Goal: Task Accomplishment & Management: Complete application form

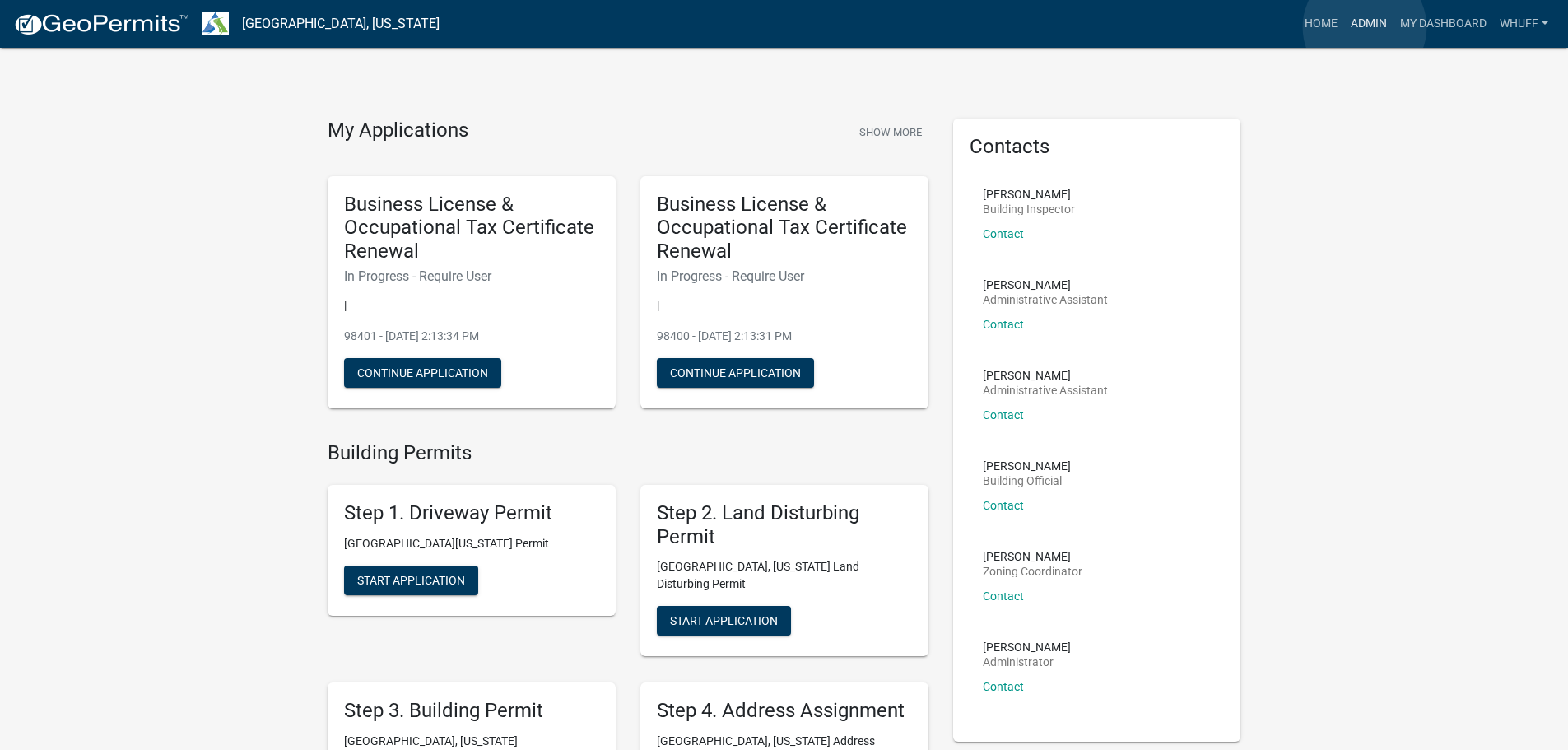
click at [1365, 27] on link "Admin" at bounding box center [1368, 24] width 49 height 31
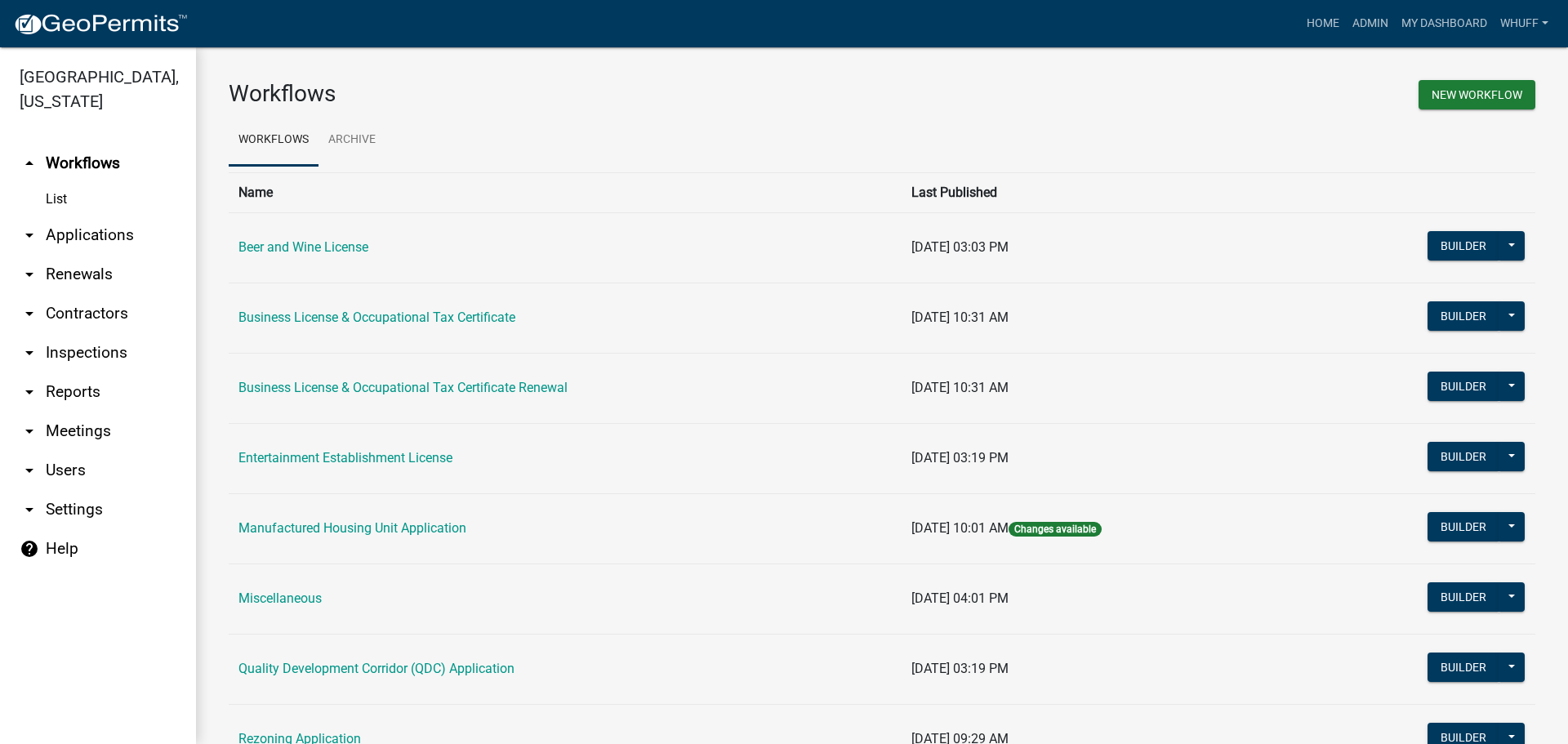
click at [97, 216] on link "arrow_drop_down Applications" at bounding box center [98, 236] width 196 height 39
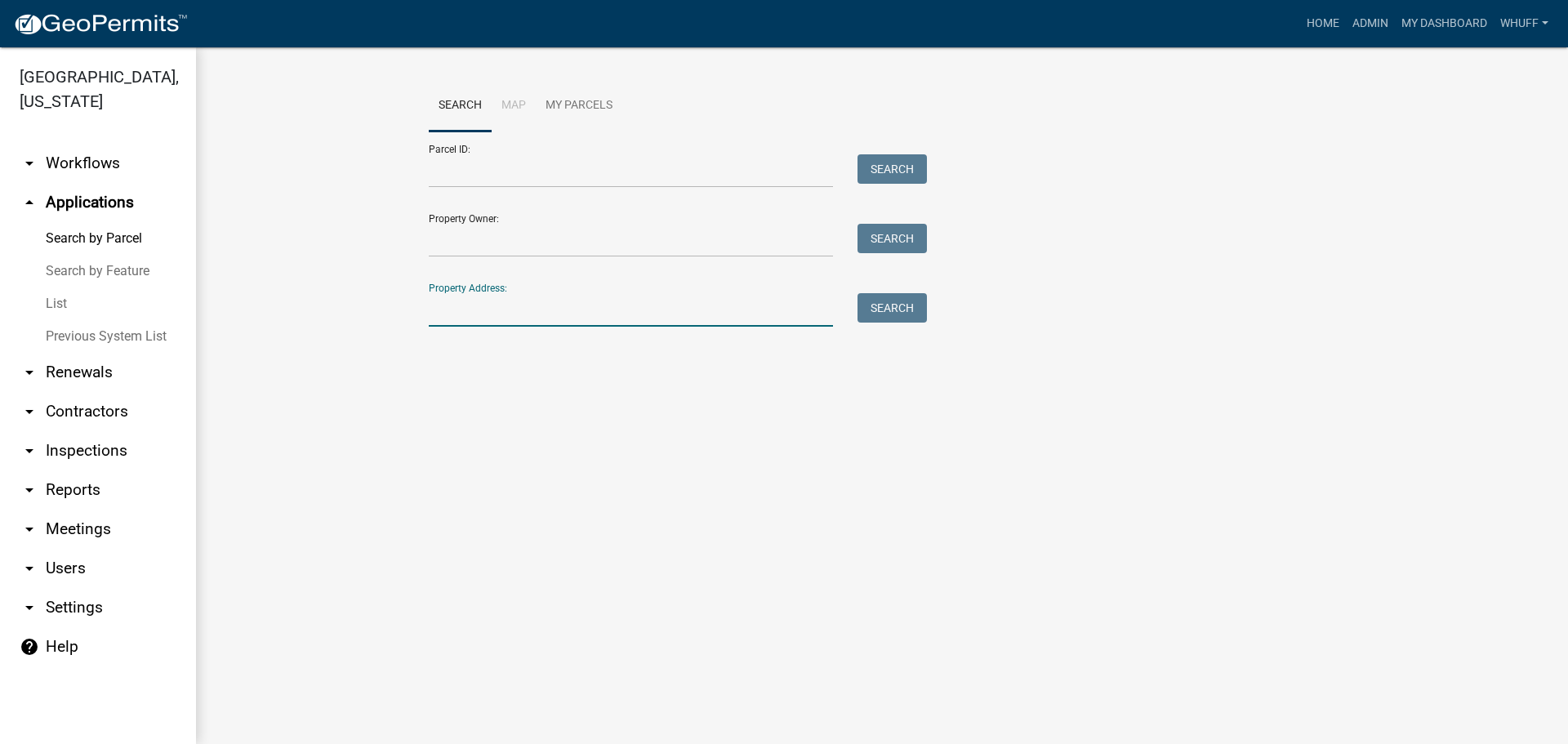
click at [592, 311] on input "Property Address:" at bounding box center [631, 309] width 405 height 33
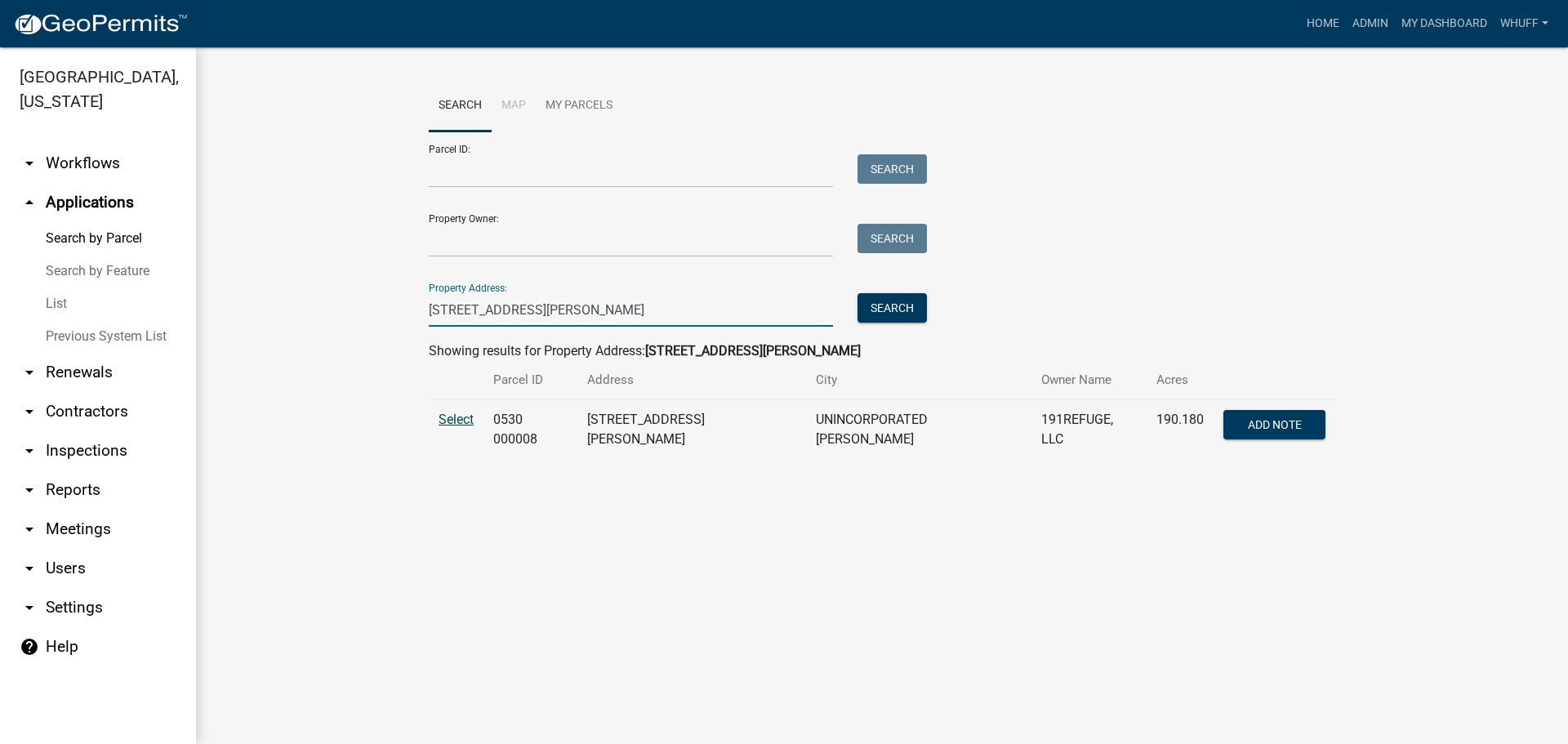
type input "559 Lanier Road"
click at [449, 416] on span "Select" at bounding box center [456, 419] width 35 height 15
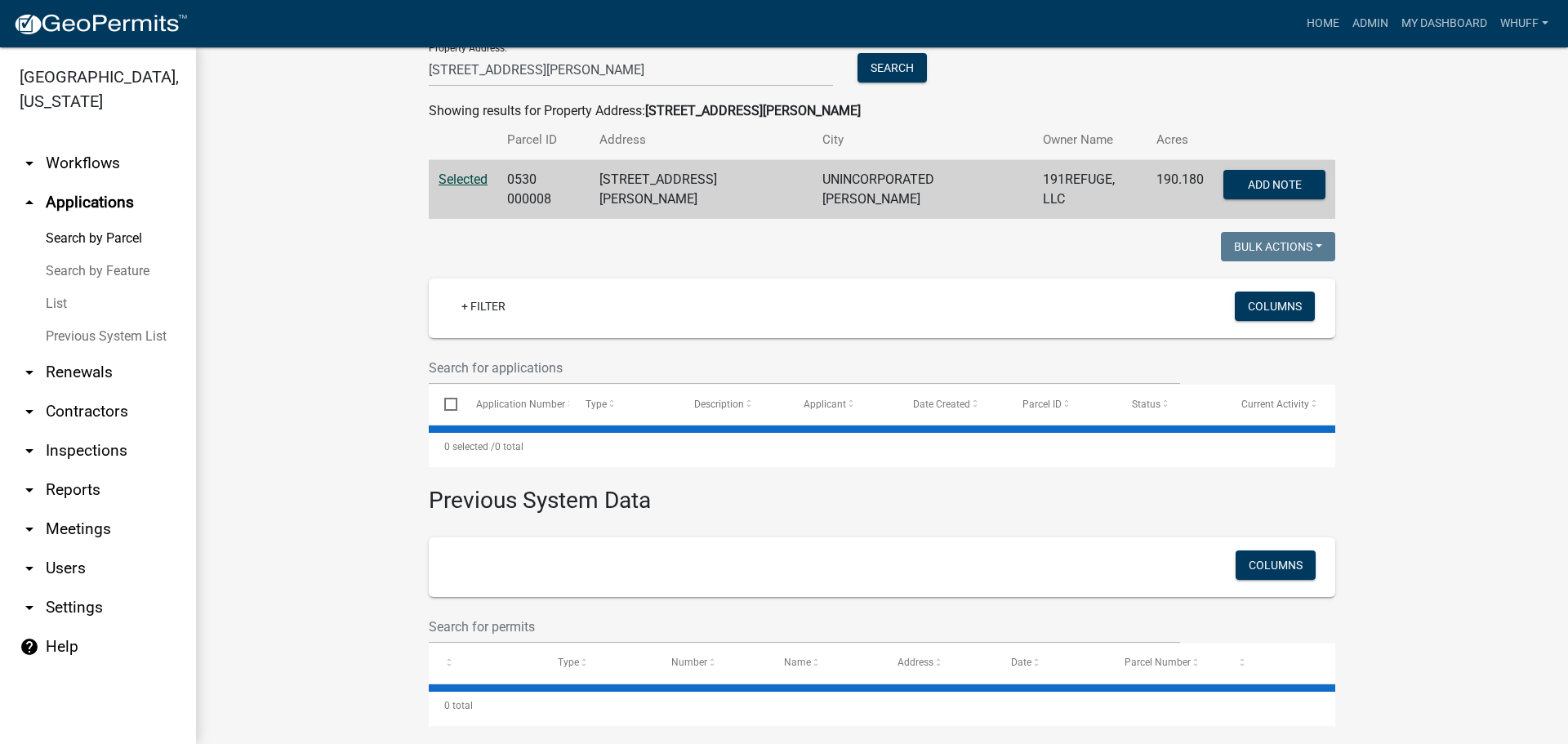
scroll to position [245, 0]
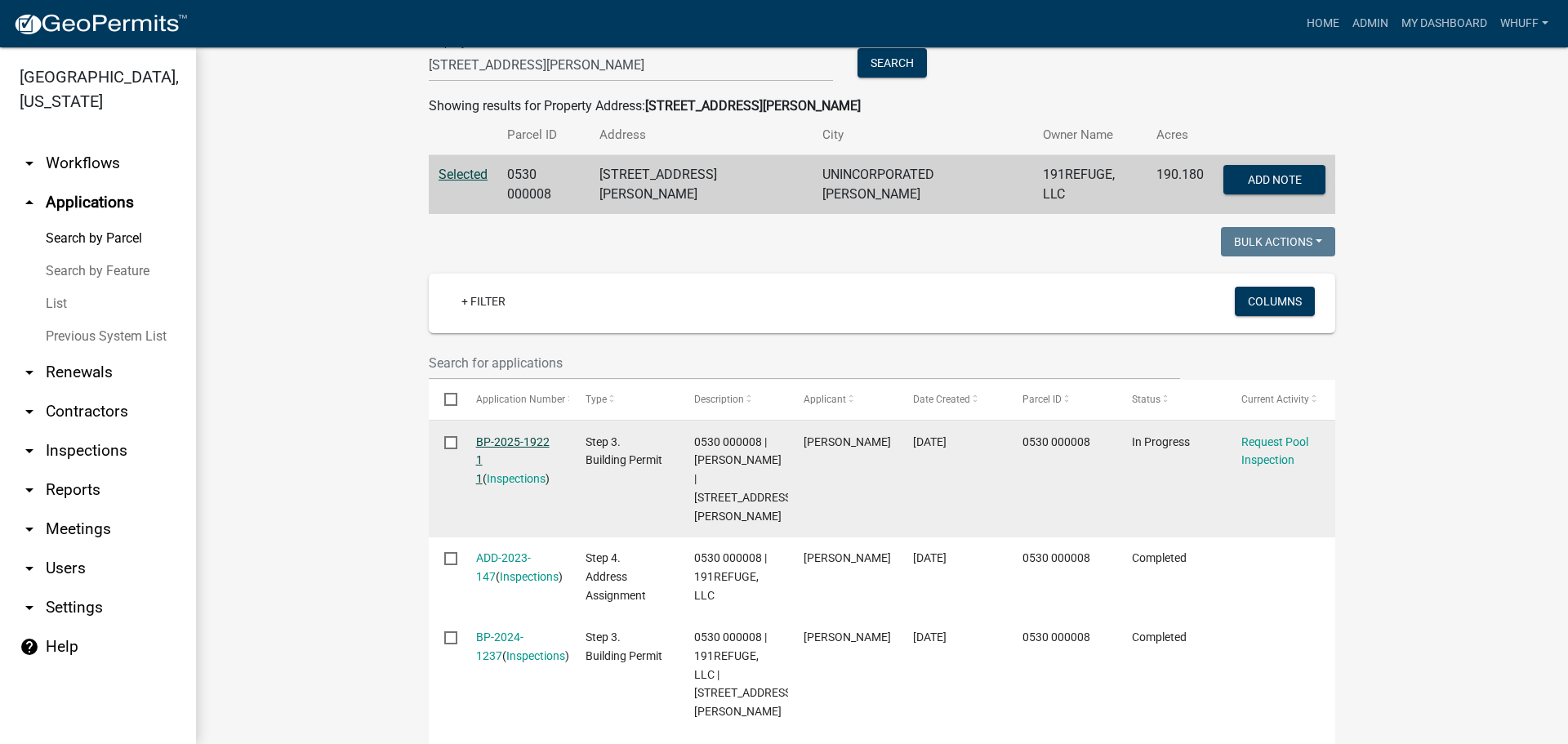
click at [519, 441] on link "BP-2025-1922 1 1" at bounding box center [513, 460] width 74 height 51
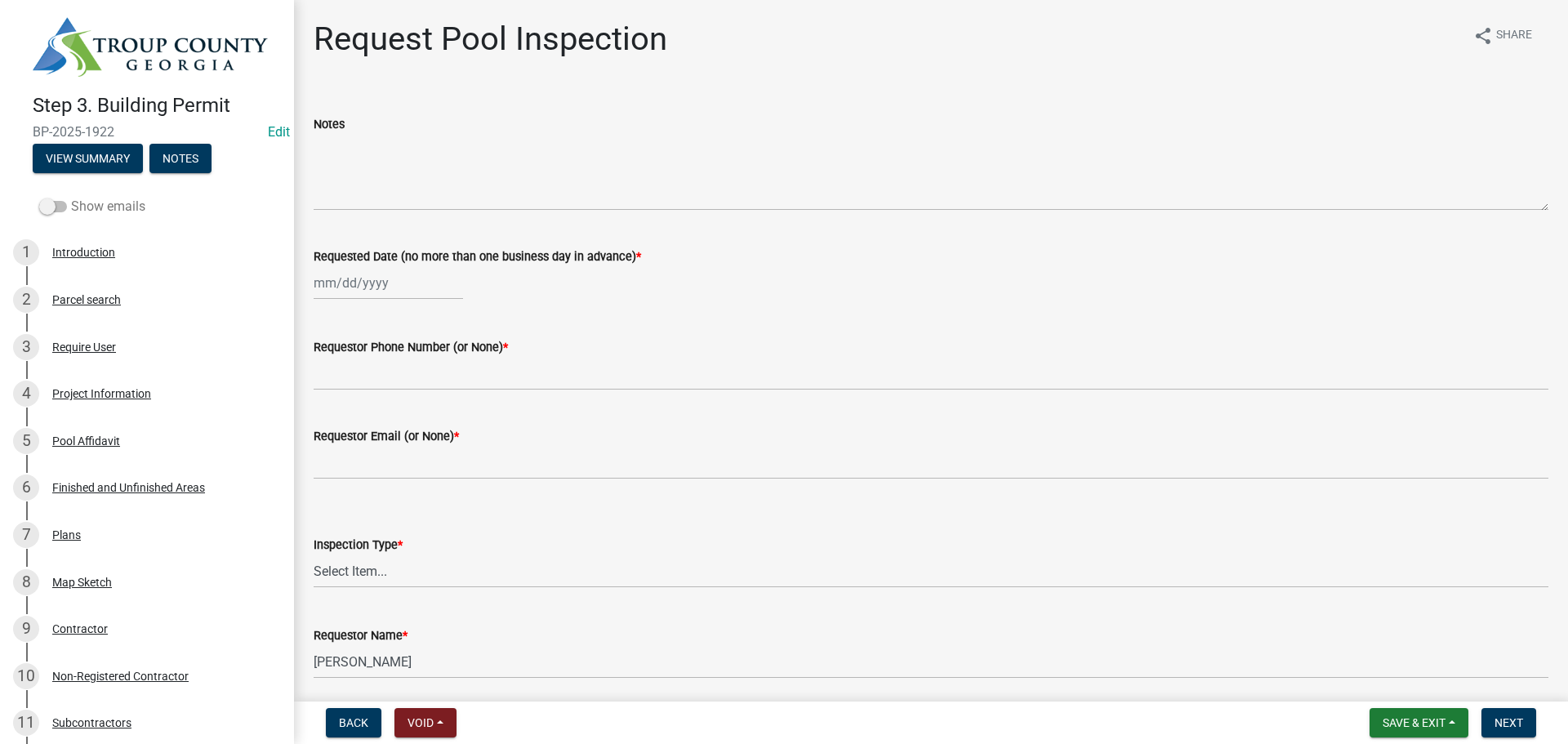
click at [71, 200] on label "Show emails" at bounding box center [93, 207] width 106 height 20
click at [71, 197] on input "Show emails" at bounding box center [71, 197] width 0 height 0
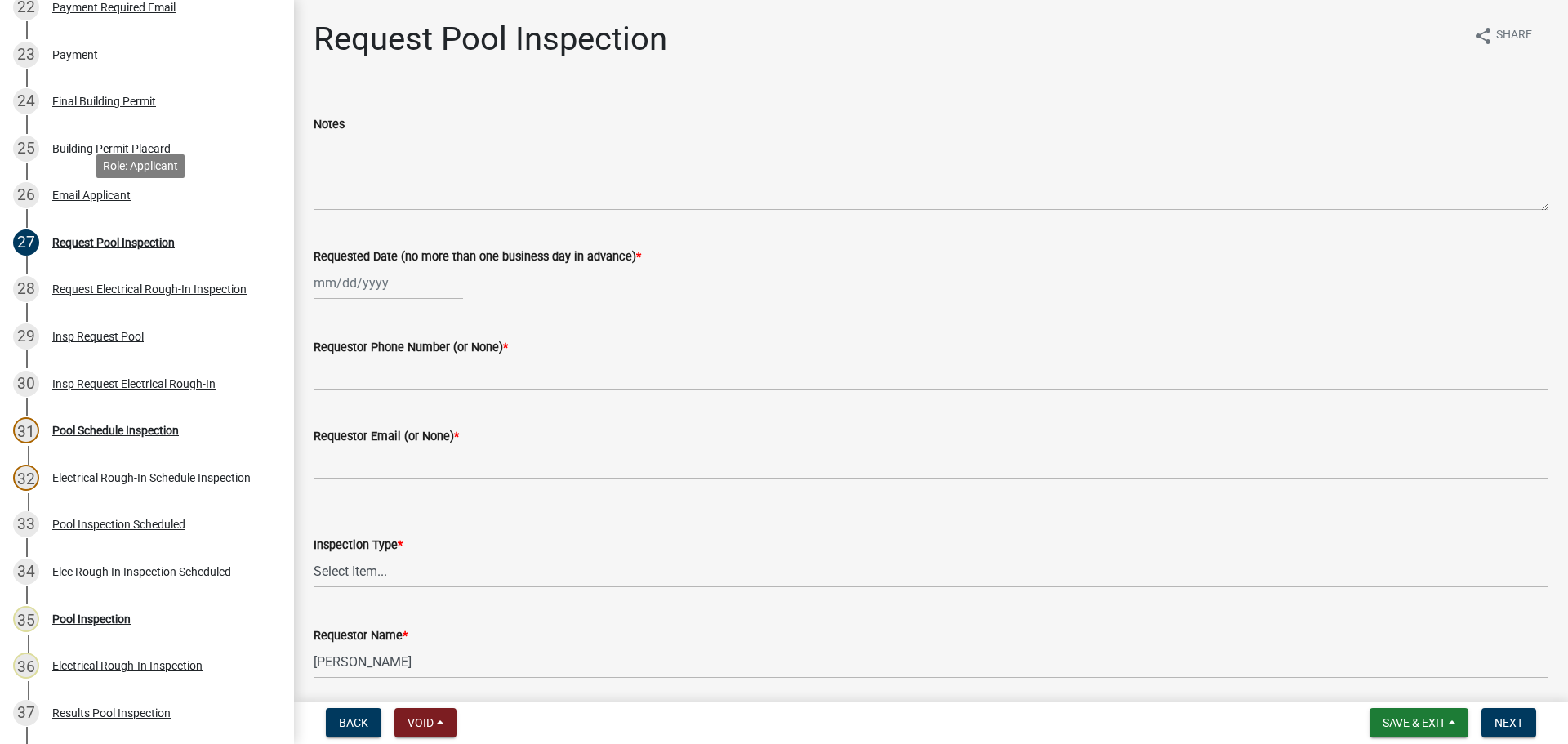
scroll to position [1468, 0]
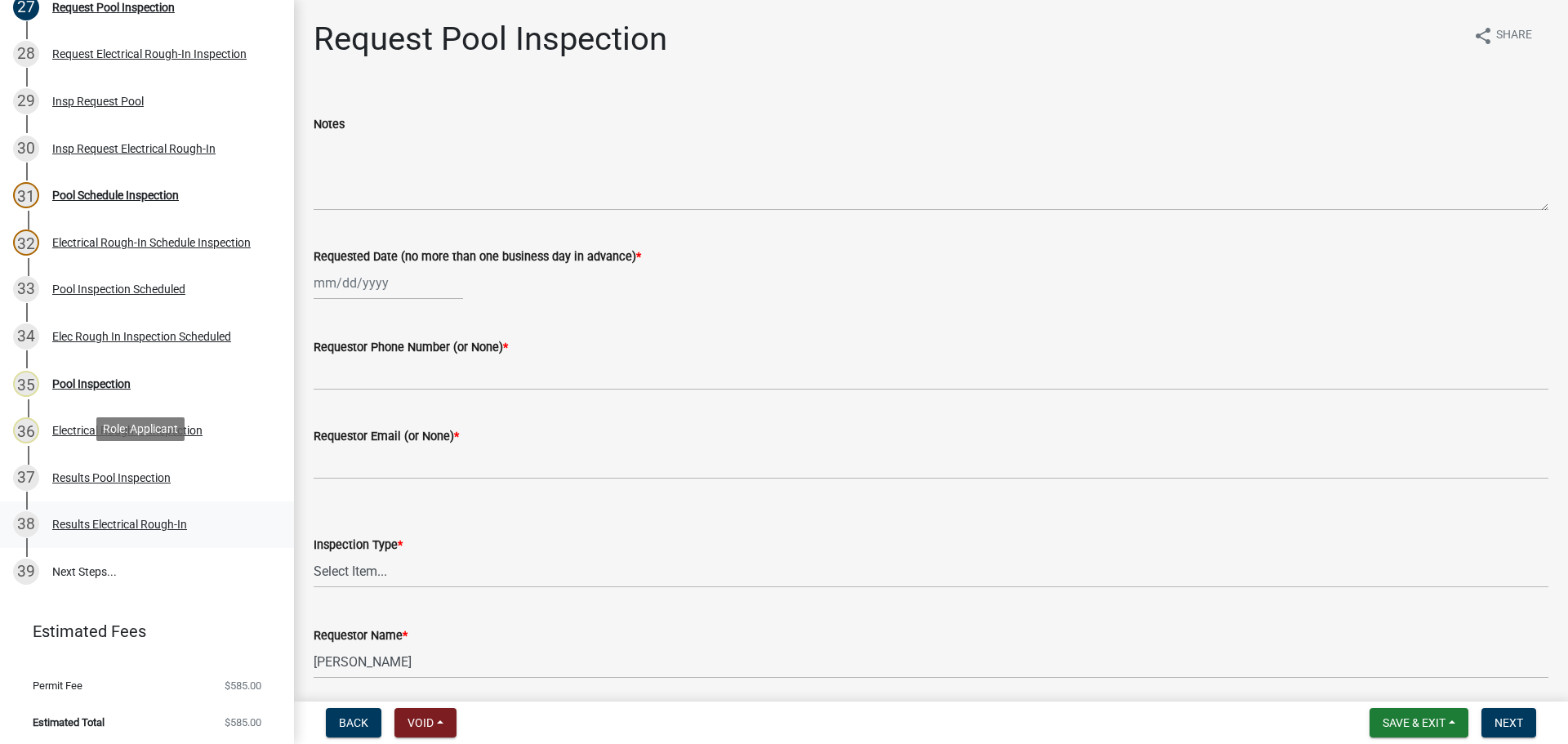
click at [132, 477] on div "Results Pool Inspection" at bounding box center [111, 477] width 118 height 11
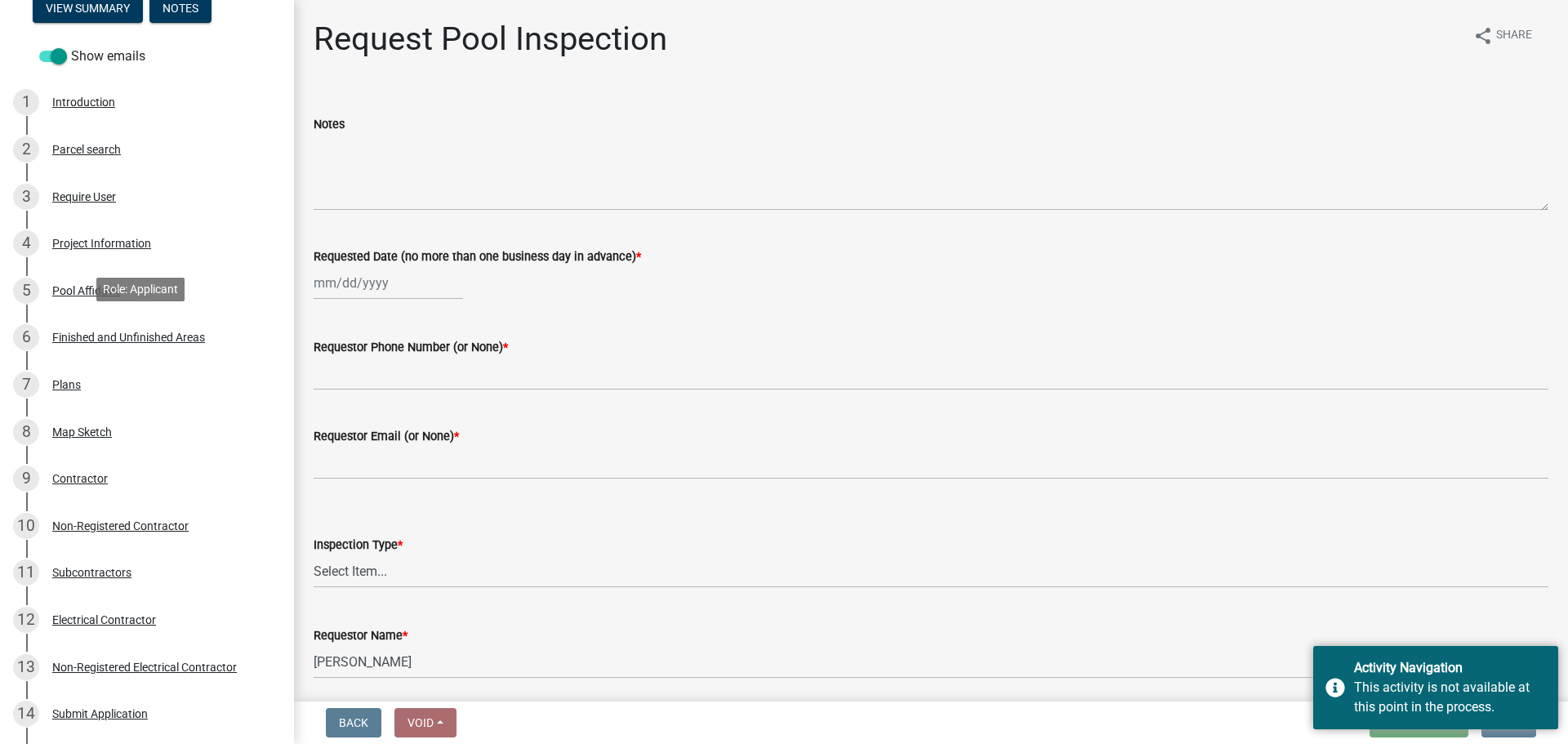
scroll to position [0, 0]
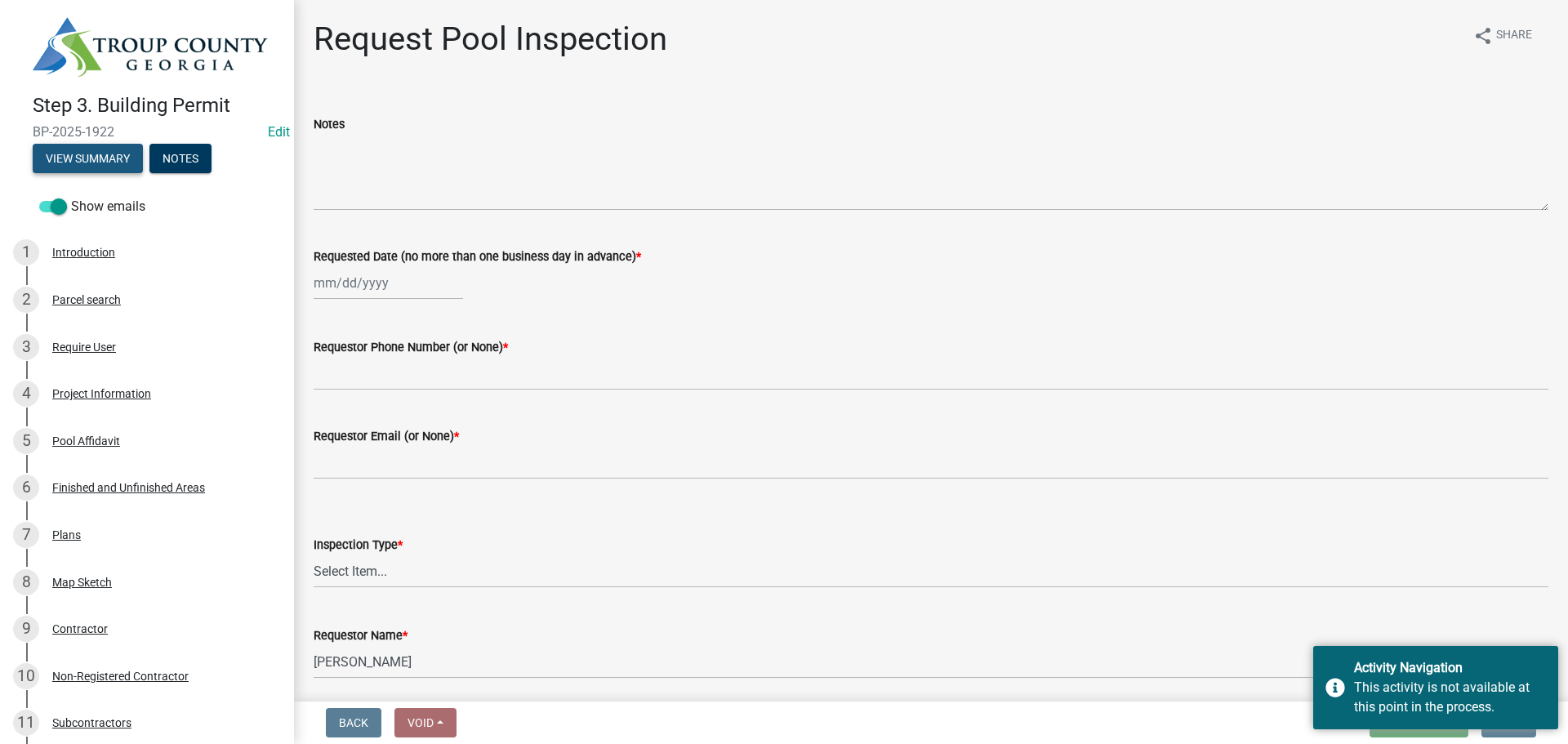
click at [111, 149] on button "View Summary" at bounding box center [87, 159] width 111 height 29
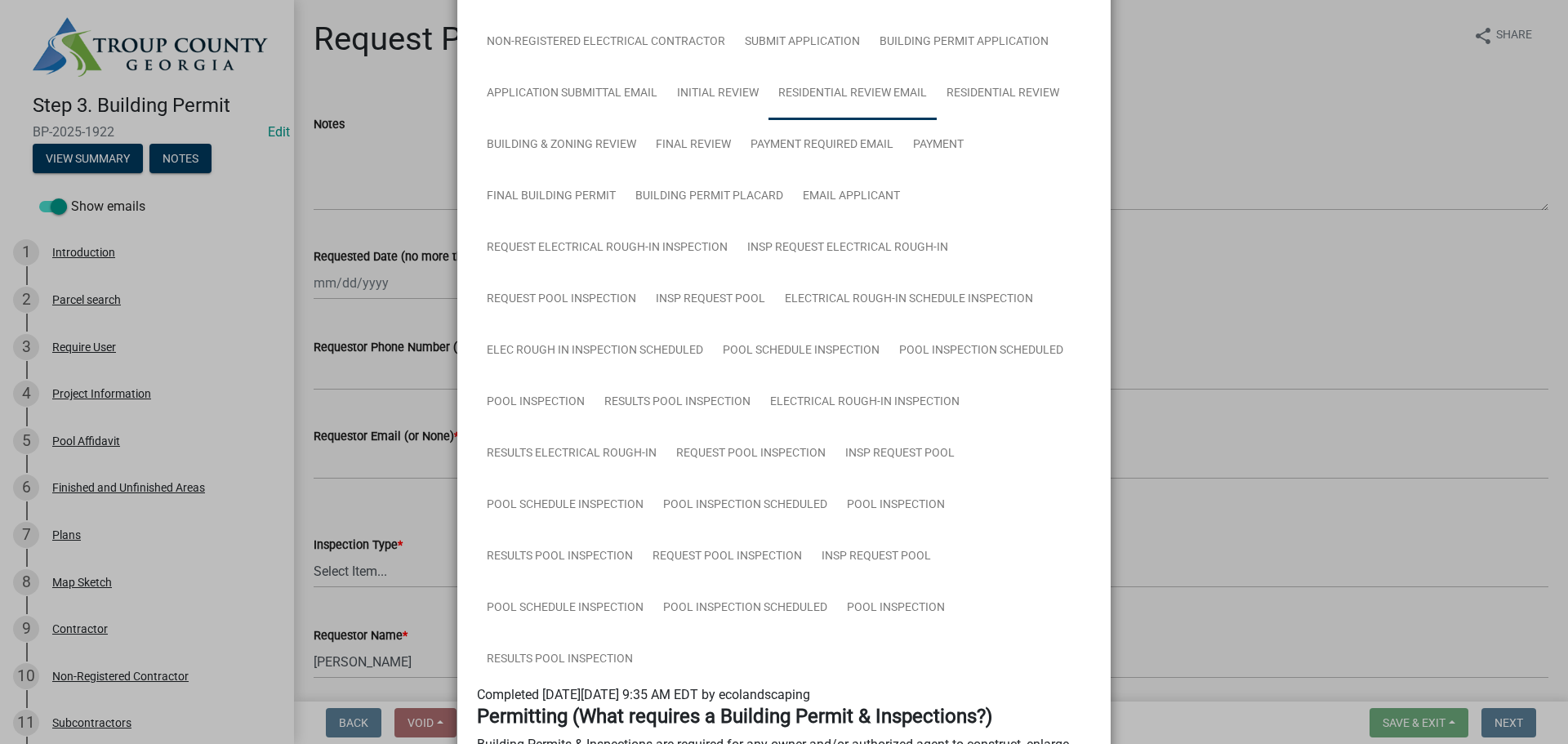
scroll to position [327, 0]
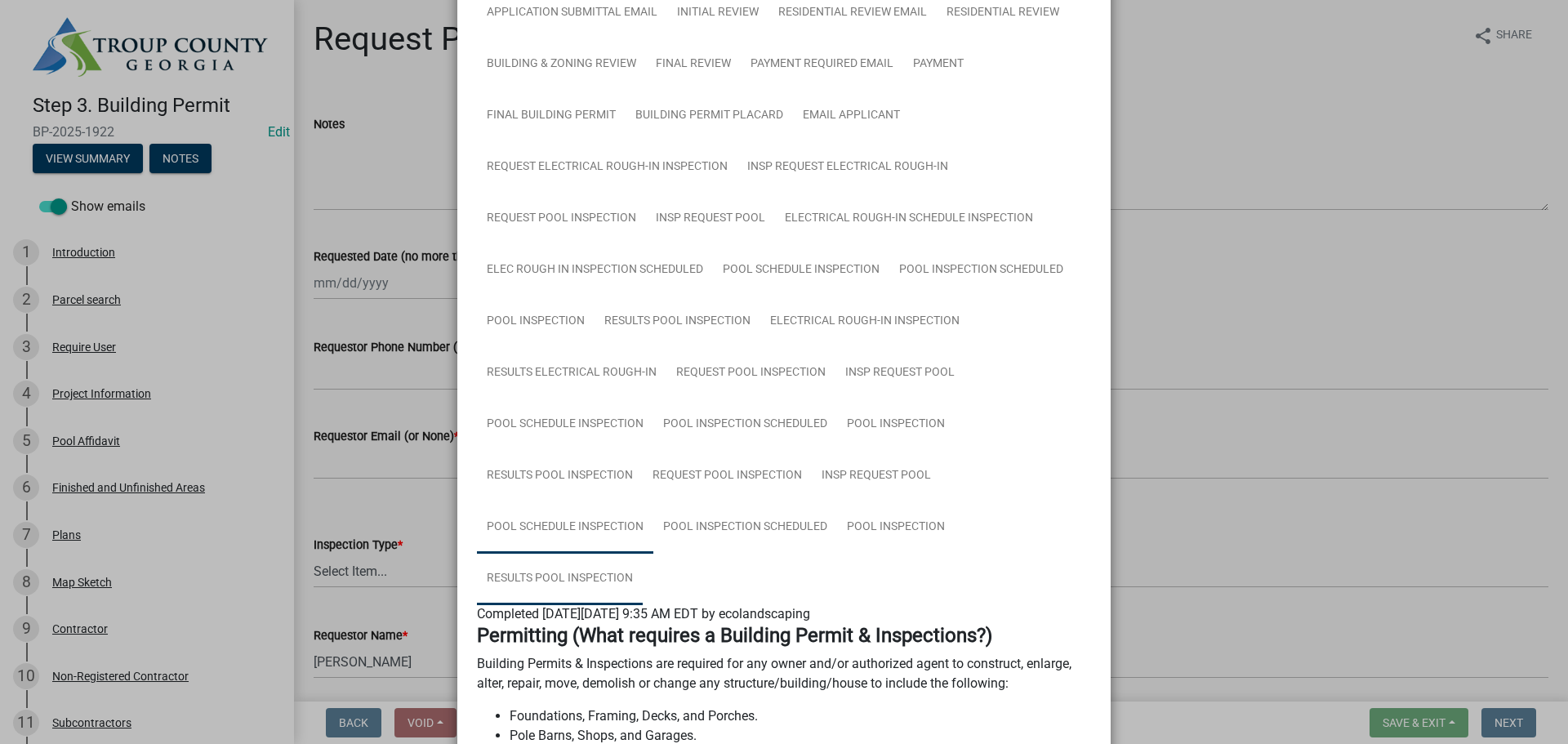
drag, startPoint x: 586, startPoint y: 586, endPoint x: 598, endPoint y: 545, distance: 42.7
click at [586, 586] on link "Results Pool Inspection" at bounding box center [559, 579] width 165 height 52
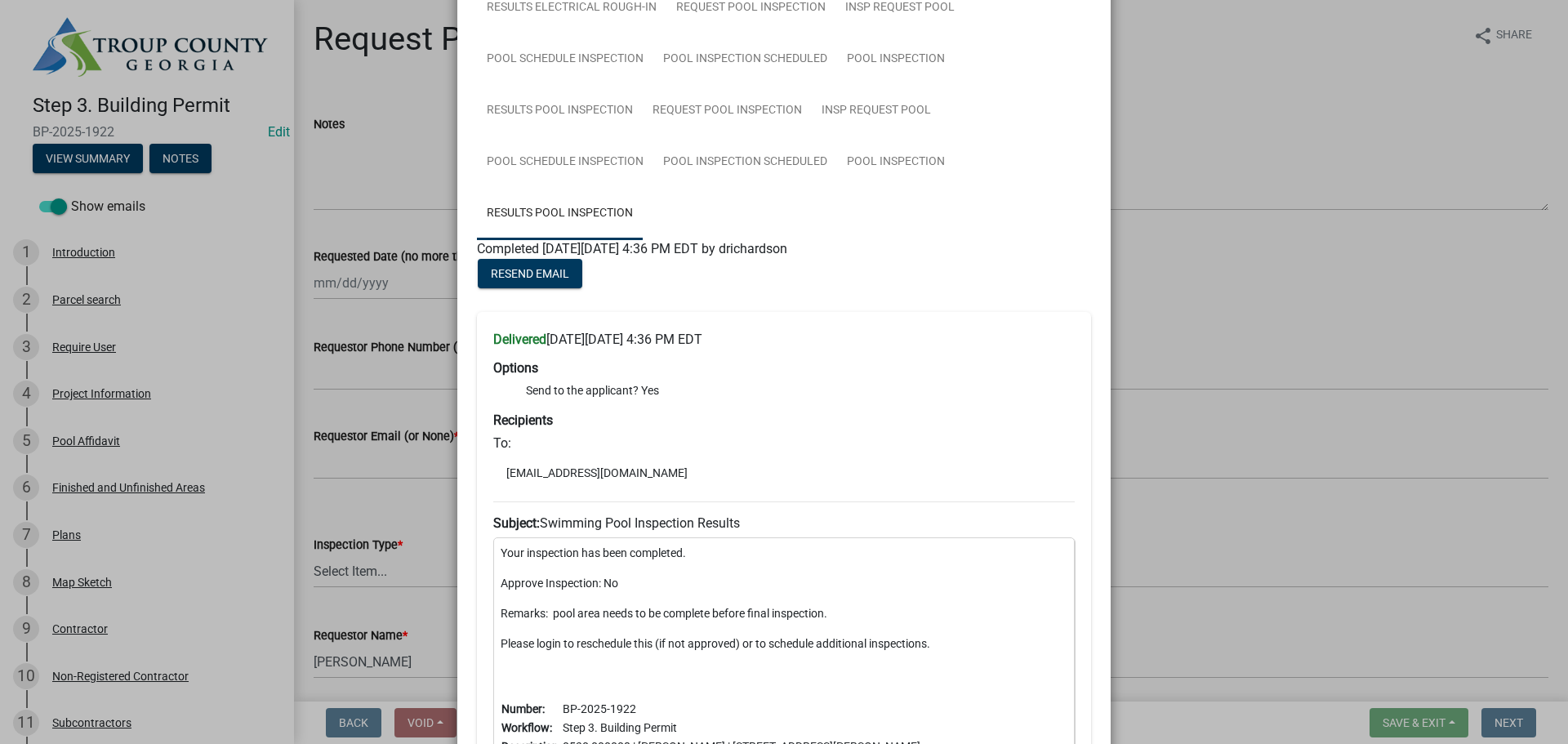
scroll to position [653, 0]
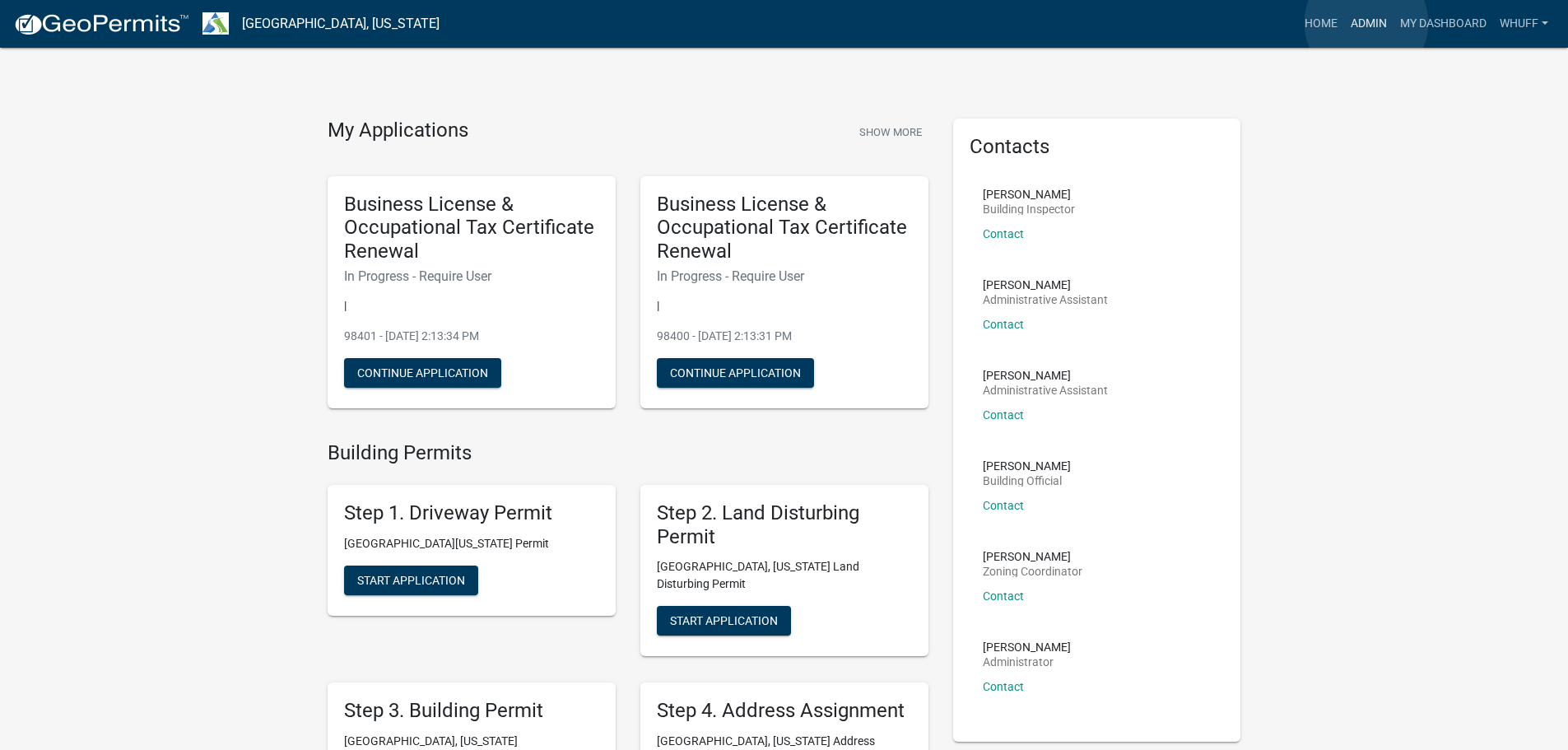
click at [1367, 23] on link "Admin" at bounding box center [1368, 24] width 49 height 31
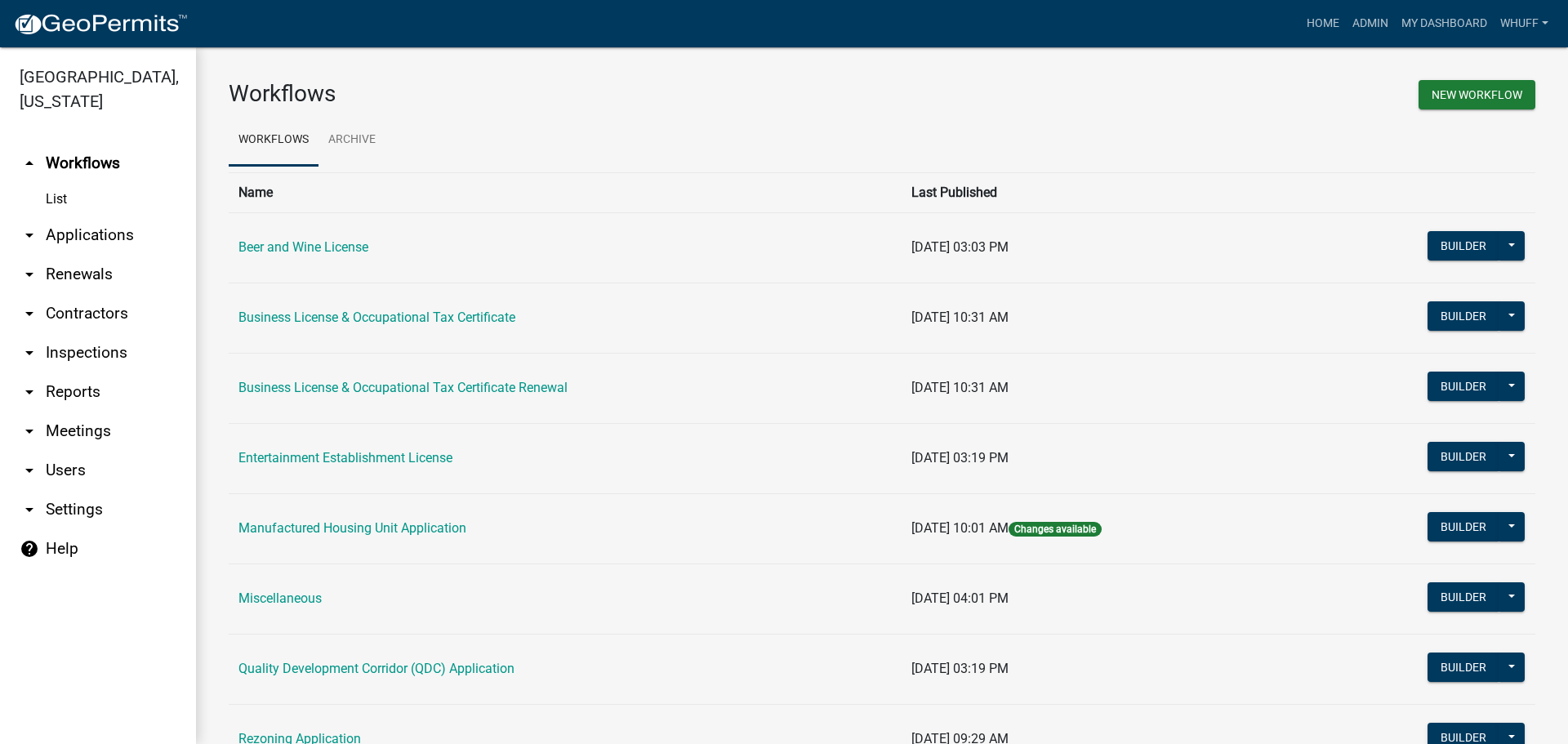
click at [117, 217] on link "arrow_drop_down Applications" at bounding box center [98, 236] width 196 height 39
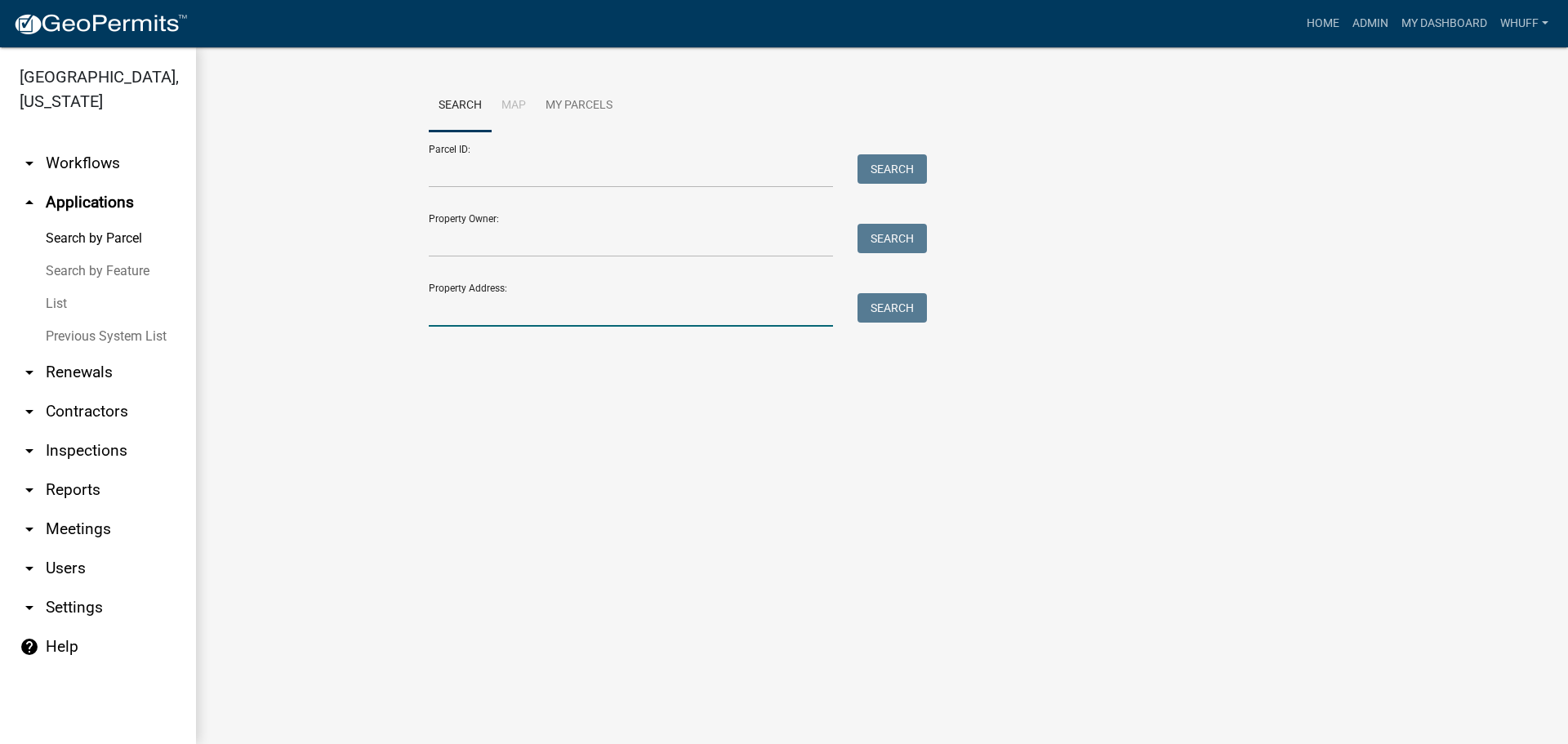
click at [520, 314] on input "Property Address:" at bounding box center [631, 309] width 405 height 33
type input "2"
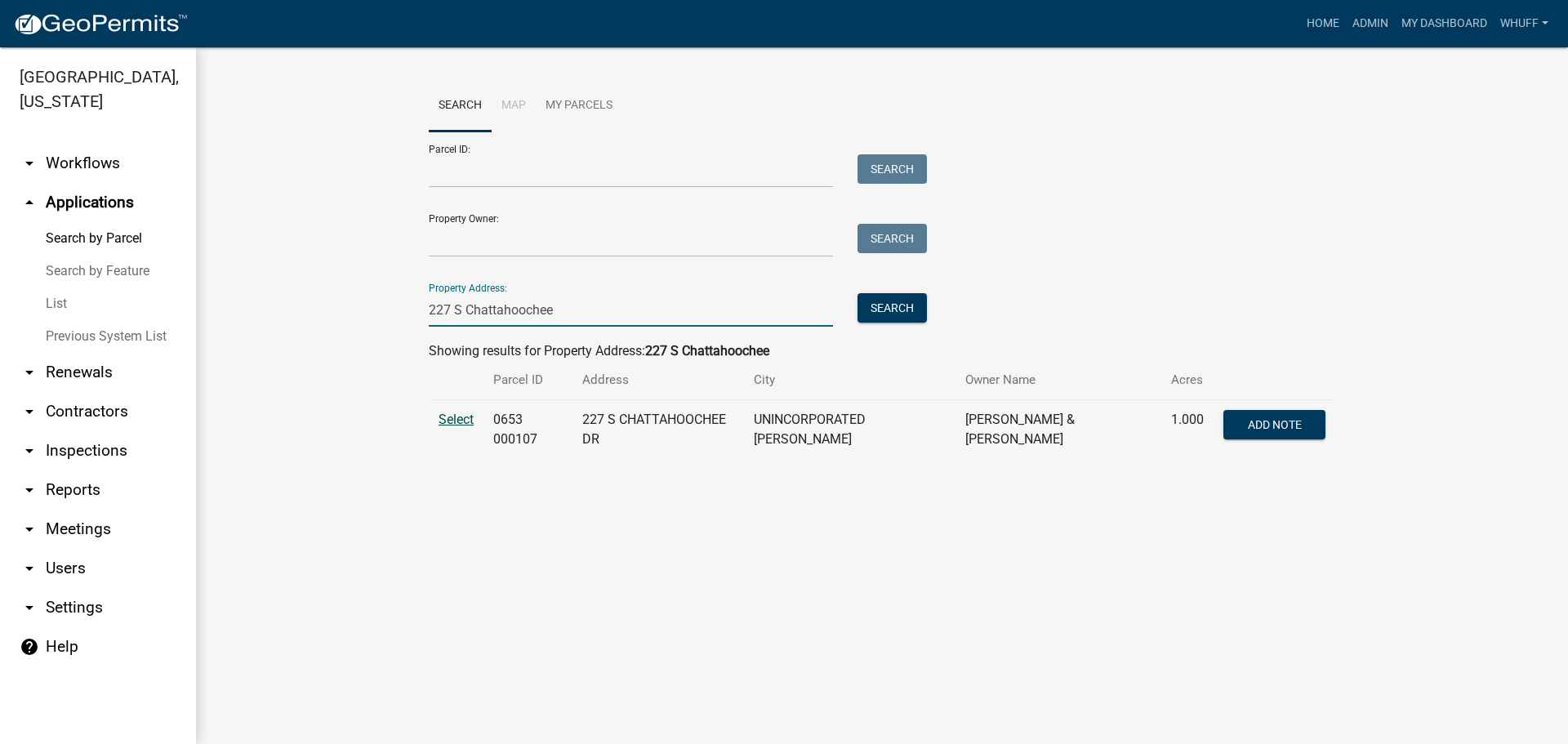
type input "227 S Chattahoochee"
click at [458, 420] on span "Select" at bounding box center [456, 419] width 35 height 15
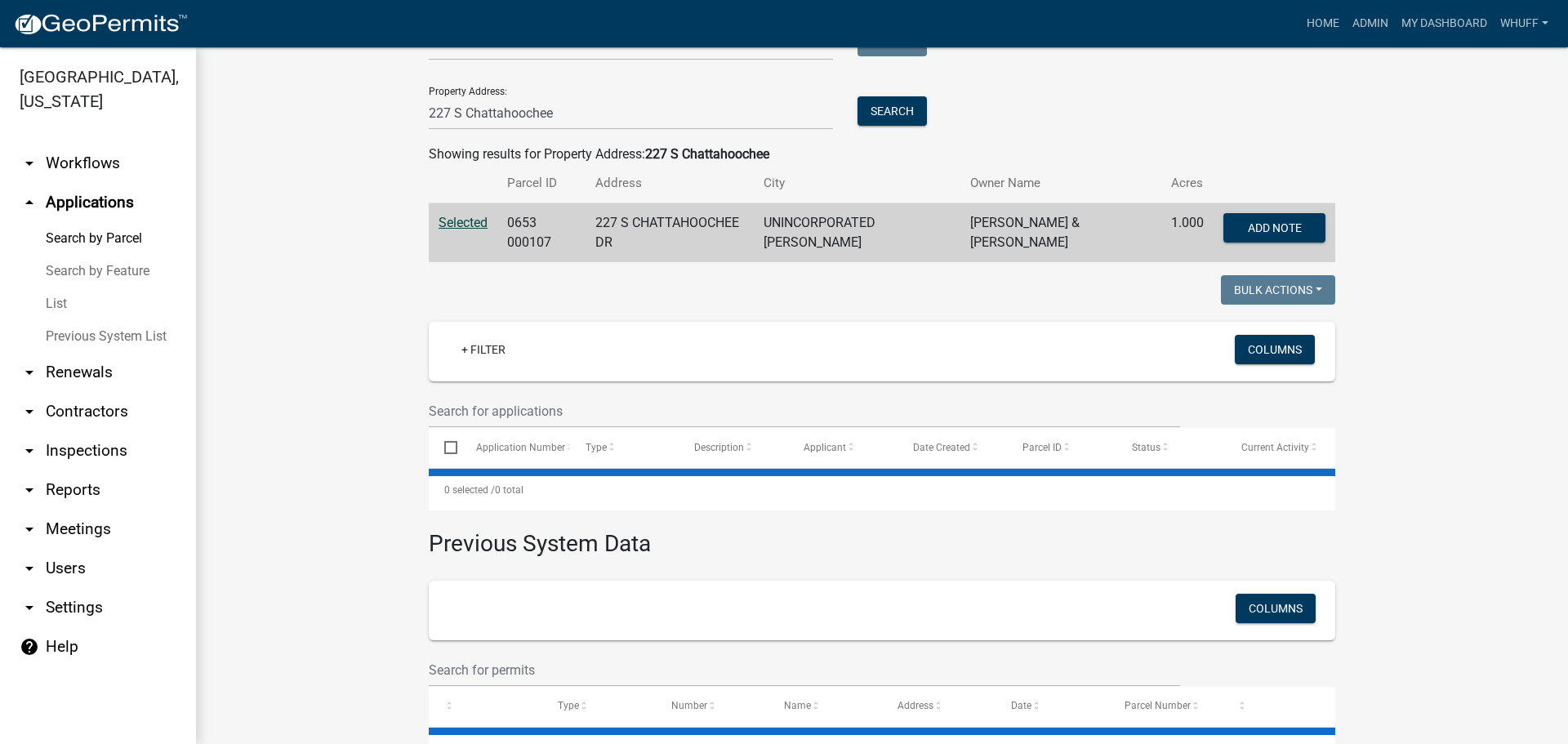
scroll to position [245, 0]
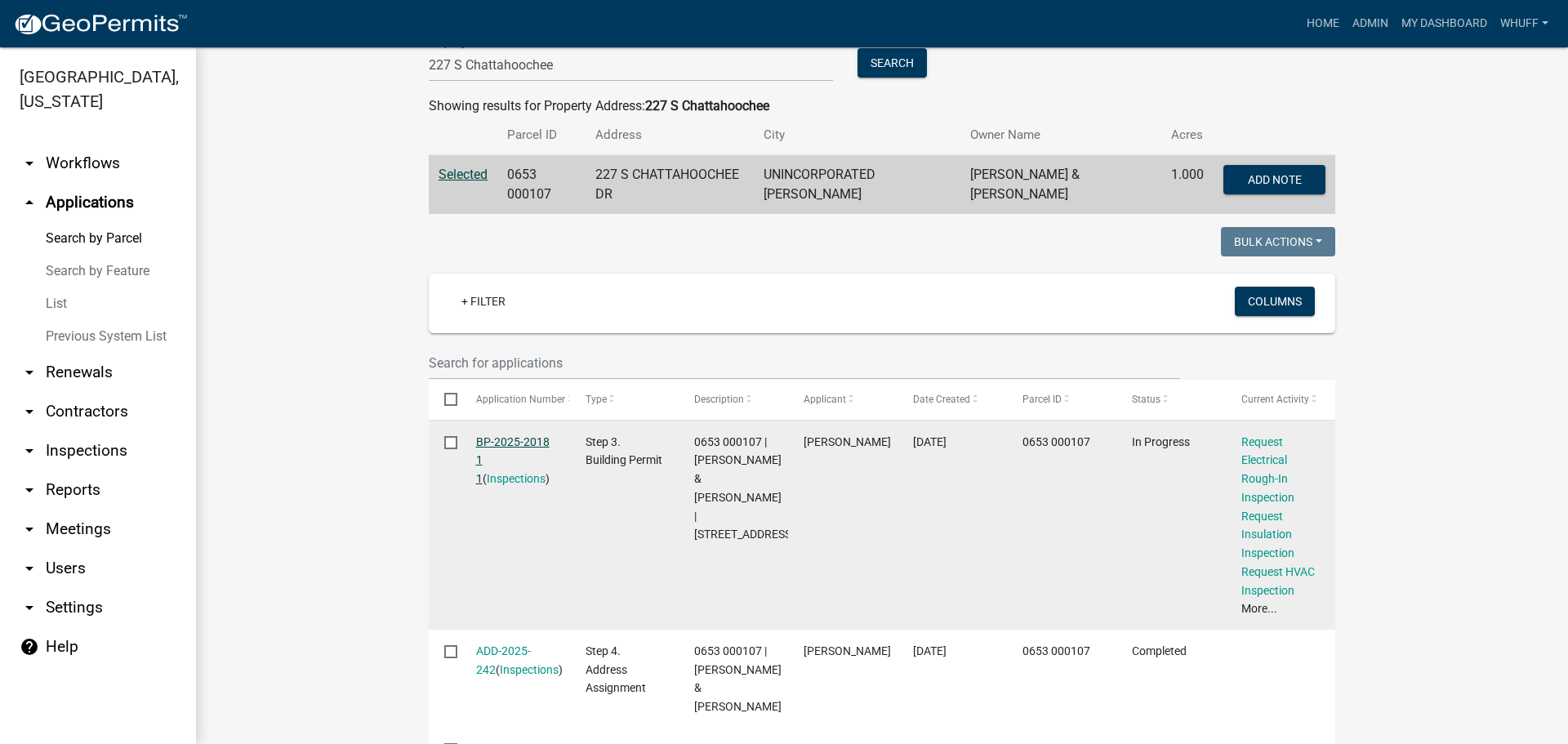
click at [498, 436] on link "BP-2025-2018 1 1" at bounding box center [513, 460] width 74 height 51
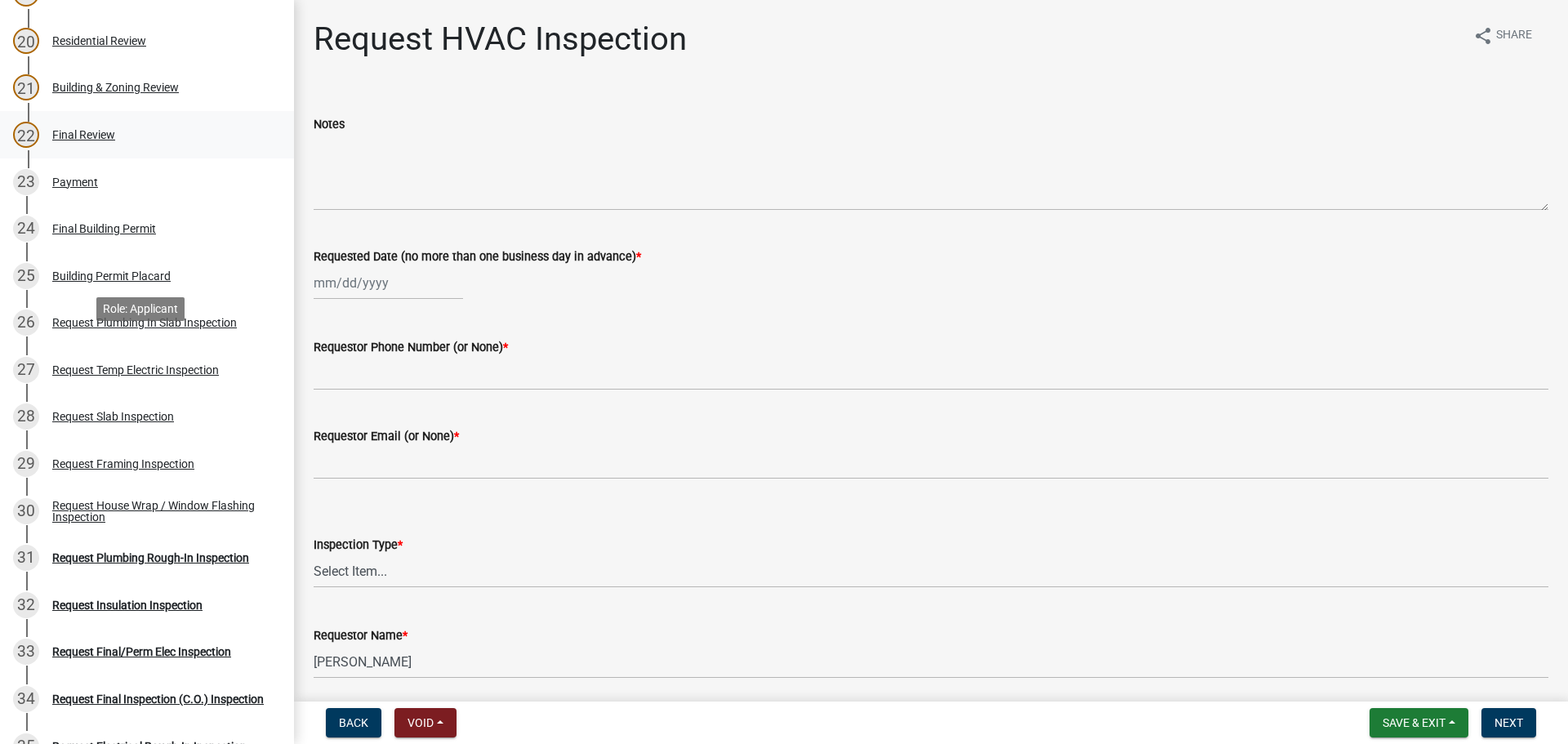
scroll to position [1306, 0]
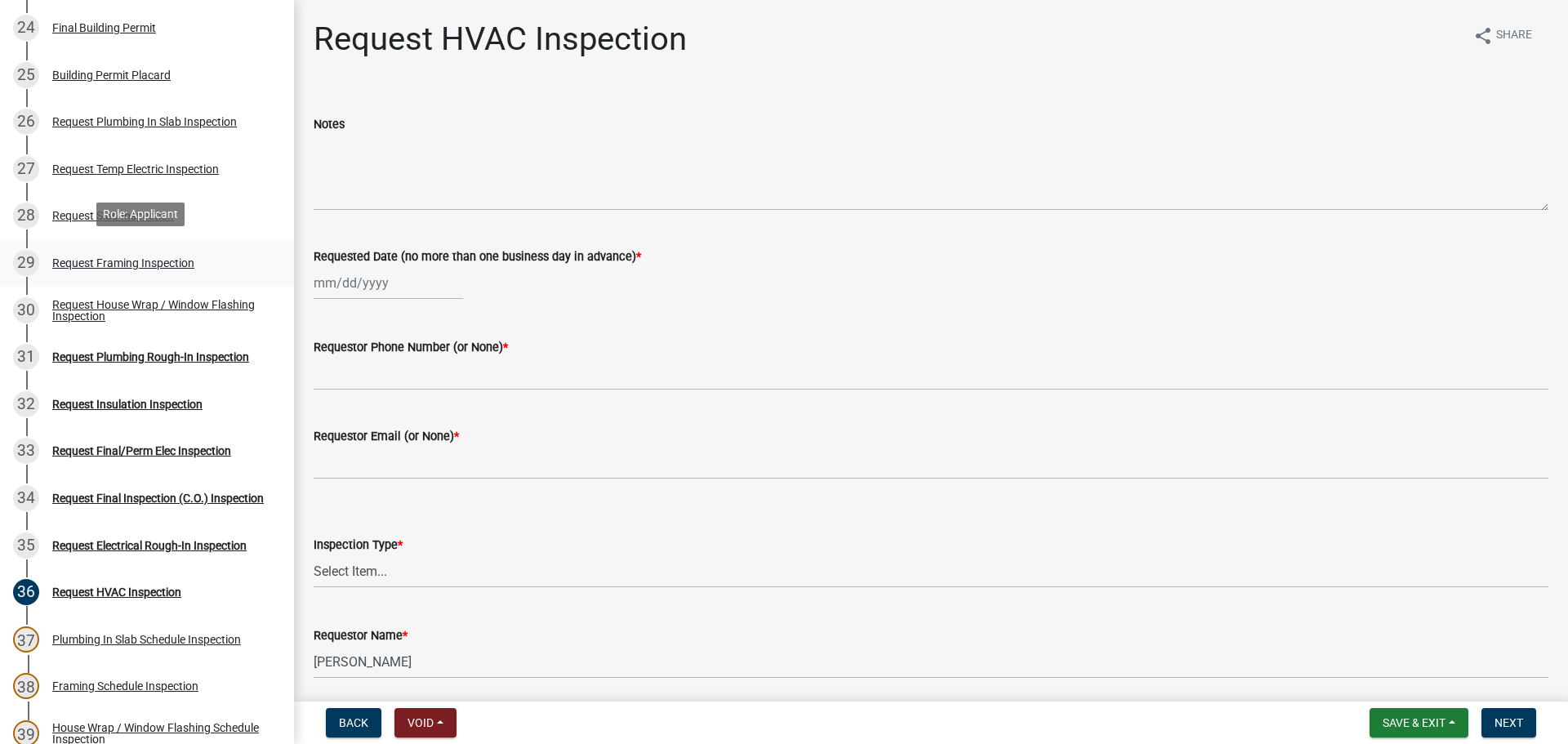
click at [161, 257] on div "Request Framing Inspection" at bounding box center [123, 262] width 142 height 11
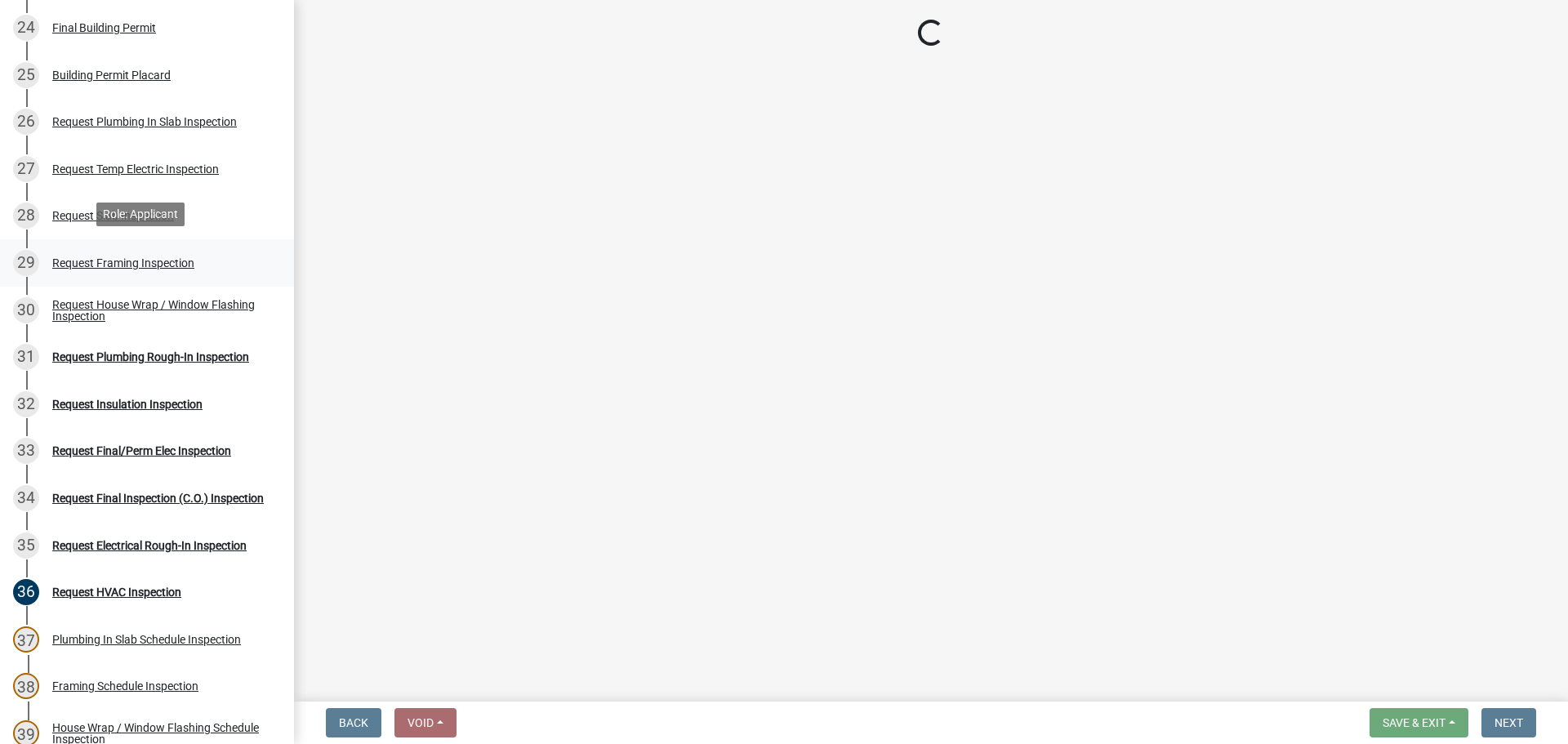
select select "37c52e4c-0293-4b91-b6c8-f52d35843f6a"
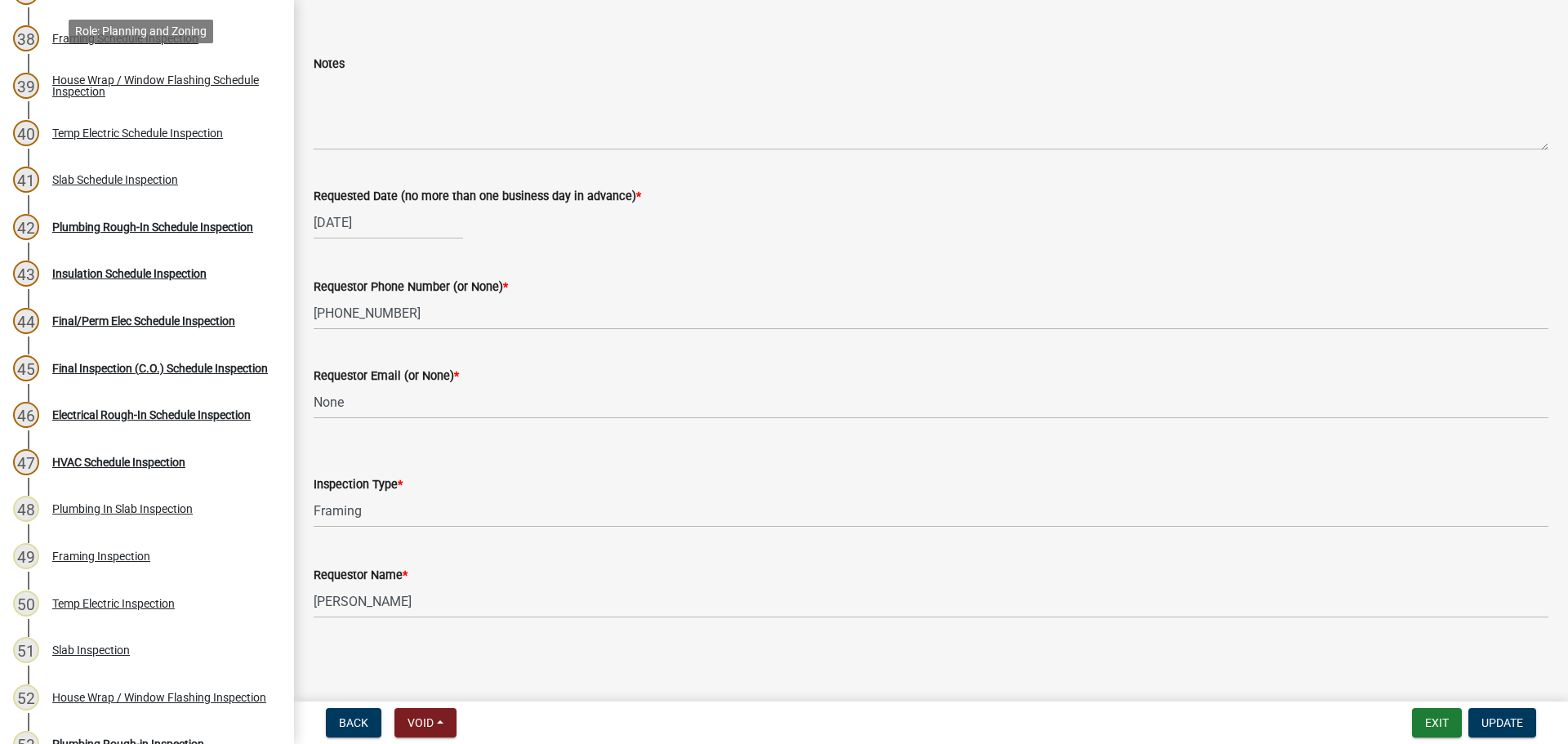
scroll to position [1960, 0]
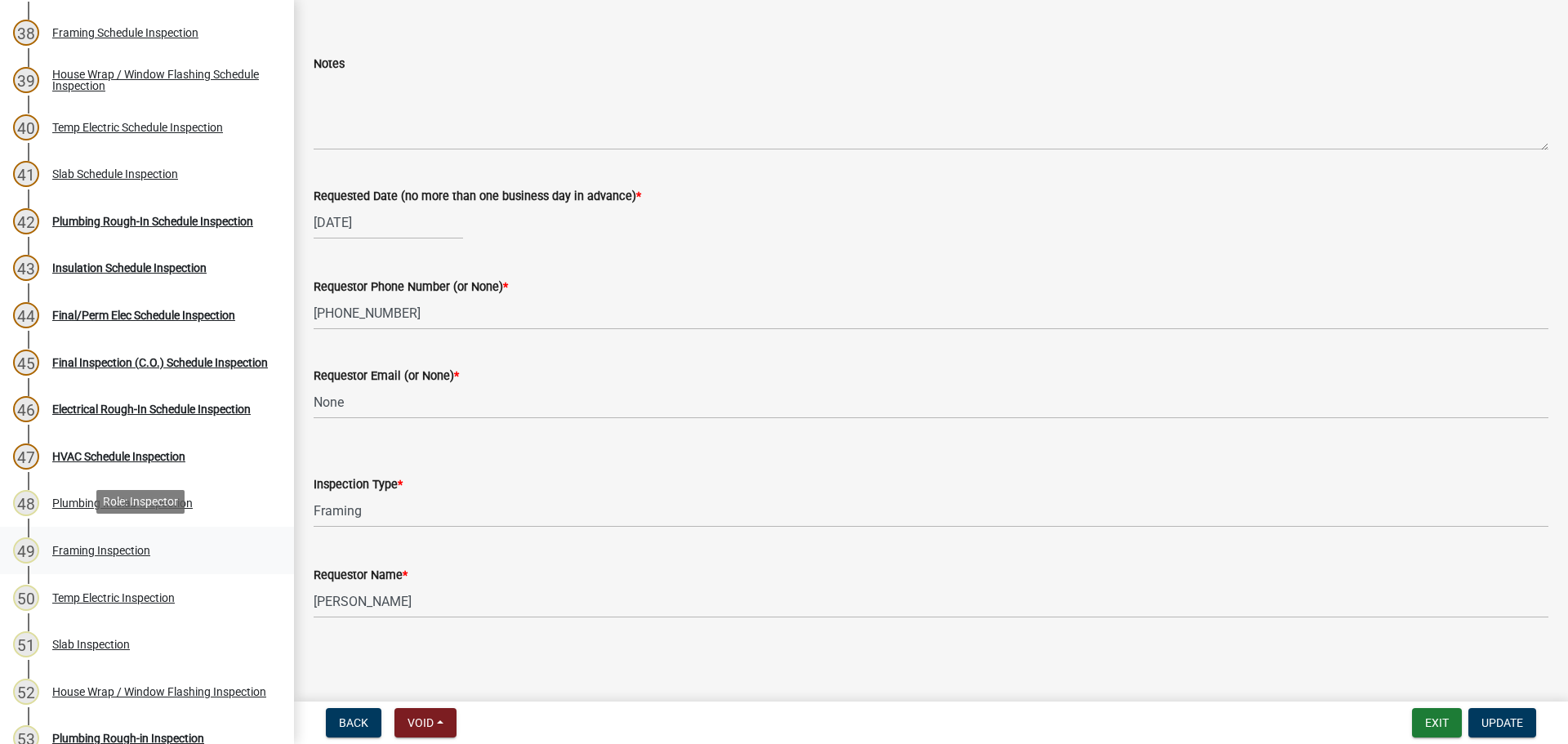
click at [129, 544] on div "Framing Inspection" at bounding box center [101, 549] width 98 height 11
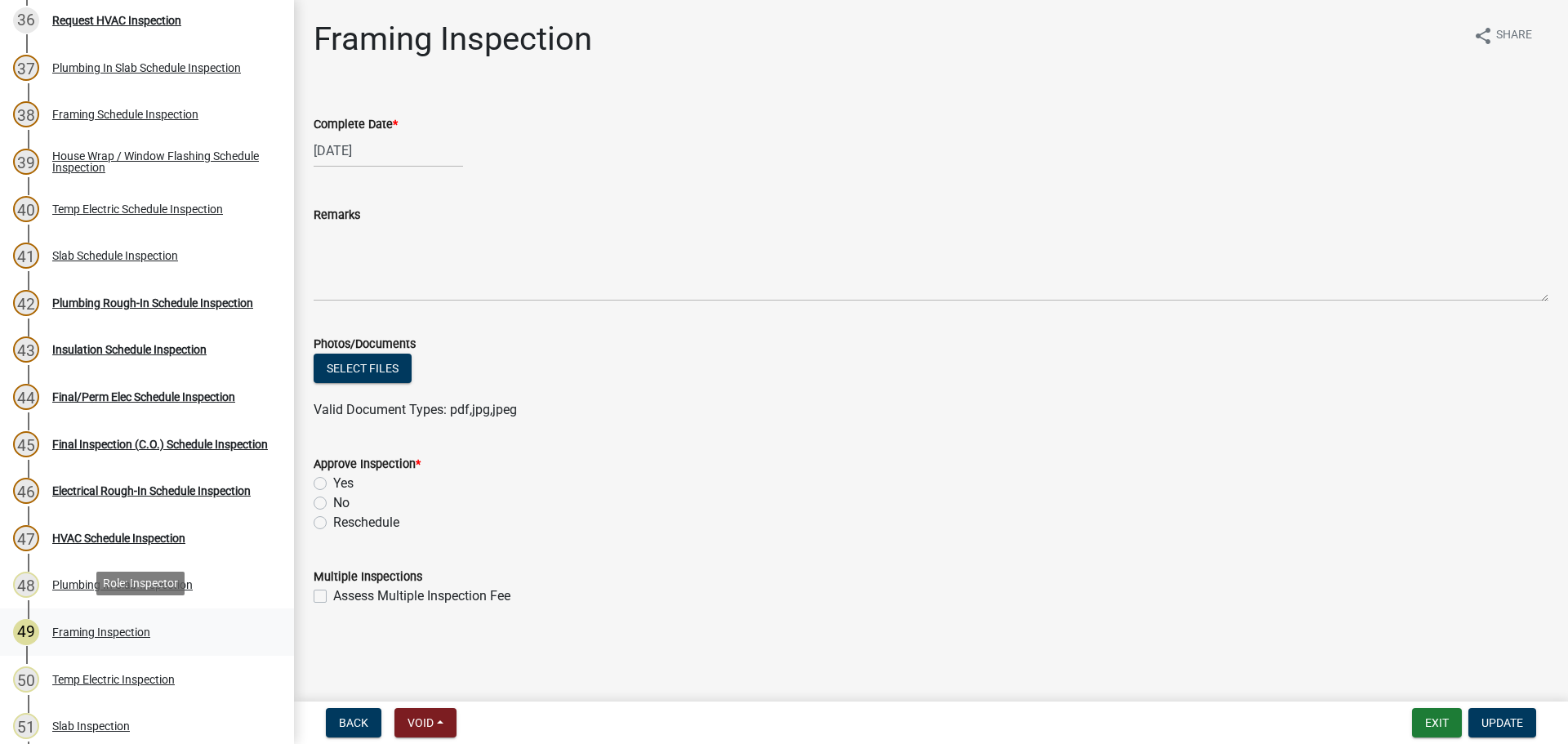
scroll to position [1797, 0]
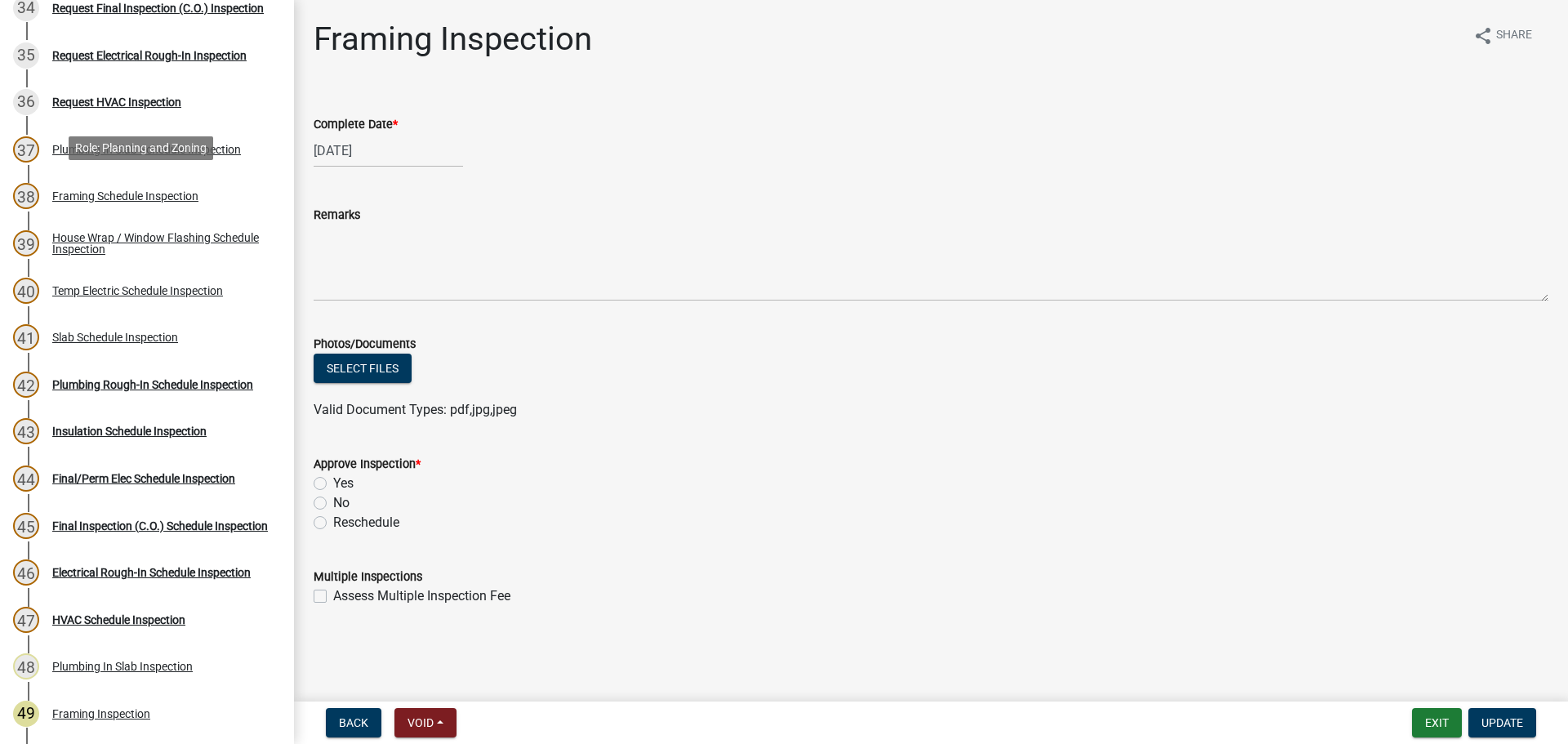
click at [179, 200] on div "38 Framing Schedule Inspection" at bounding box center [140, 195] width 255 height 26
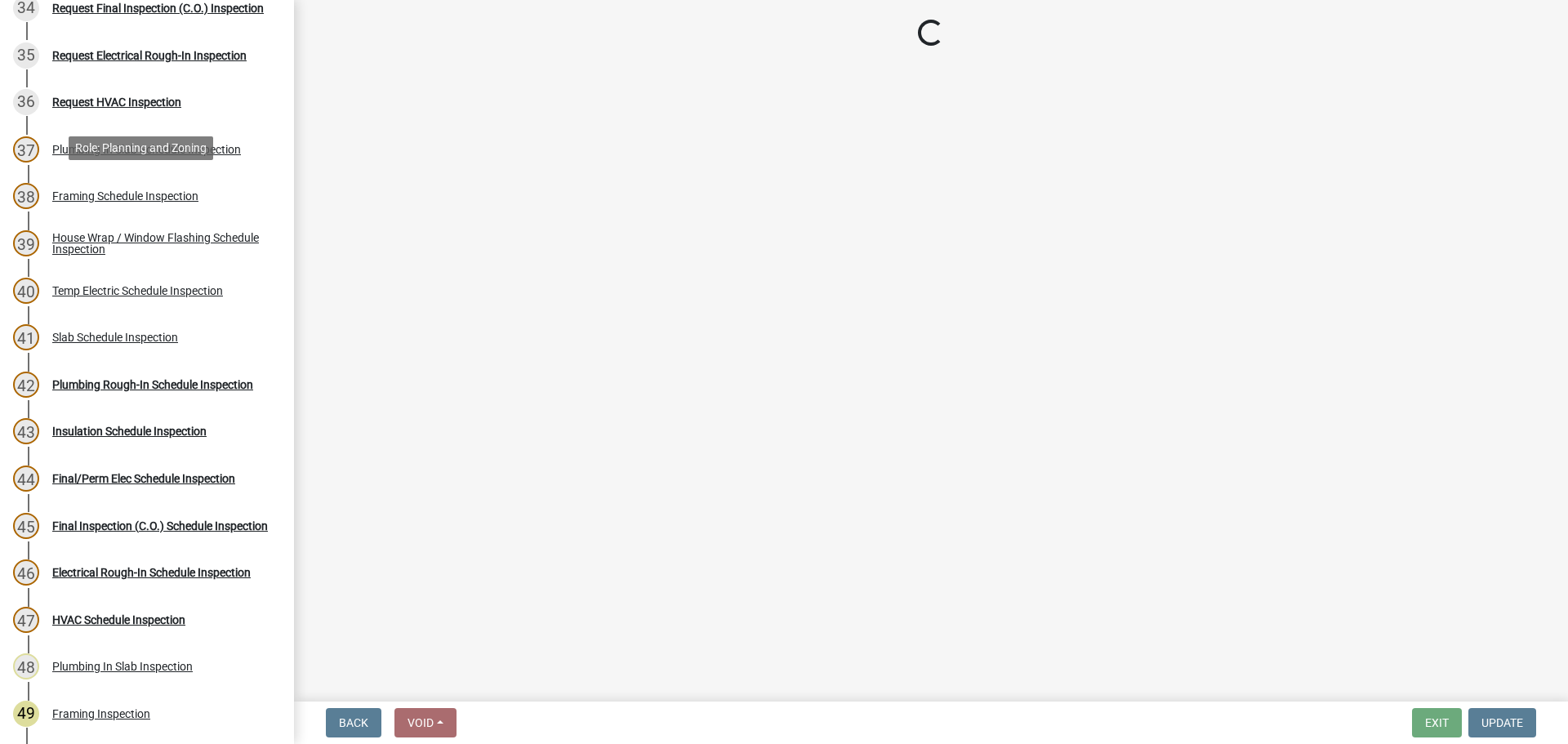
select select "e20251c8-f858-4aed-a4a0-52e27fd5066e"
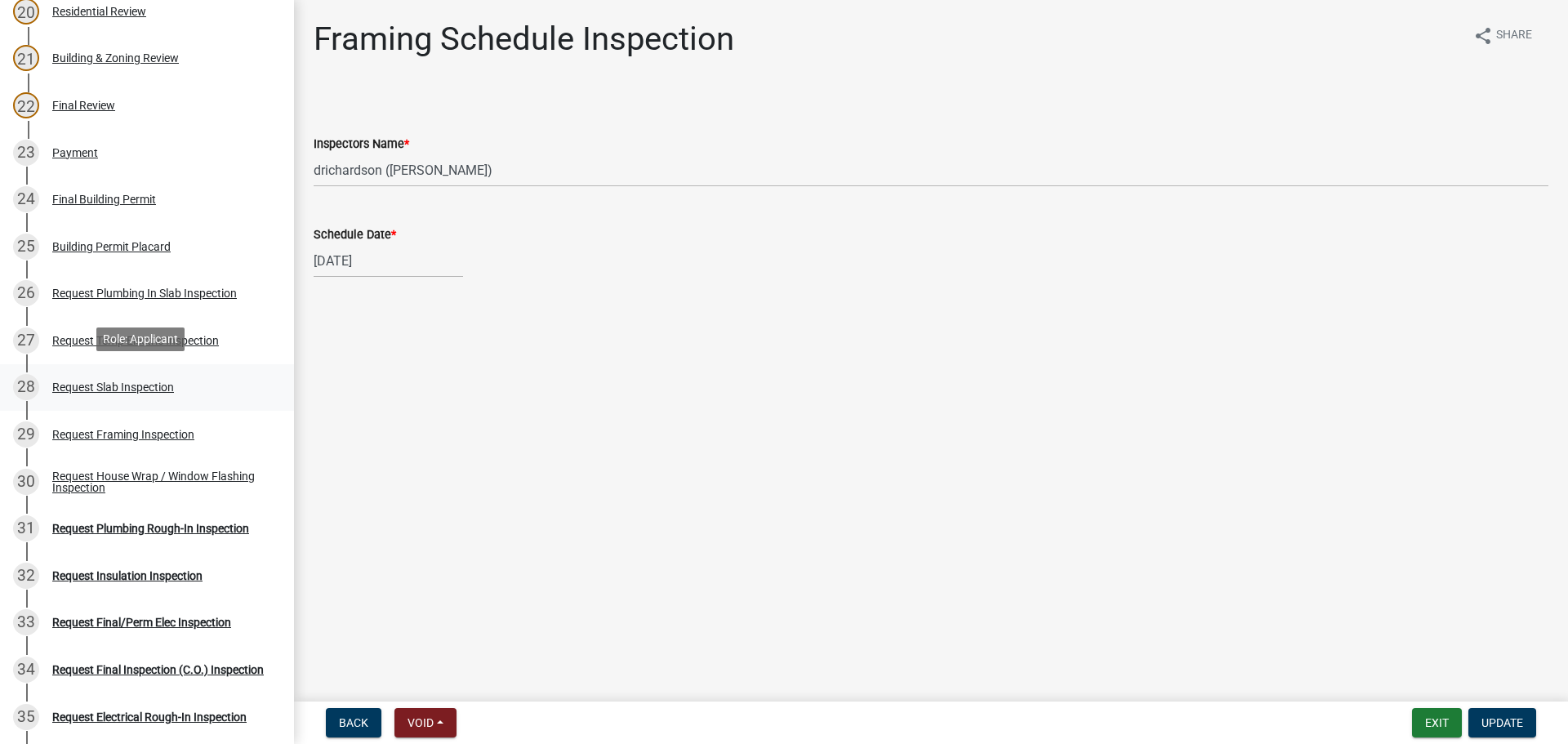
scroll to position [1143, 0]
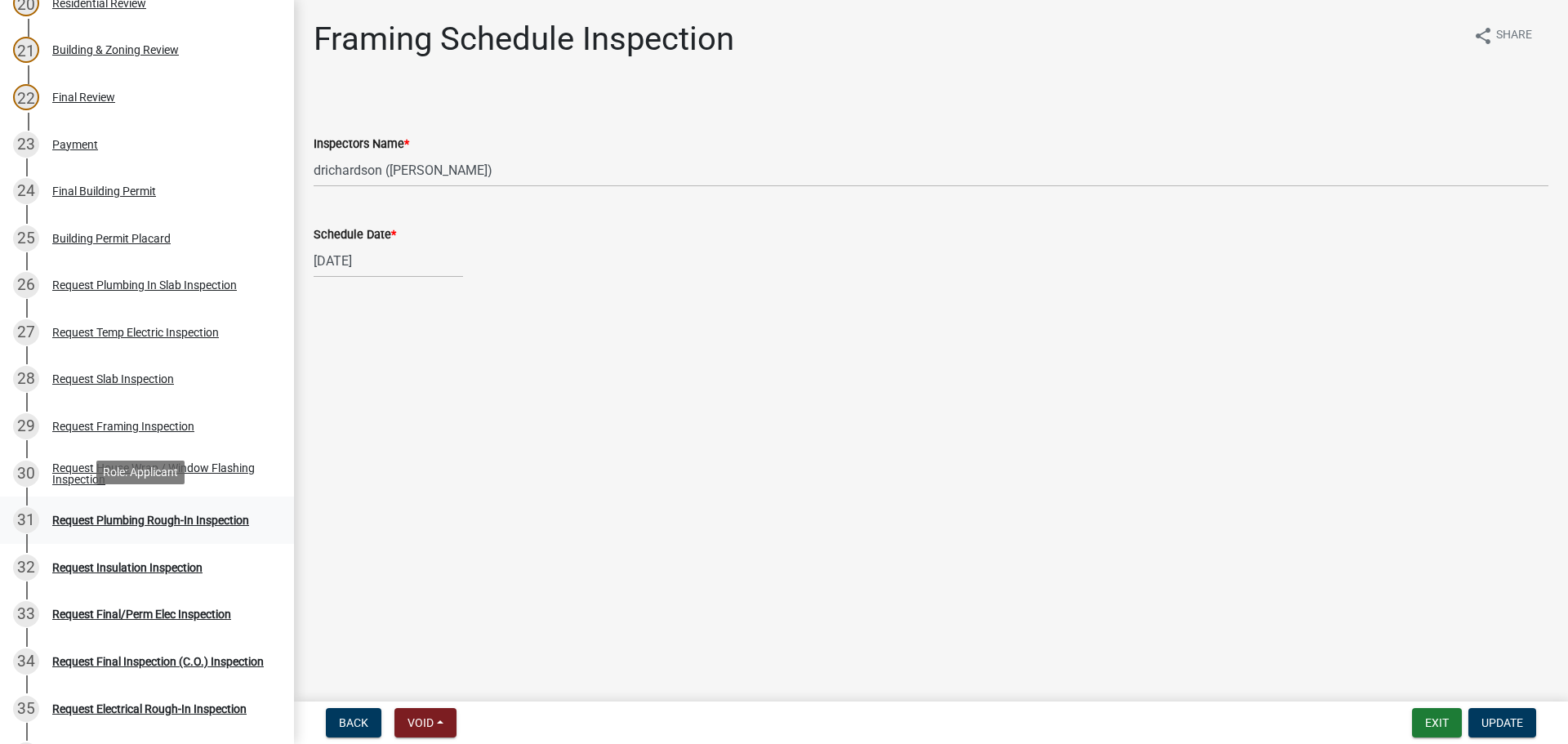
click at [185, 528] on div "31 Request Plumbing Rough-In Inspection" at bounding box center [140, 520] width 255 height 26
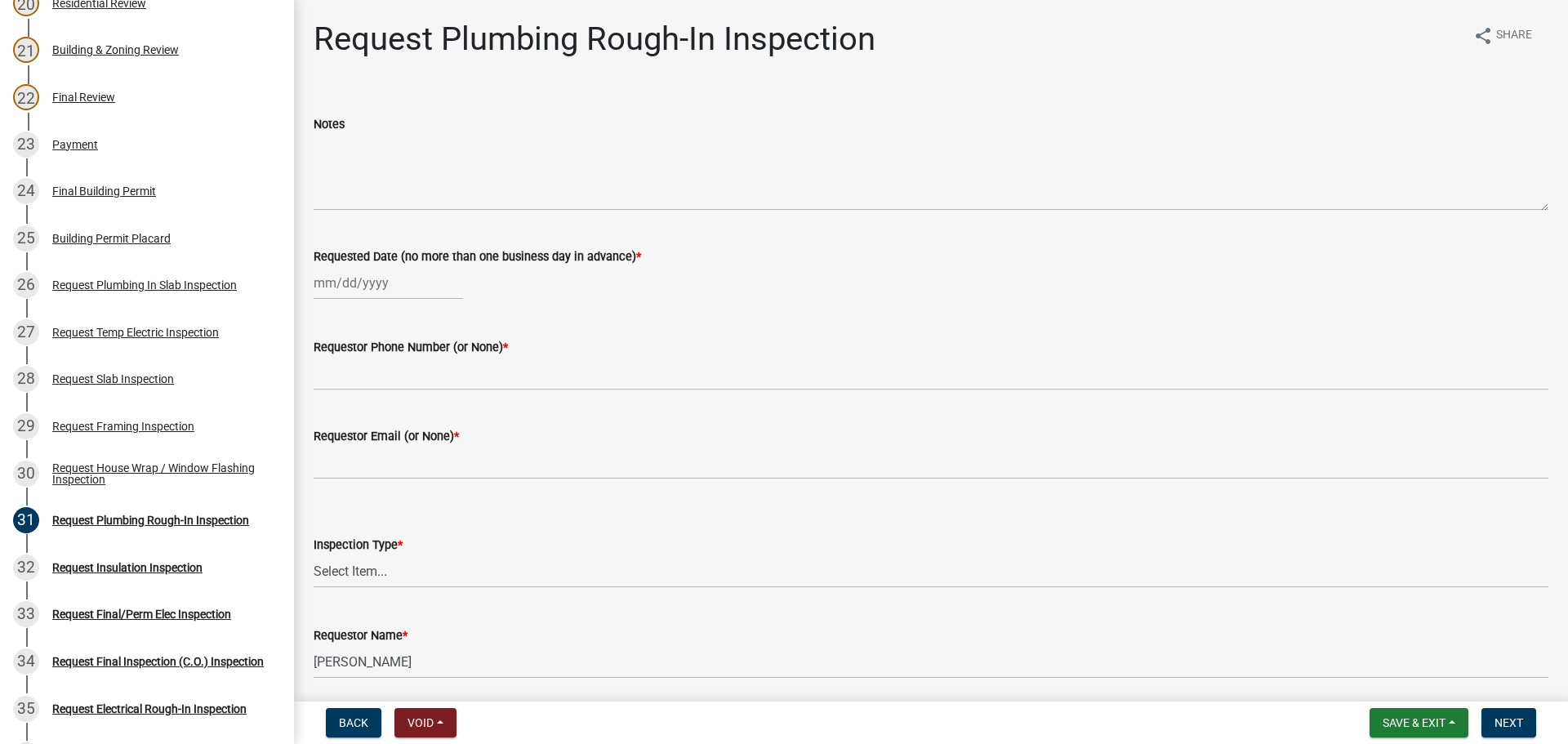
click at [380, 285] on div at bounding box center [388, 283] width 149 height 33
select select "8"
select select "2025"
click at [387, 453] on div "20" at bounding box center [382, 448] width 26 height 26
type input "08/20/2025"
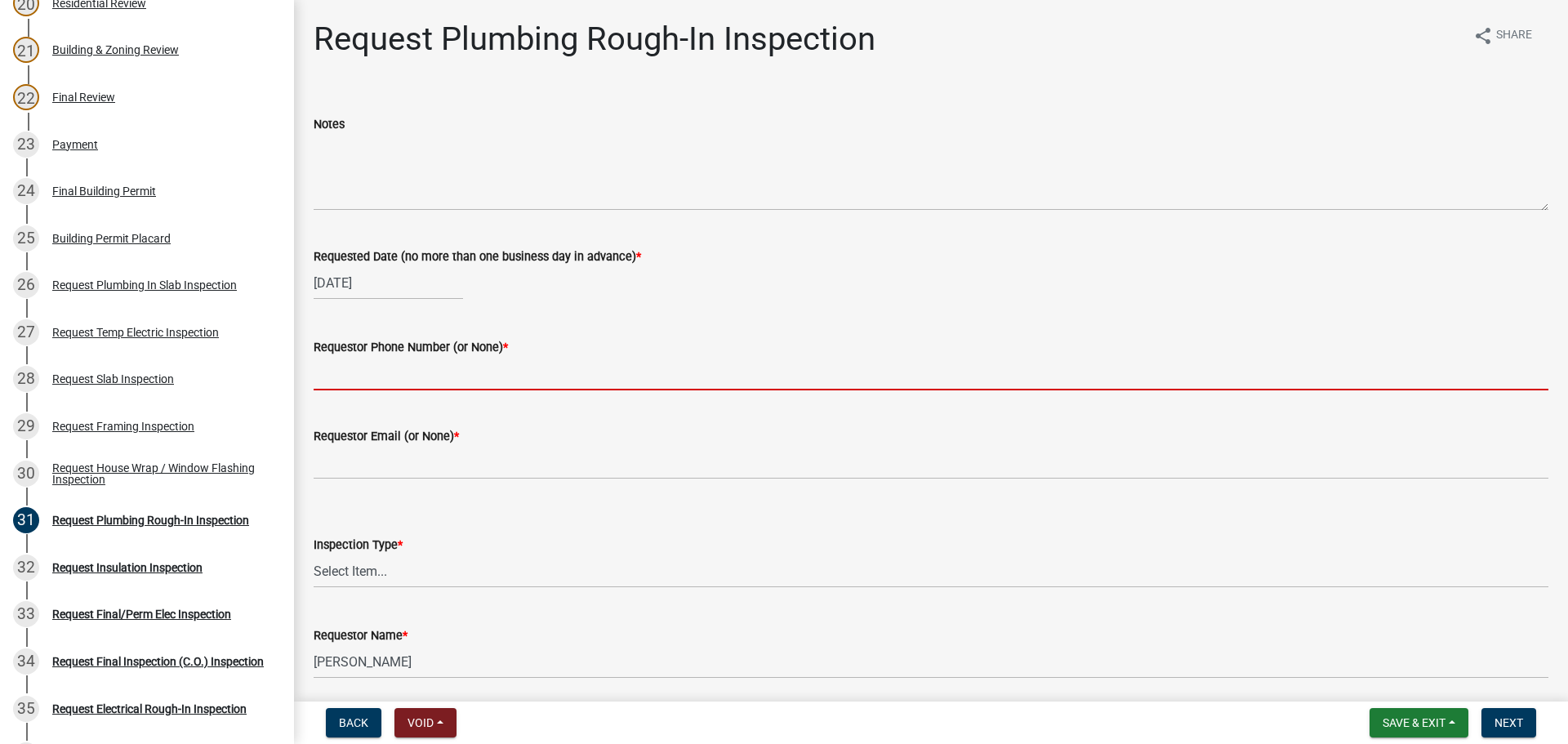
click at [425, 379] on input "Requestor Phone Number (or None) *" at bounding box center [931, 373] width 1235 height 33
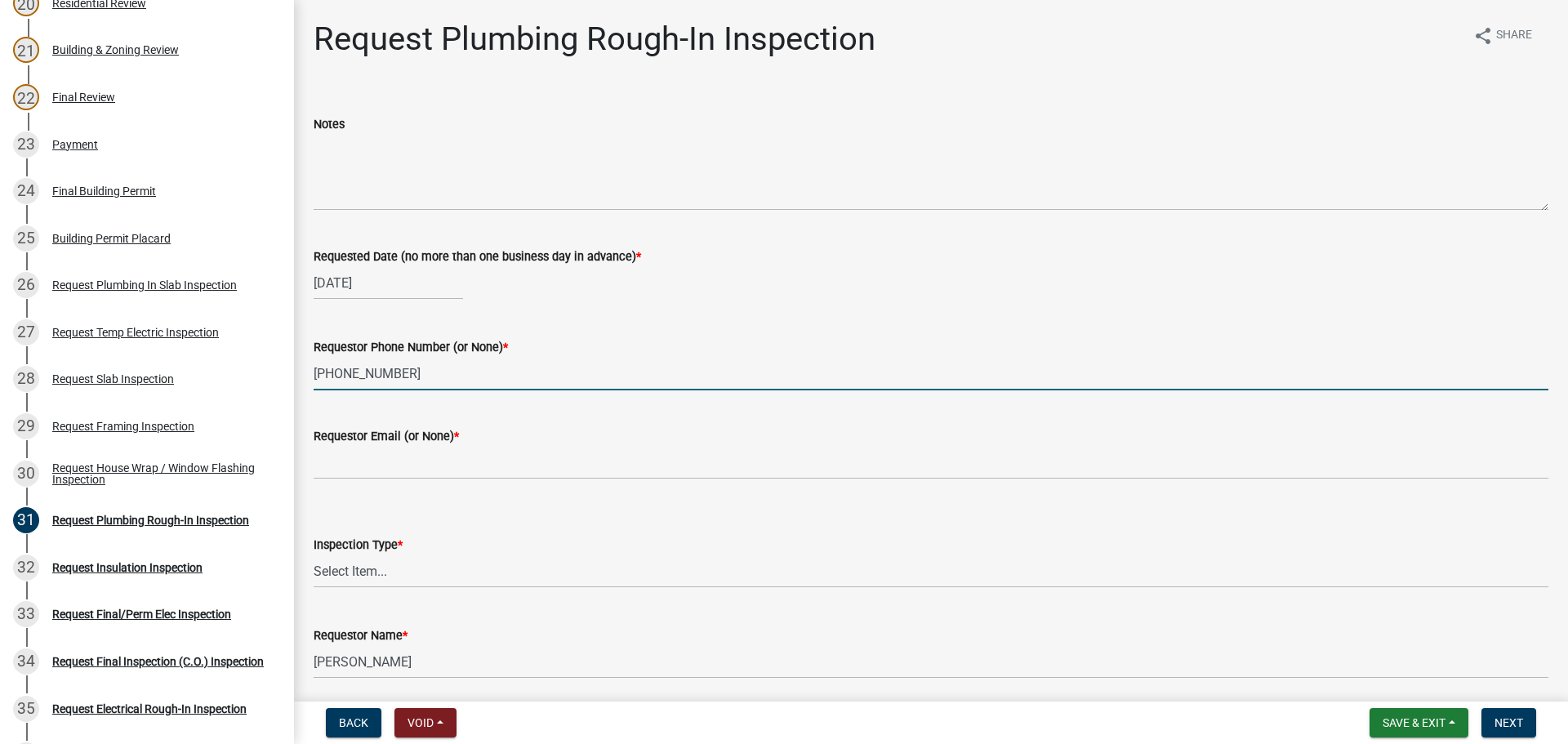
type input "706-881-1253"
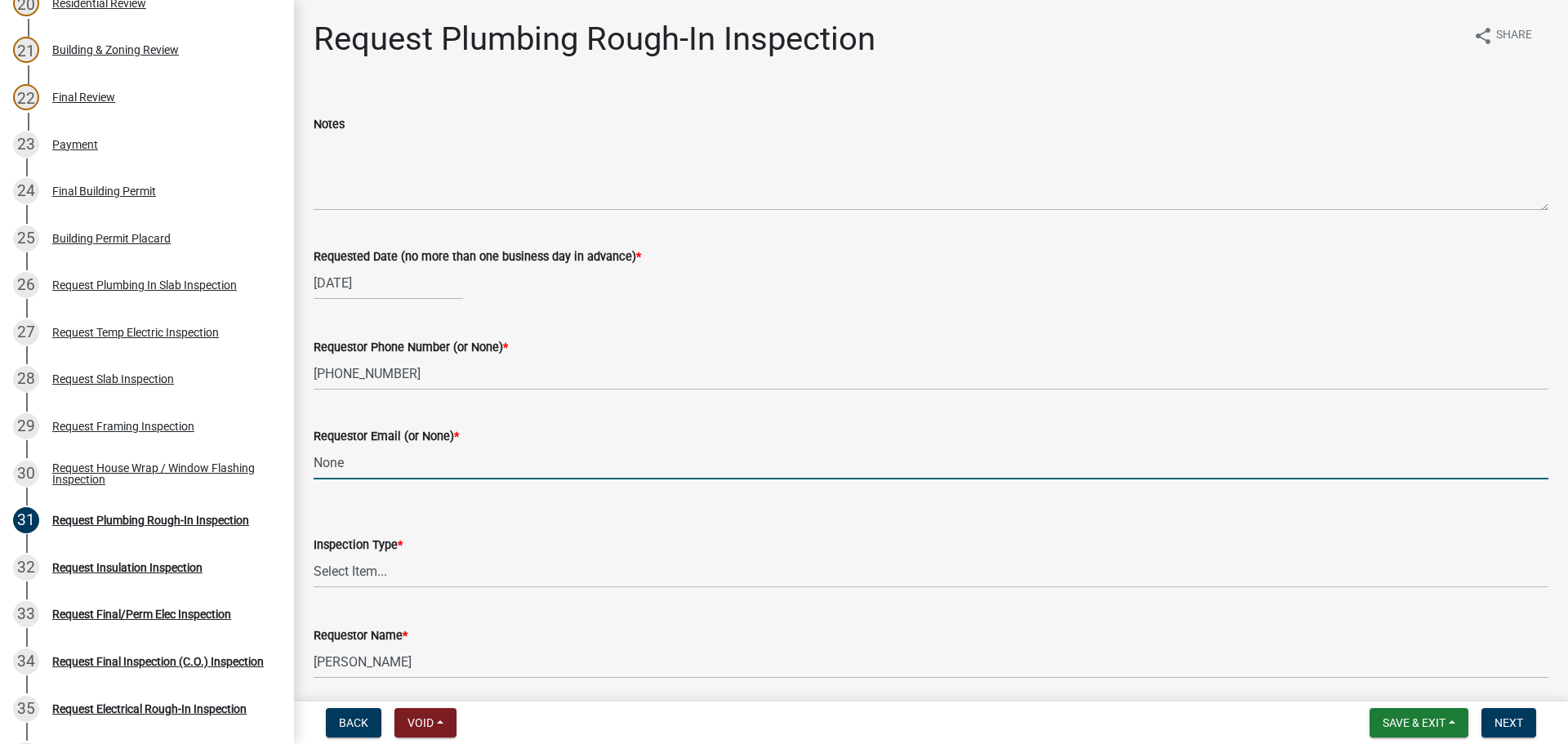
type input "None"
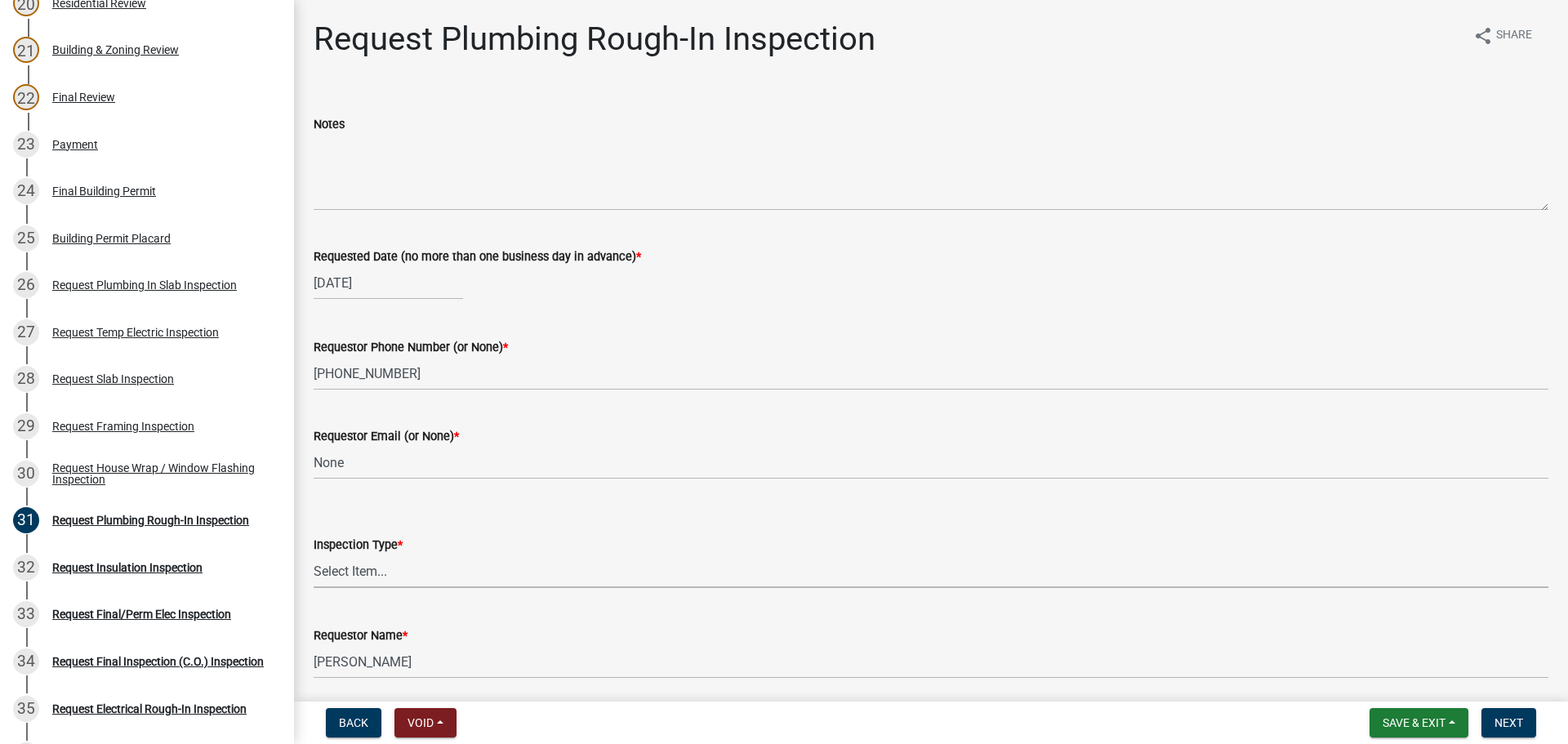
click at [375, 576] on select "Select Item... Plumbing Rough-In" at bounding box center [931, 571] width 1235 height 33
click at [314, 555] on select "Select Item... Plumbing Rough-In" at bounding box center [931, 571] width 1235 height 33
select select "d1de9a53-ca36-4ba4-9767-b1741540e47d"
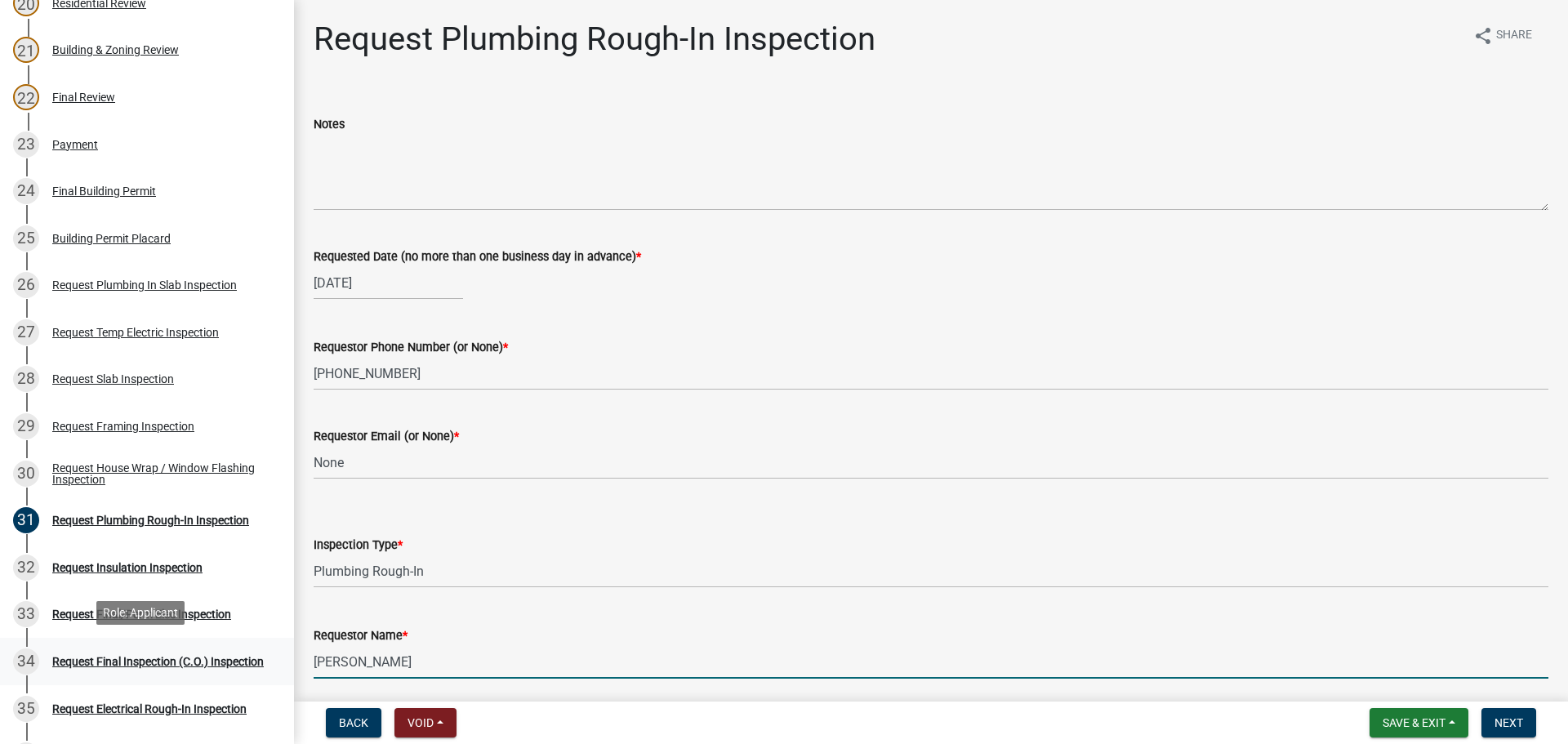
drag, startPoint x: 1251, startPoint y: 657, endPoint x: 65, endPoint y: 660, distance: 1186.0
click at [65, 660] on div "Step 3. Building Permit BP-2025-2018 Edit View Summary Notes Show emails 1 Step…" at bounding box center [784, 372] width 1568 height 744
type input "Ricky - Wright Home Builders"
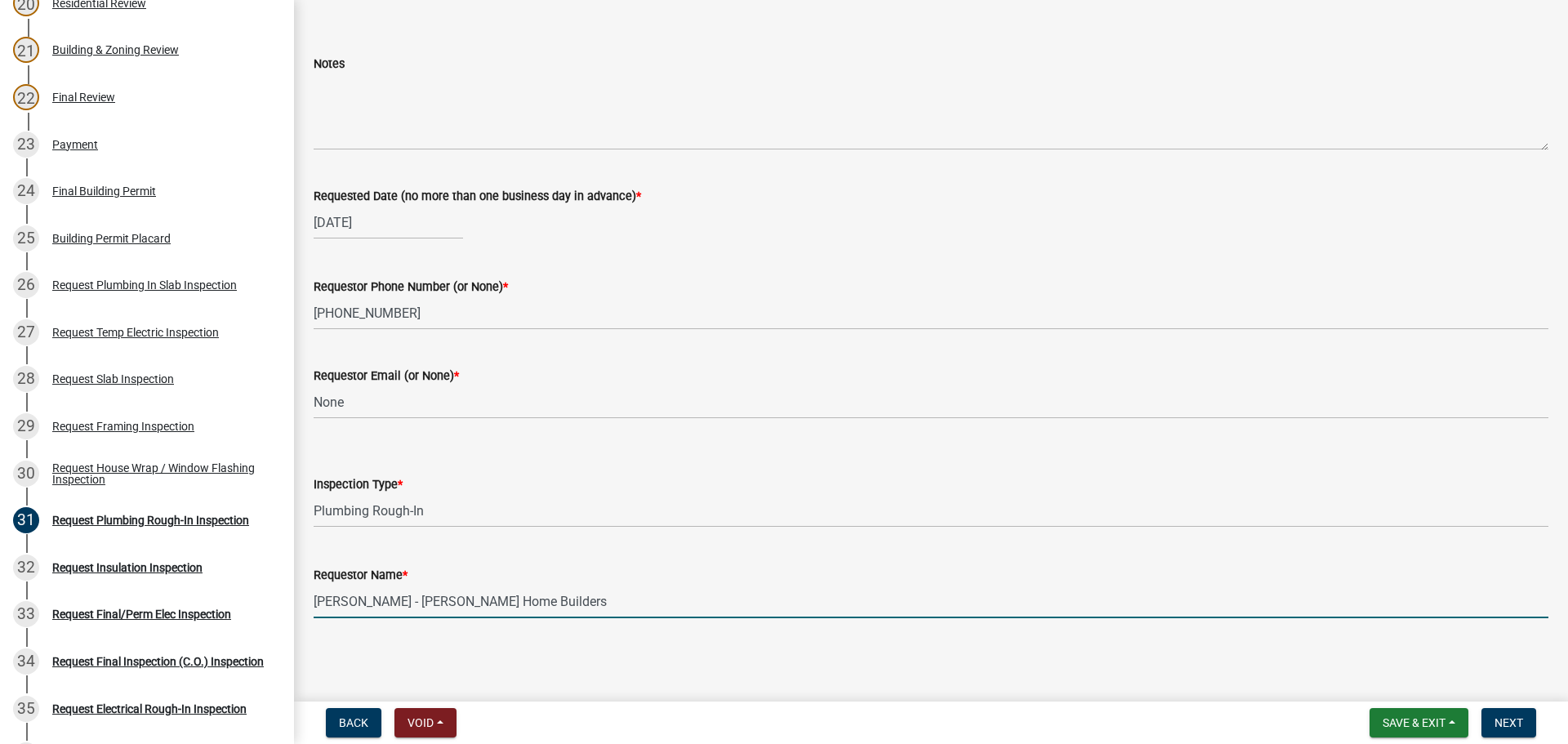
click at [1357, 662] on main "Request Plumbing Rough-In Inspection share Share Notes Requested Date (no more …" at bounding box center [931, 347] width 1274 height 695
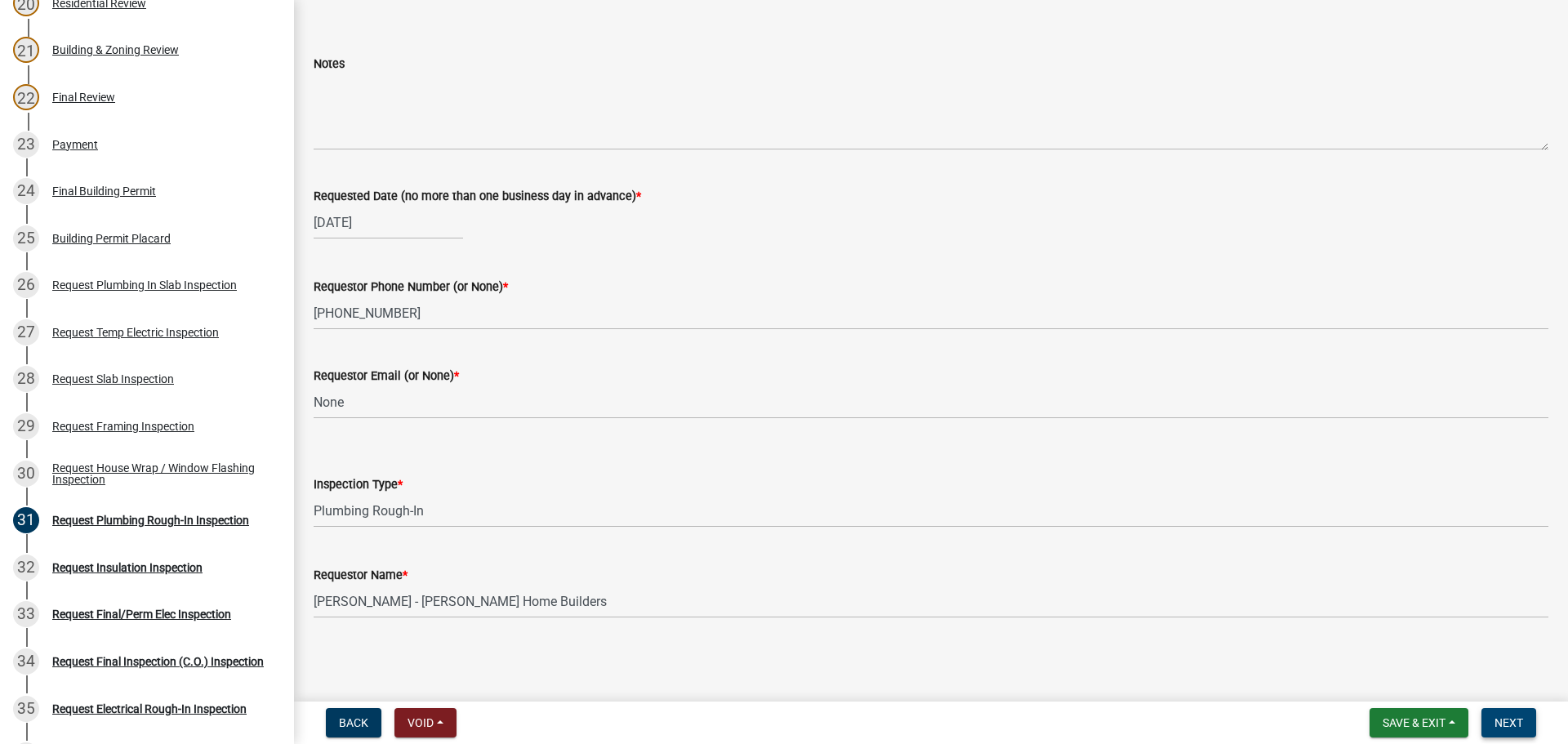
click at [1517, 718] on span "Next" at bounding box center [1508, 723] width 28 height 13
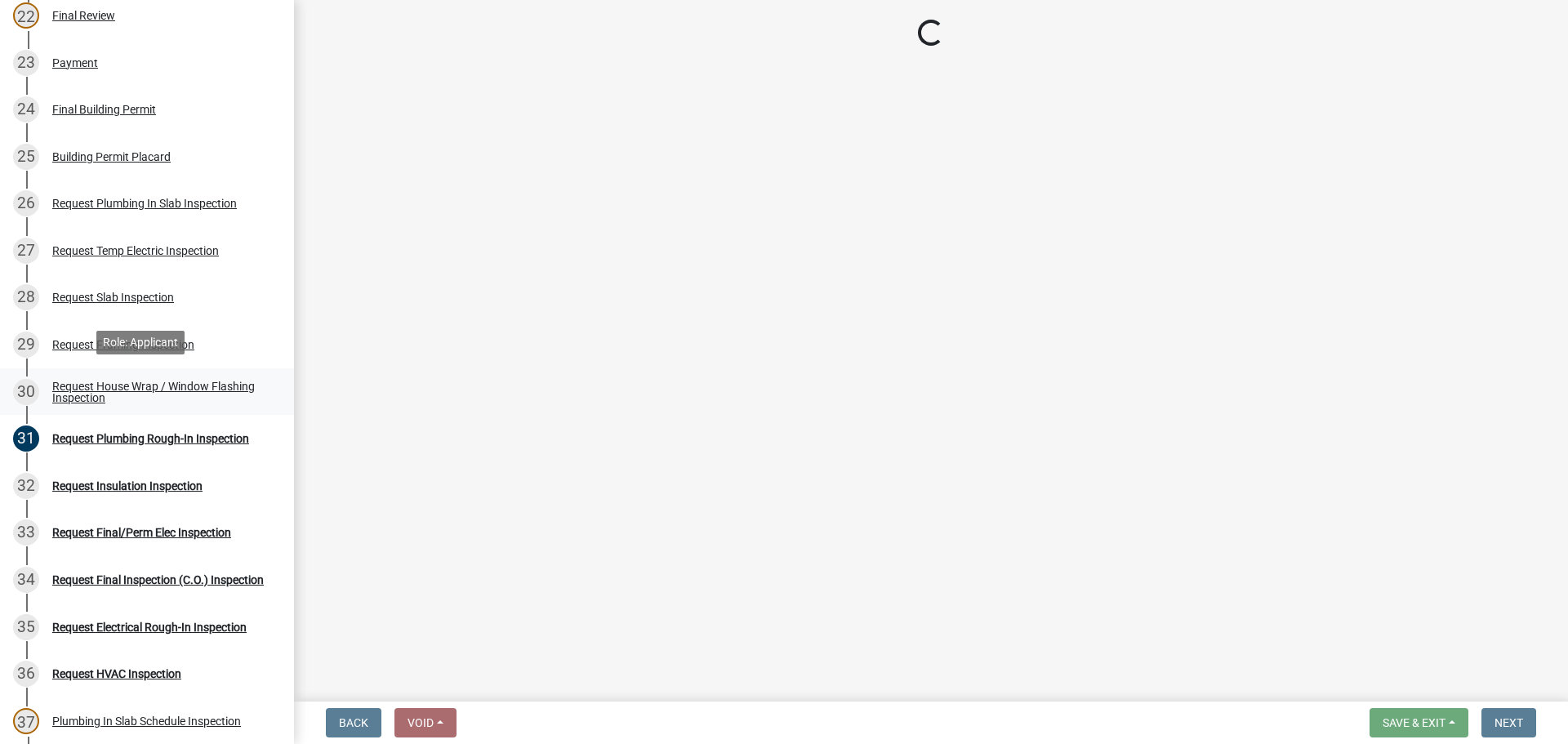
scroll to position [1306, 0]
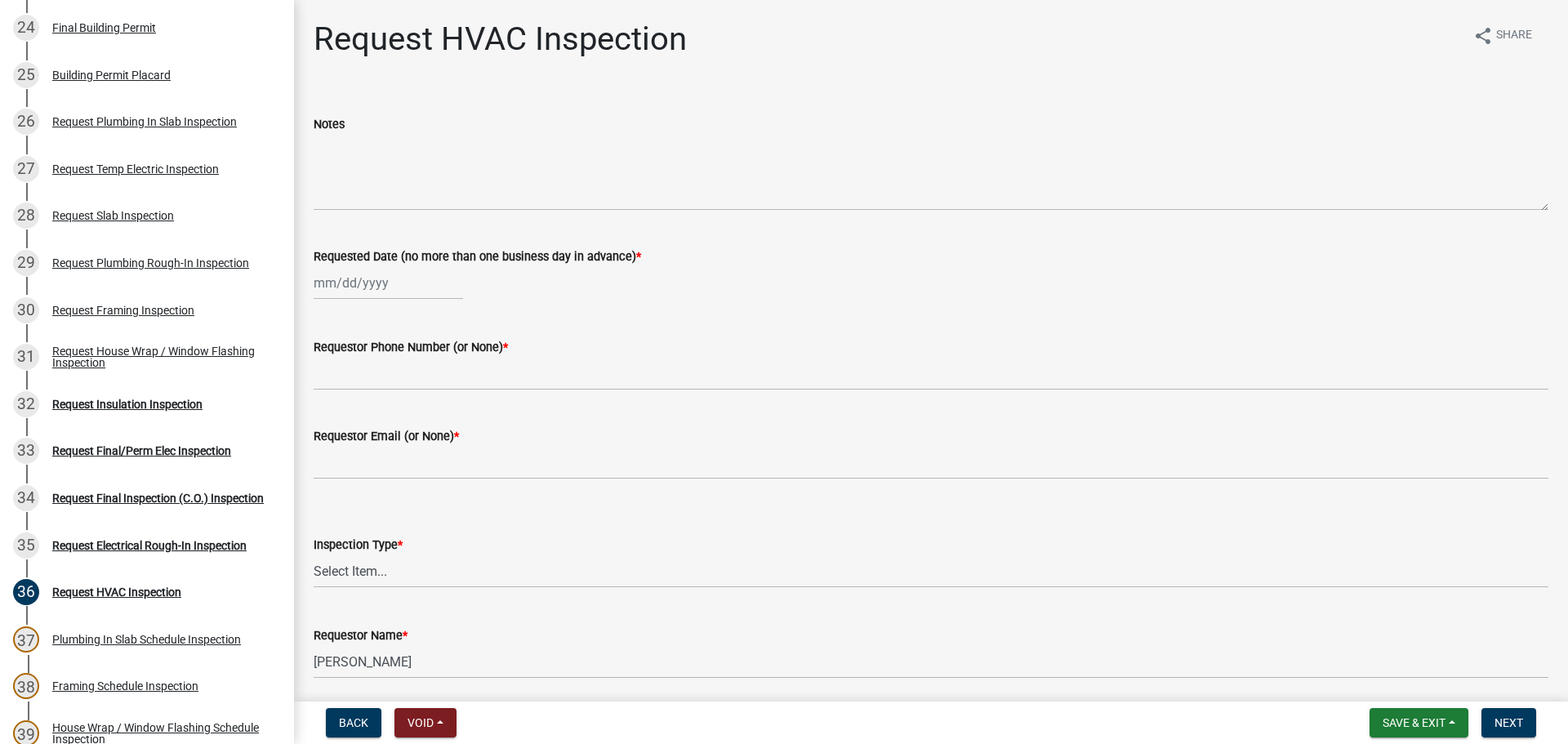
click at [357, 285] on div at bounding box center [388, 283] width 149 height 33
select select "8"
select select "2025"
click at [385, 443] on div "20" at bounding box center [382, 448] width 26 height 26
type input "08/20/2025"
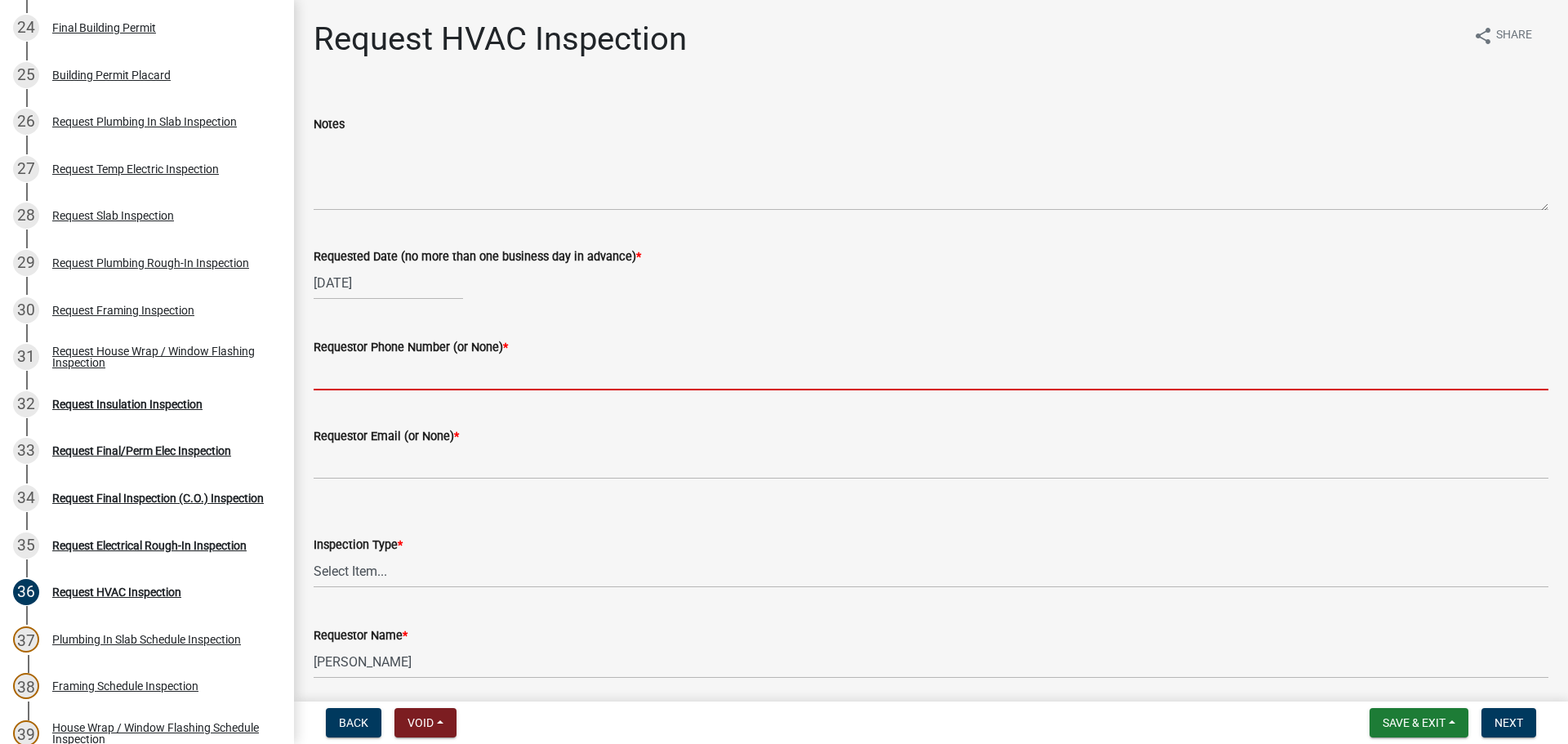
click at [405, 387] on input "Requestor Phone Number (or None) *" at bounding box center [931, 373] width 1235 height 33
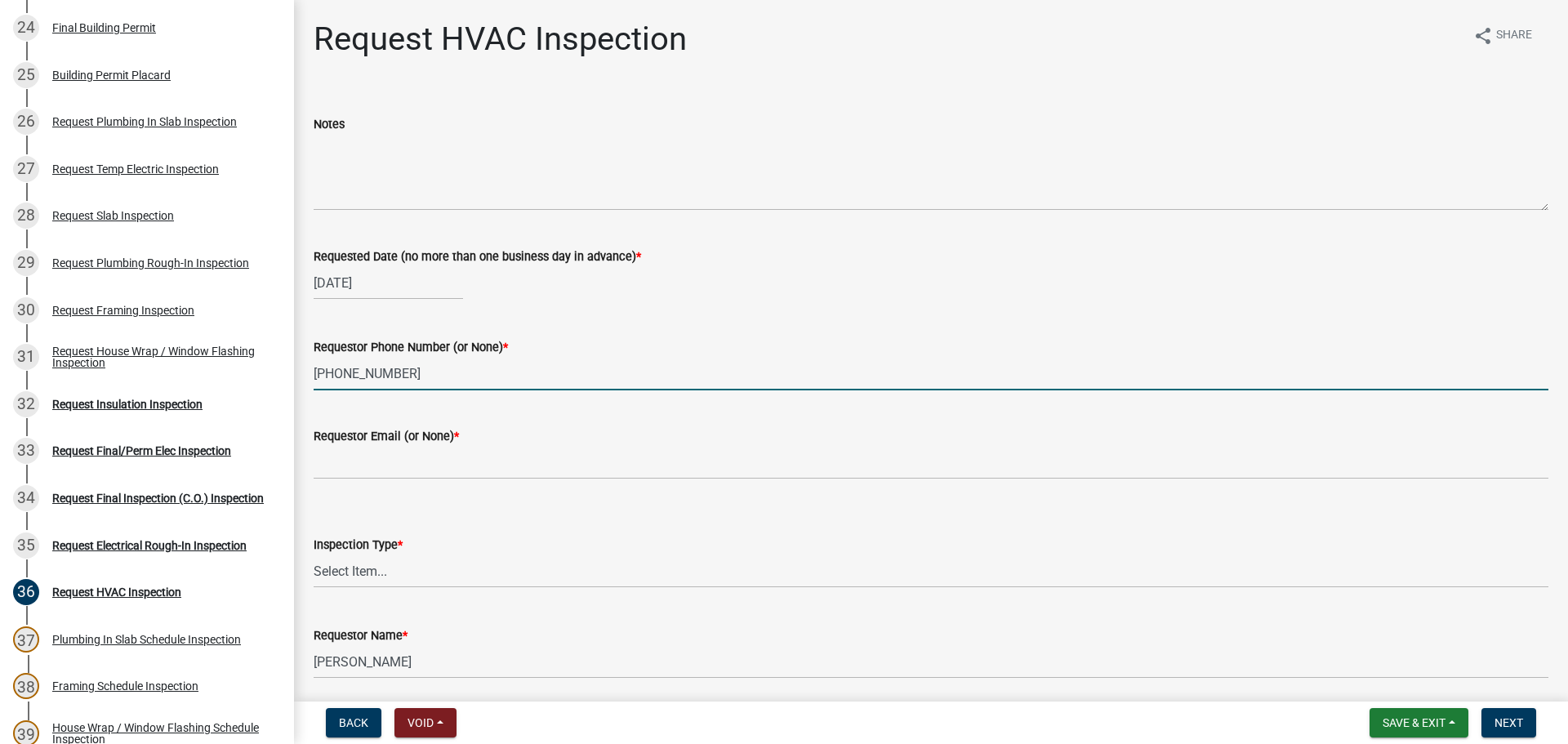
type input "706-881-1253"
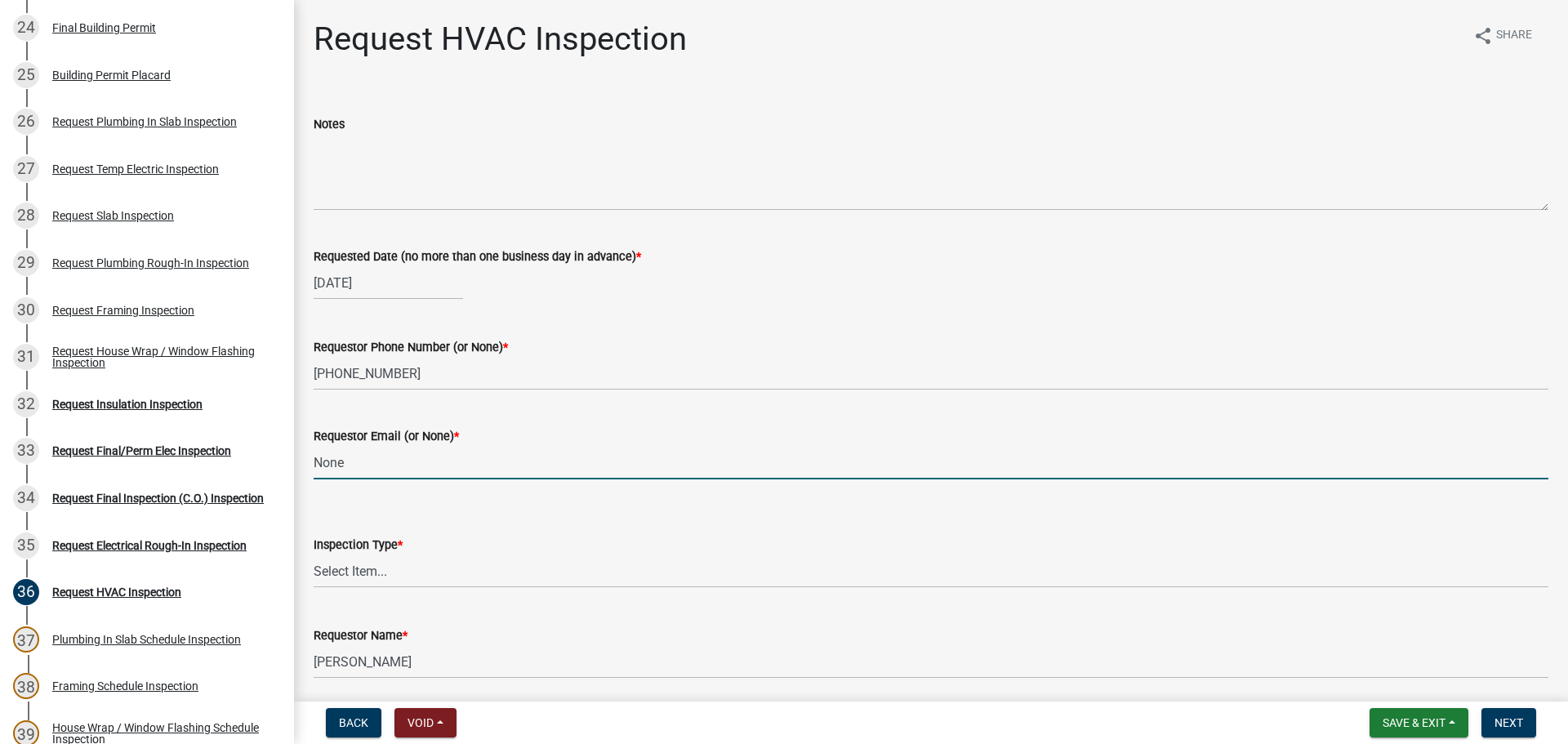
type input "None"
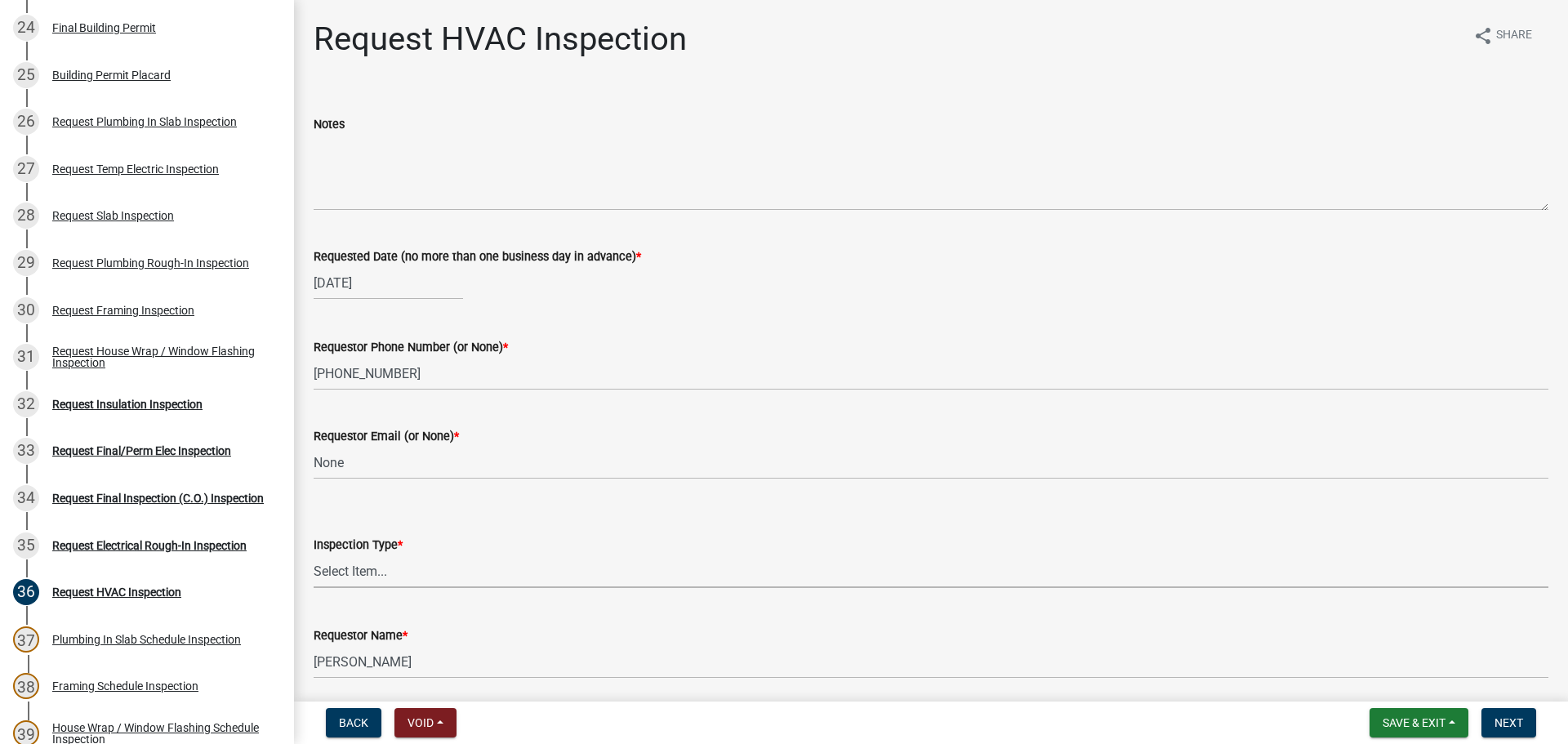
click at [389, 570] on select "Select Item... HVAC" at bounding box center [931, 571] width 1235 height 33
click at [314, 555] on select "Select Item... HVAC" at bounding box center [931, 571] width 1235 height 33
select select "9f61f643-e90c-48cb-862c-7dc940cfcd85"
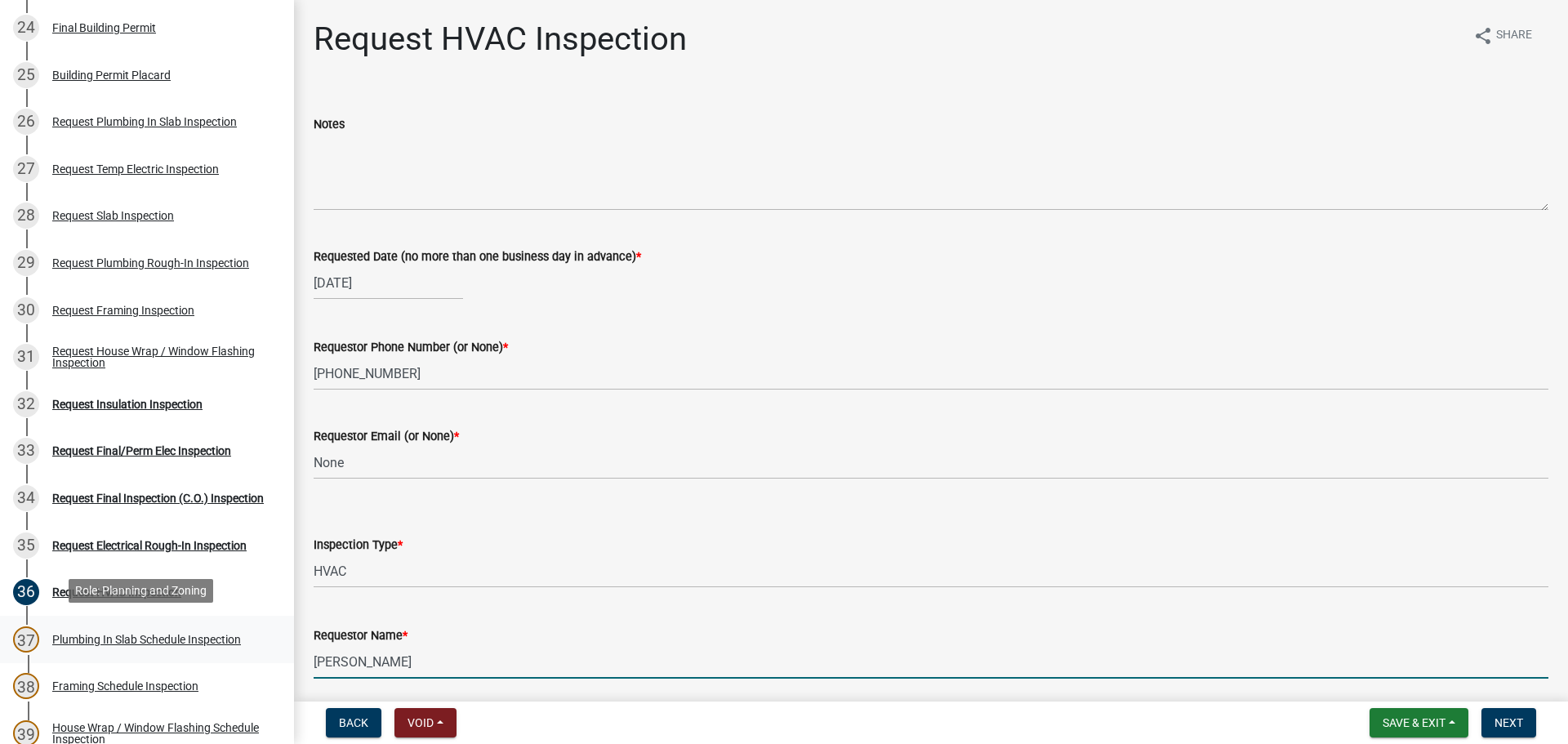
drag, startPoint x: 147, startPoint y: 649, endPoint x: 0, endPoint y: 650, distance: 147.0
click at [0, 650] on div "Step 3. Building Permit BP-2025-2018 Edit View Summary Notes Show emails 1 Step…" at bounding box center [784, 372] width 1568 height 744
type input "Ricky - Wright Home Builders"
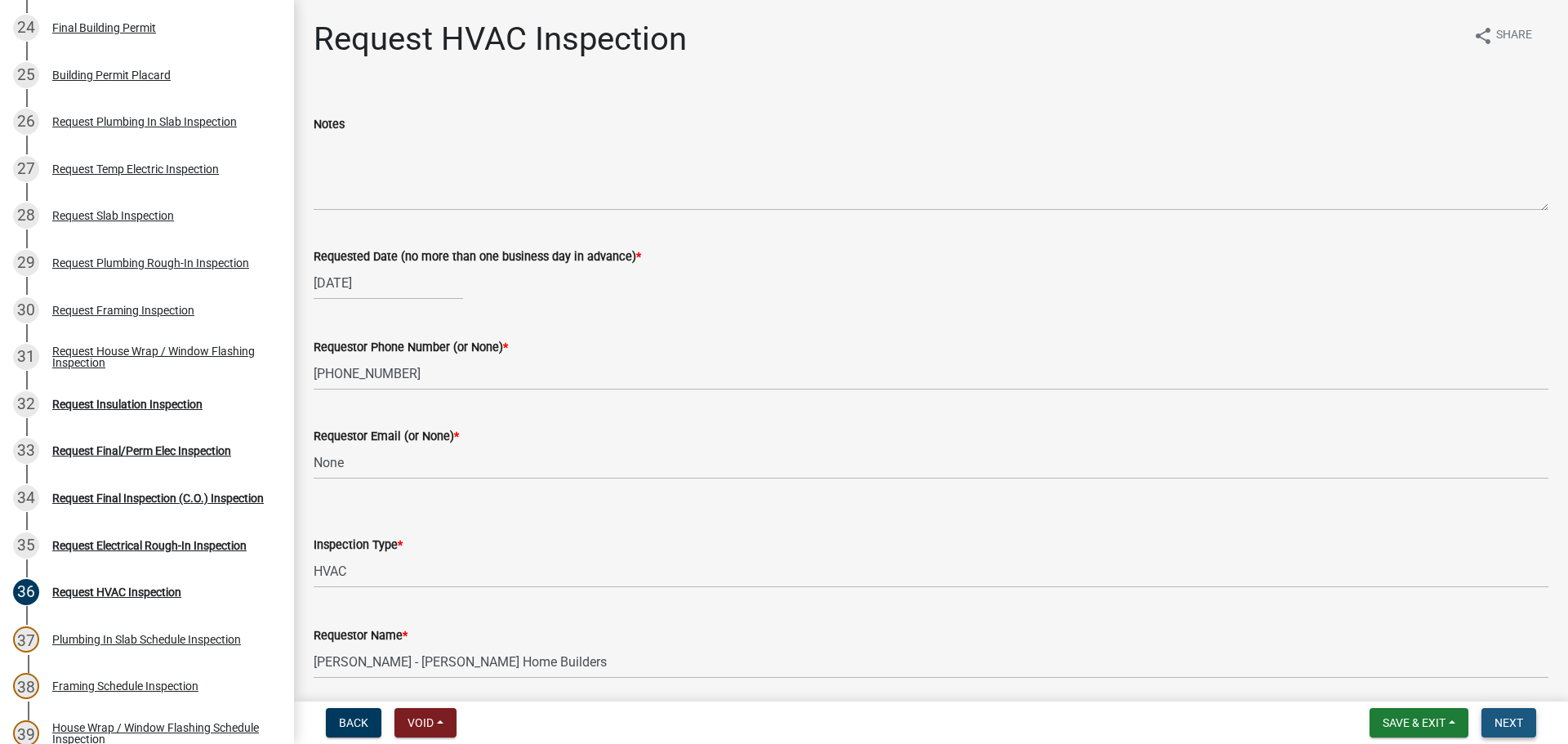
click at [1522, 722] on span "Next" at bounding box center [1508, 723] width 28 height 13
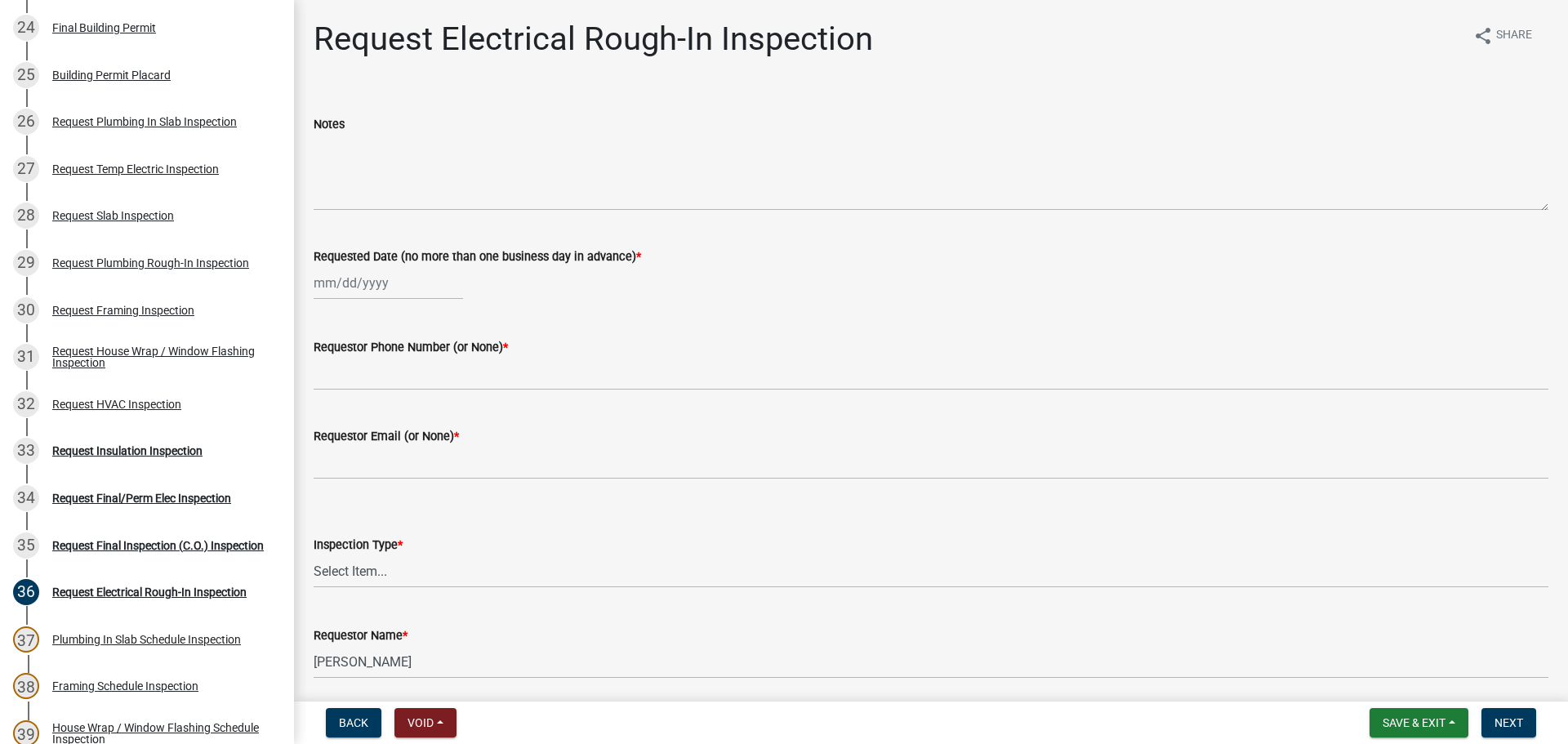
click at [347, 284] on div at bounding box center [388, 283] width 149 height 33
select select "8"
select select "2025"
click at [385, 446] on div "20" at bounding box center [382, 448] width 26 height 26
type input "08/20/2025"
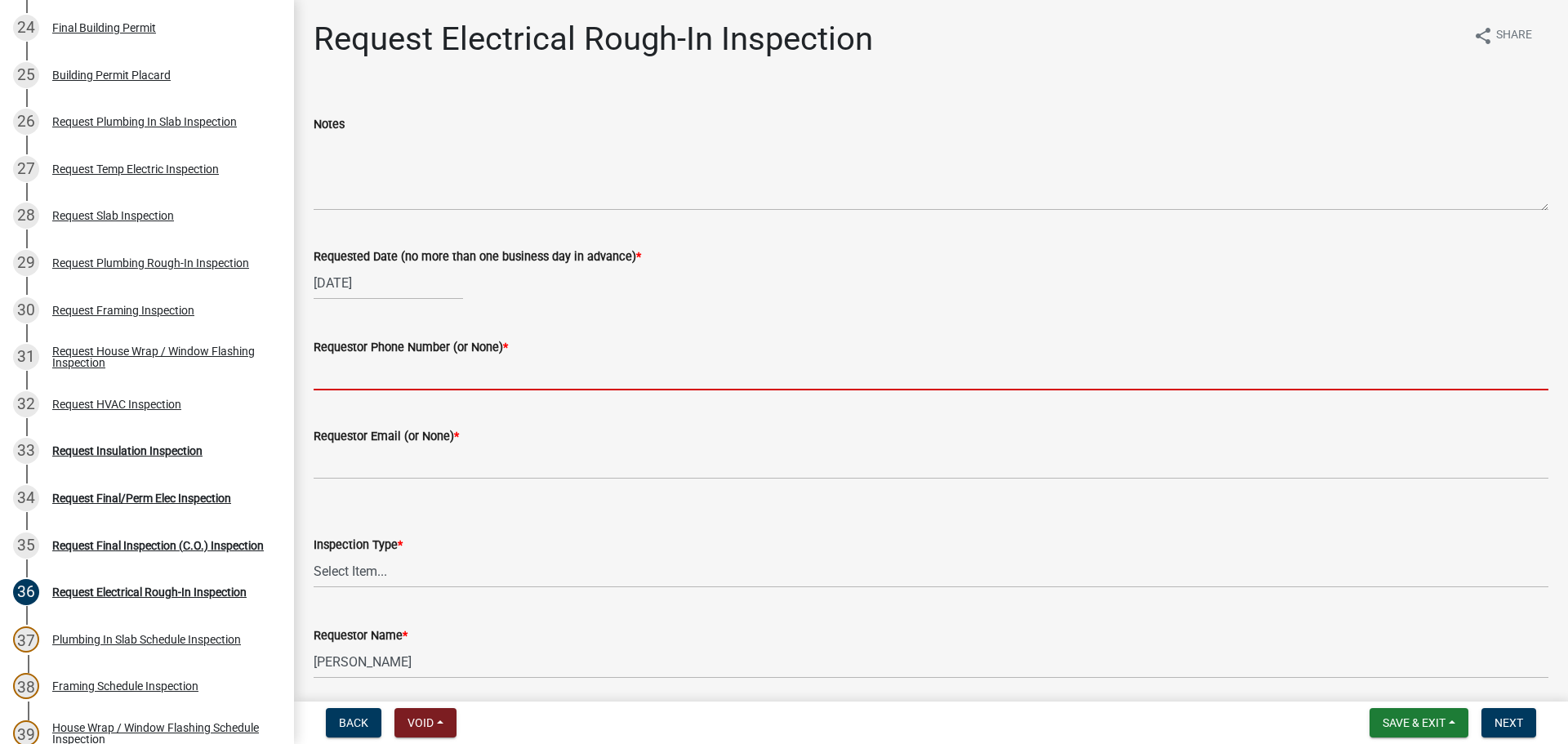
click at [406, 381] on input "Requestor Phone Number (or None) *" at bounding box center [931, 373] width 1235 height 33
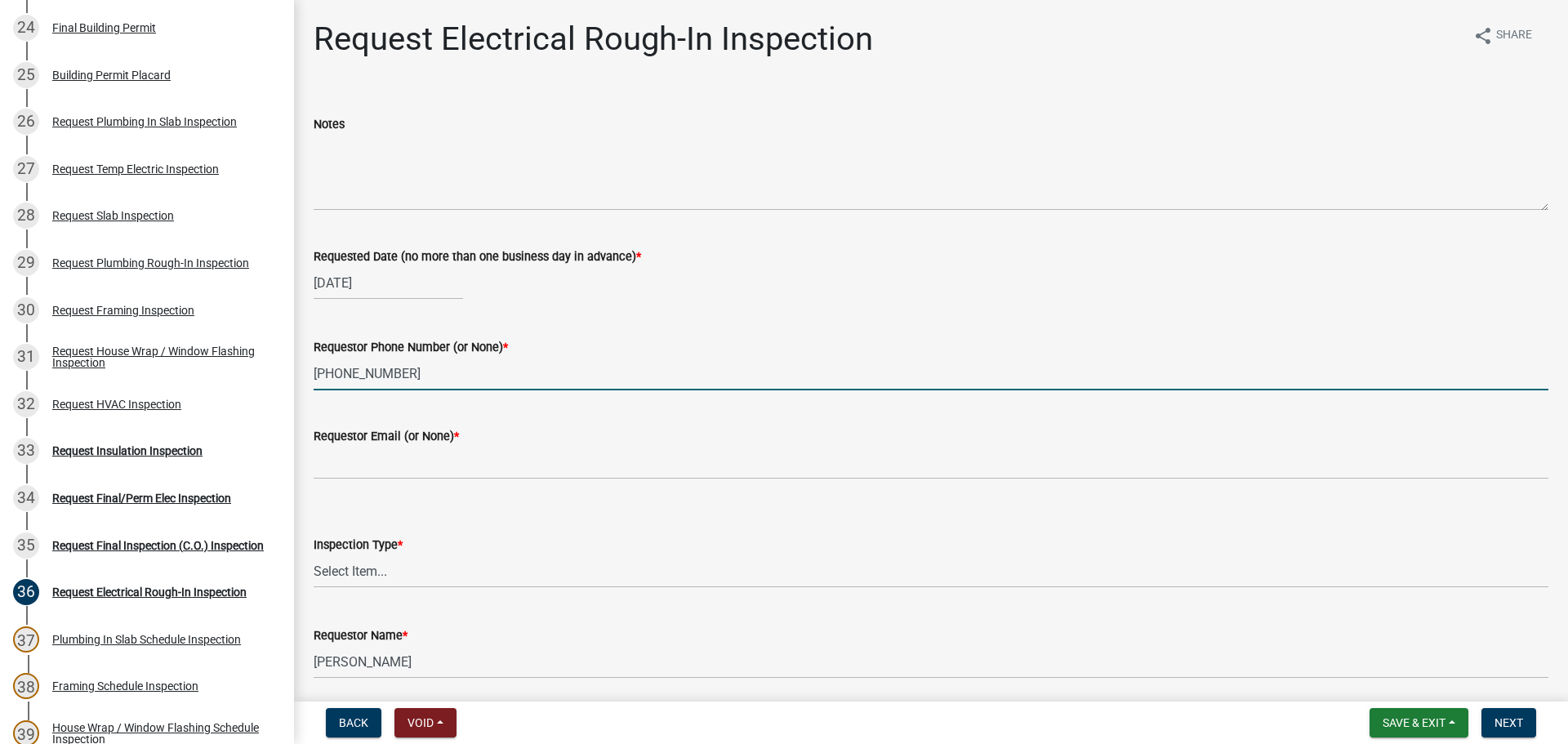
type input "706-881-1253"
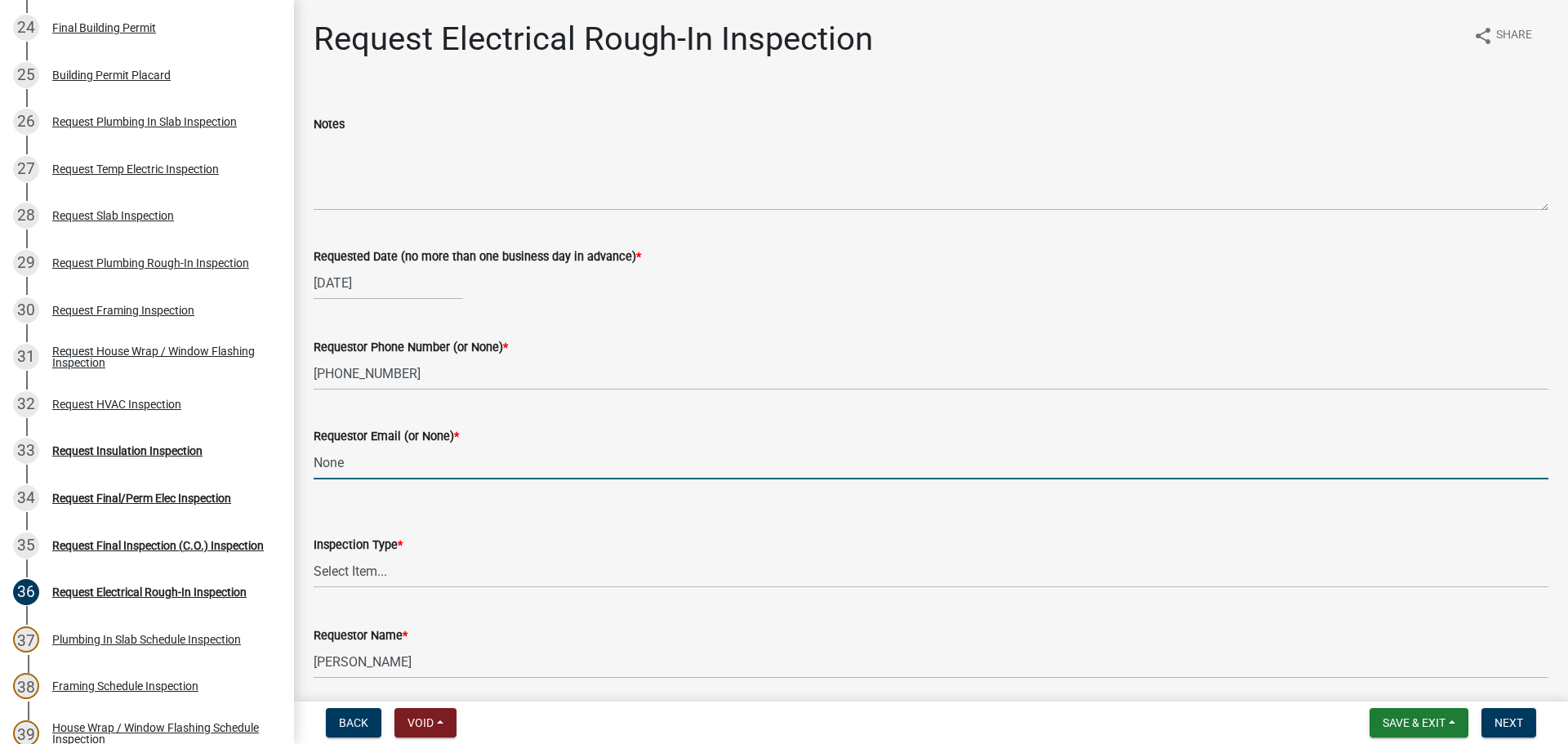
type input "None"
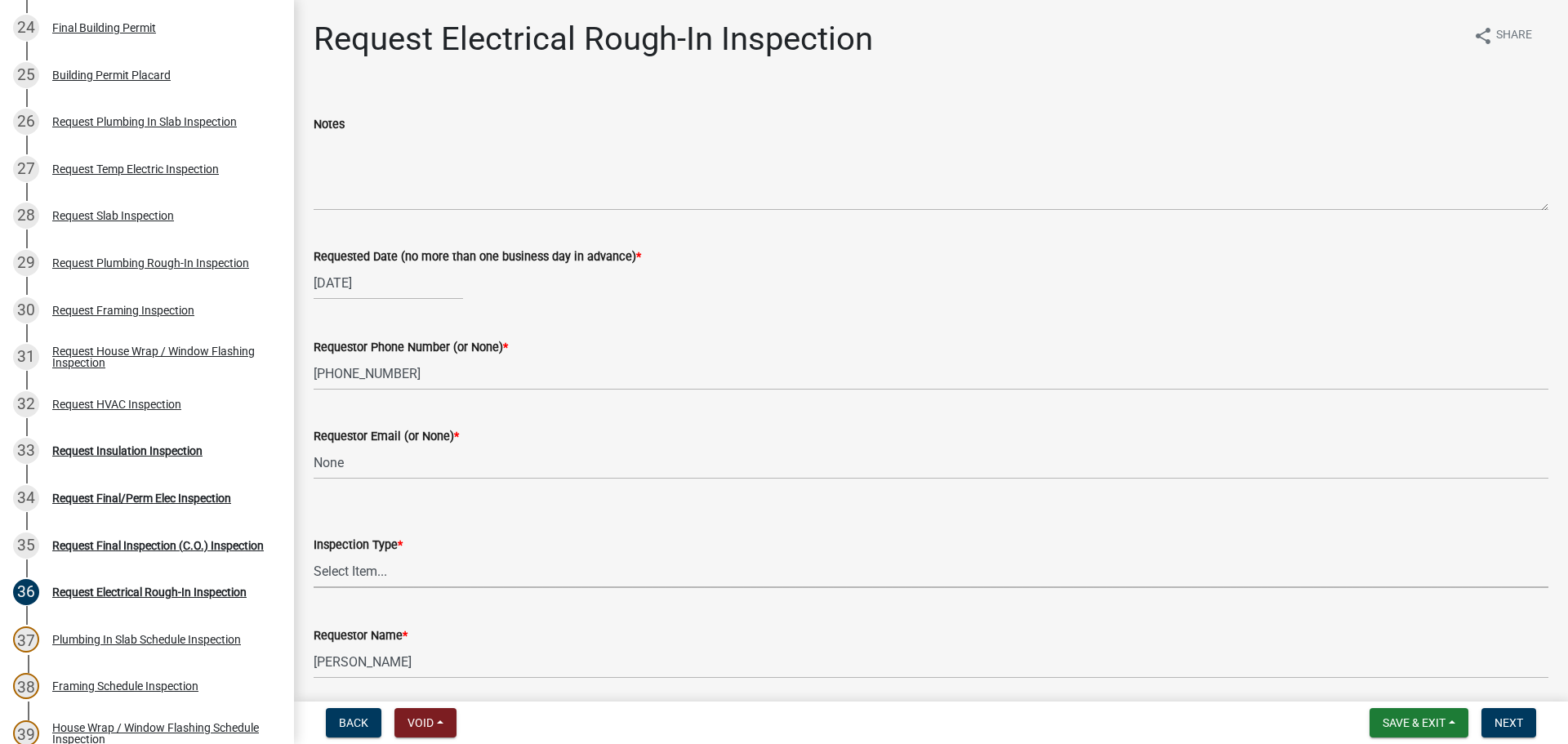
click at [422, 570] on select "Select Item... Electrical Rough-In" at bounding box center [931, 571] width 1235 height 33
click at [314, 555] on select "Select Item... Electrical Rough-In" at bounding box center [931, 571] width 1235 height 33
select select "67548d0d-90c3-4d72-82f5-40817f841add"
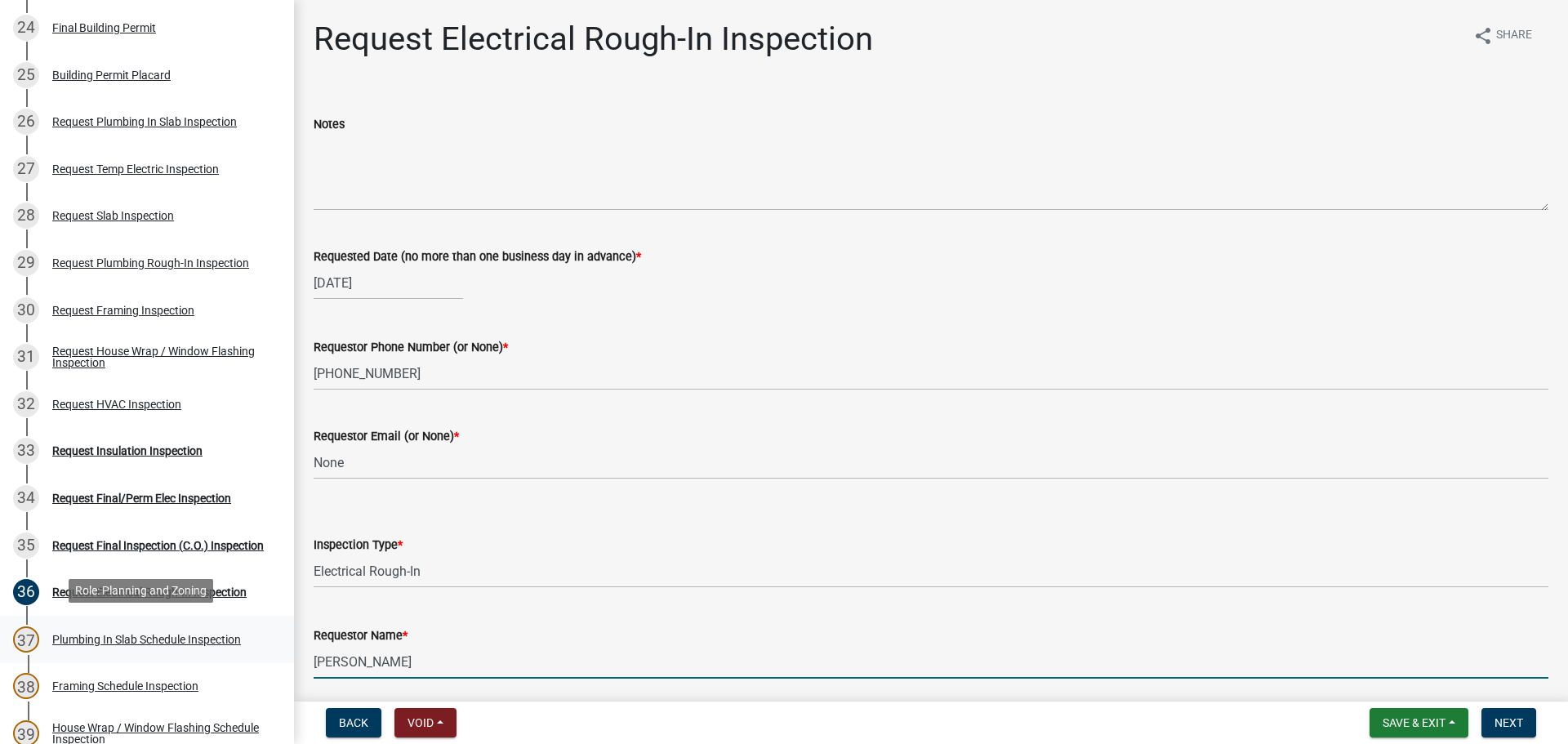
drag, startPoint x: 418, startPoint y: 667, endPoint x: 0, endPoint y: 657, distance: 418.1
click at [0, 657] on div "Step 3. Building Permit BP-2025-2018 Edit View Summary Notes Show emails 1 Step…" at bounding box center [784, 372] width 1568 height 744
type input "Ricky - Wright Home Builders"
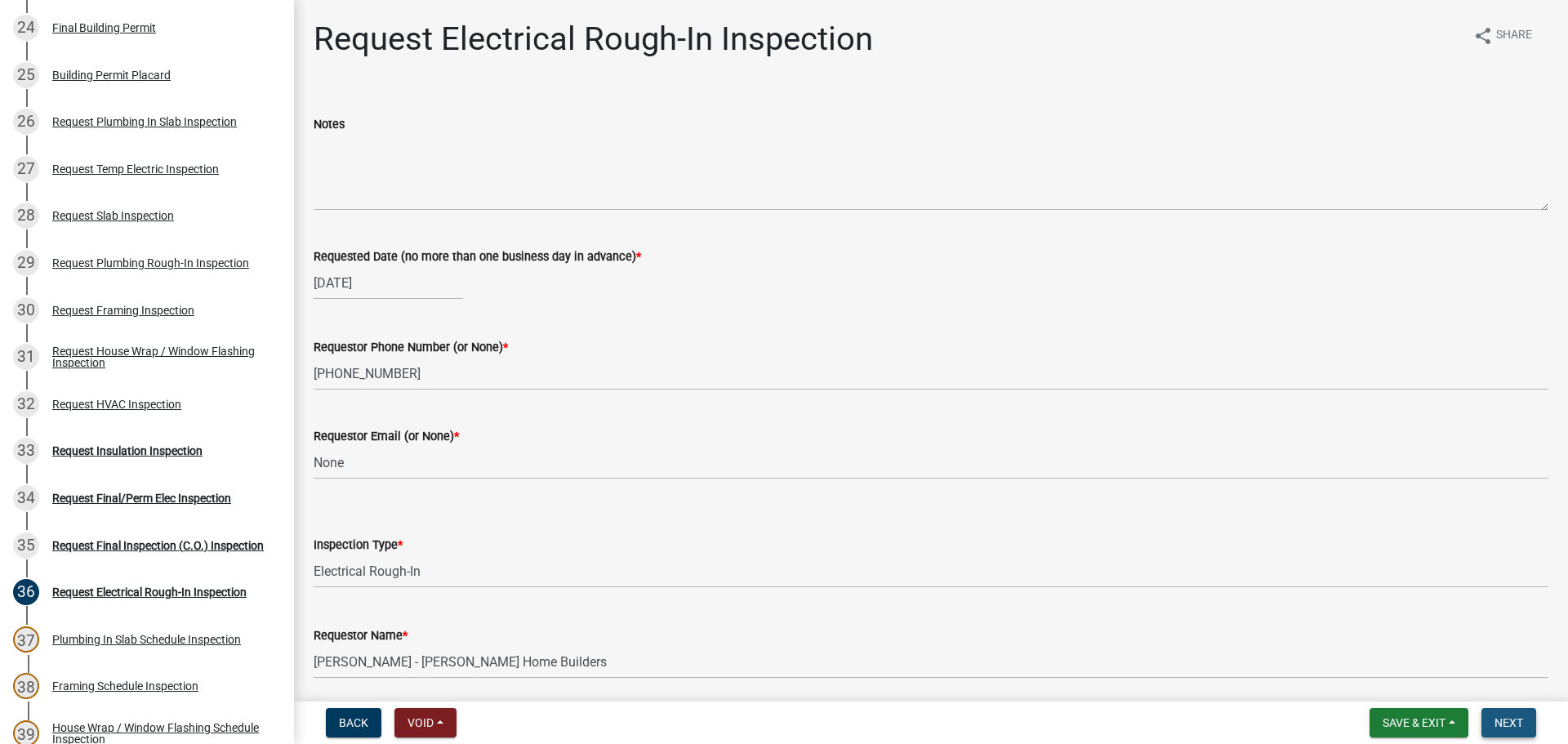
click at [1517, 723] on span "Next" at bounding box center [1508, 723] width 28 height 13
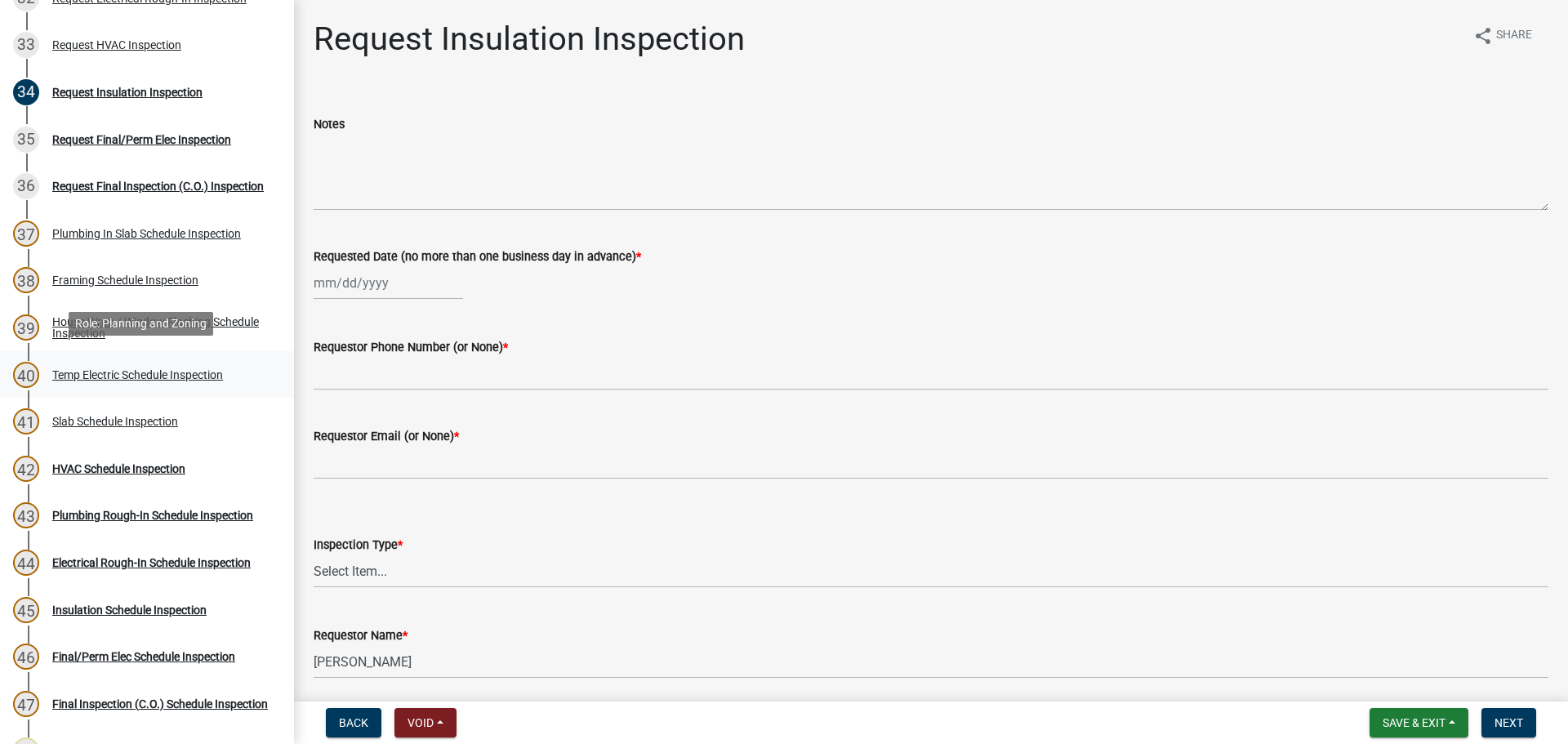
scroll to position [1715, 0]
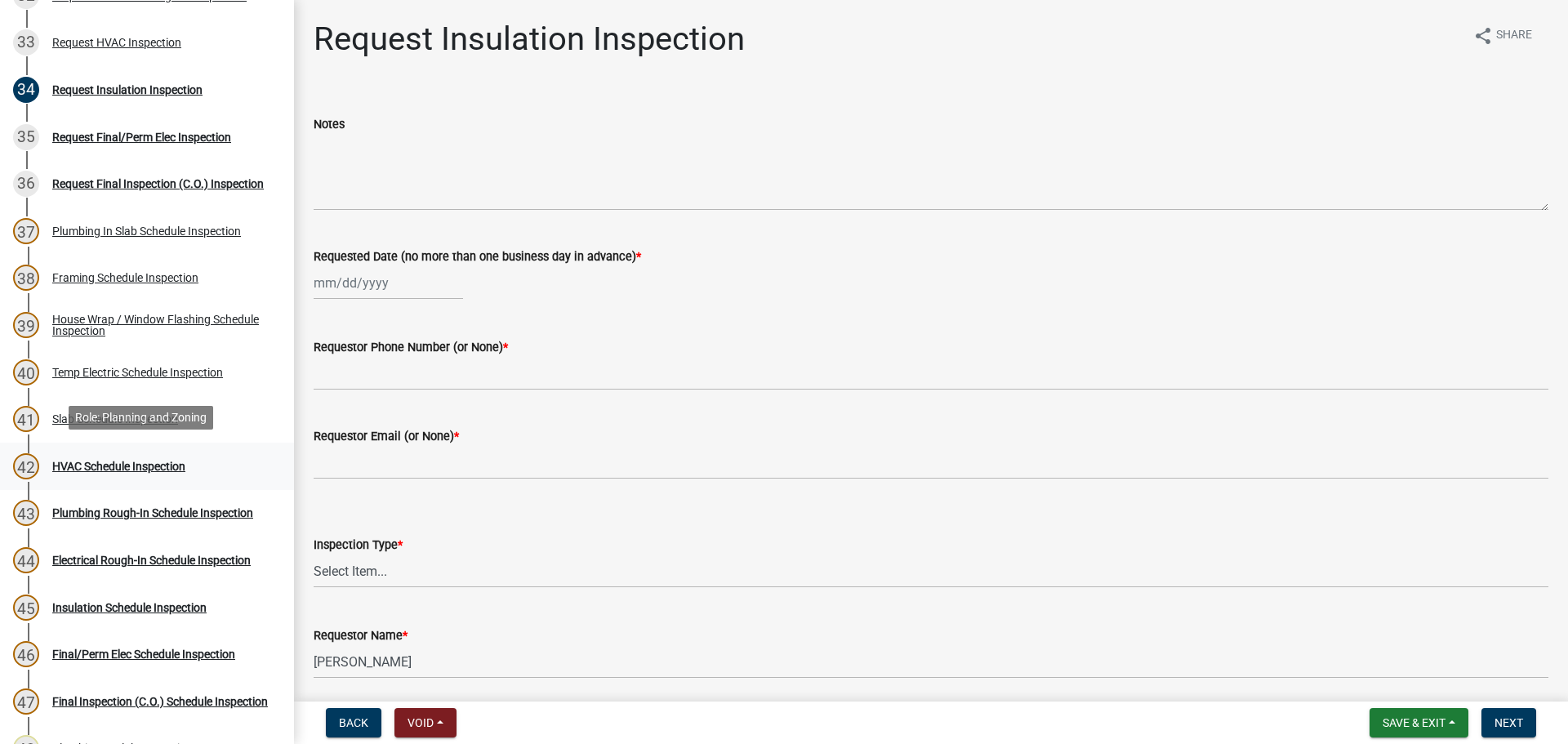
click at [149, 460] on div "HVAC Schedule Inspection" at bounding box center [118, 465] width 133 height 11
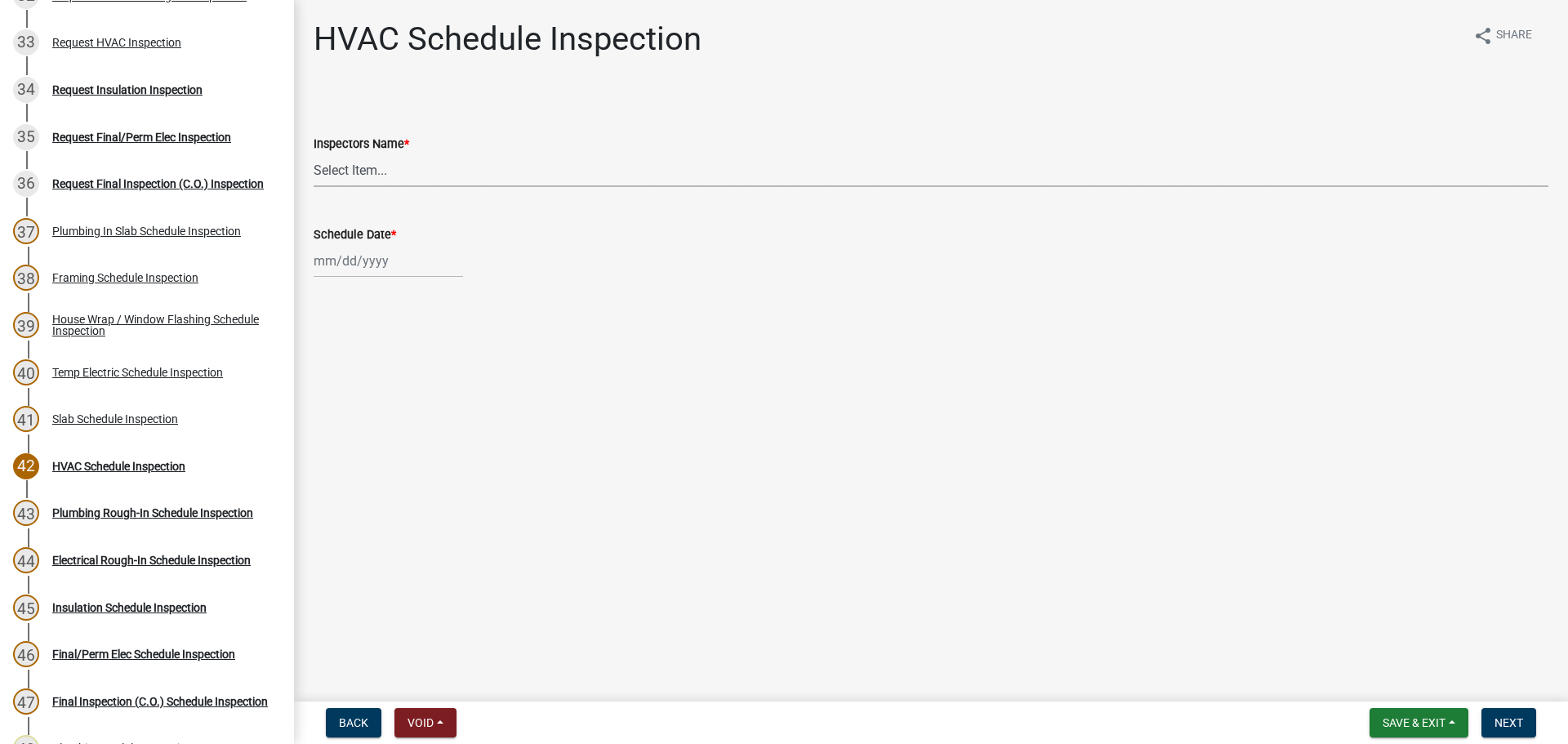
click at [355, 160] on select "Select Item... whuff (William Huff) drichardson (Douglas Richardson) knorred (K…" at bounding box center [931, 170] width 1235 height 33
select select "a5a5a9dc-14a5-4192-801a-4b6ec73e6000"
click at [314, 153] on select "Select Item... whuff (William Huff) drichardson (Douglas Richardson) knorred (K…" at bounding box center [931, 170] width 1235 height 33
select select "8"
select select "2025"
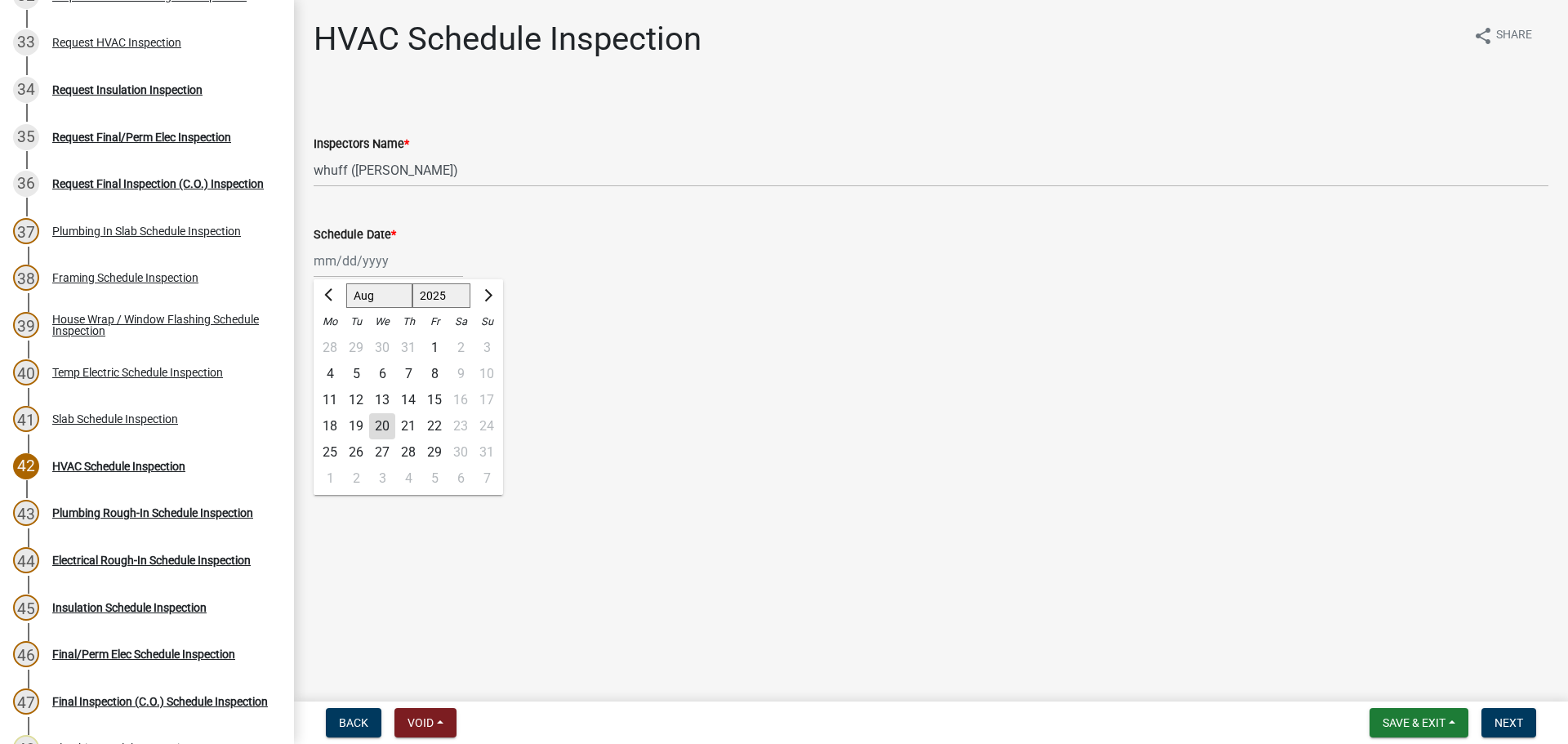
click at [359, 255] on div "Jan Feb Mar Apr May Jun Jul Aug Sep Oct Nov Dec 1525 1526 1527 1528 1529 1530 1…" at bounding box center [388, 261] width 149 height 33
click at [382, 427] on div "20" at bounding box center [382, 426] width 26 height 26
type input "08/20/2025"
click at [915, 508] on main "HVAC Schedule Inspection share Share Inspectors Name * Select Item... whuff (Wi…" at bounding box center [931, 347] width 1274 height 695
click at [1503, 727] on span "Next" at bounding box center [1508, 723] width 28 height 13
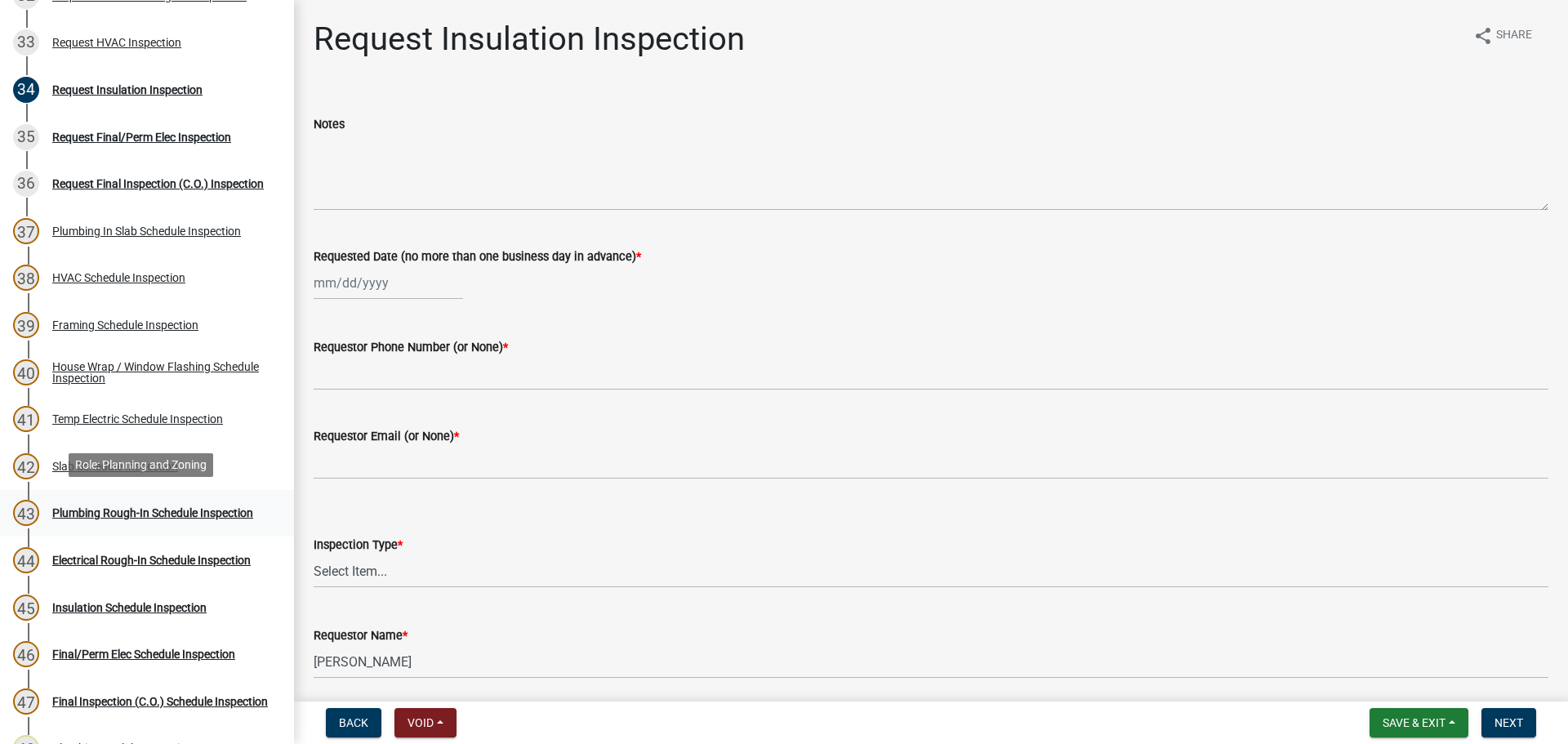
click at [206, 509] on div "Plumbing Rough-In Schedule Inspection" at bounding box center [153, 513] width 201 height 11
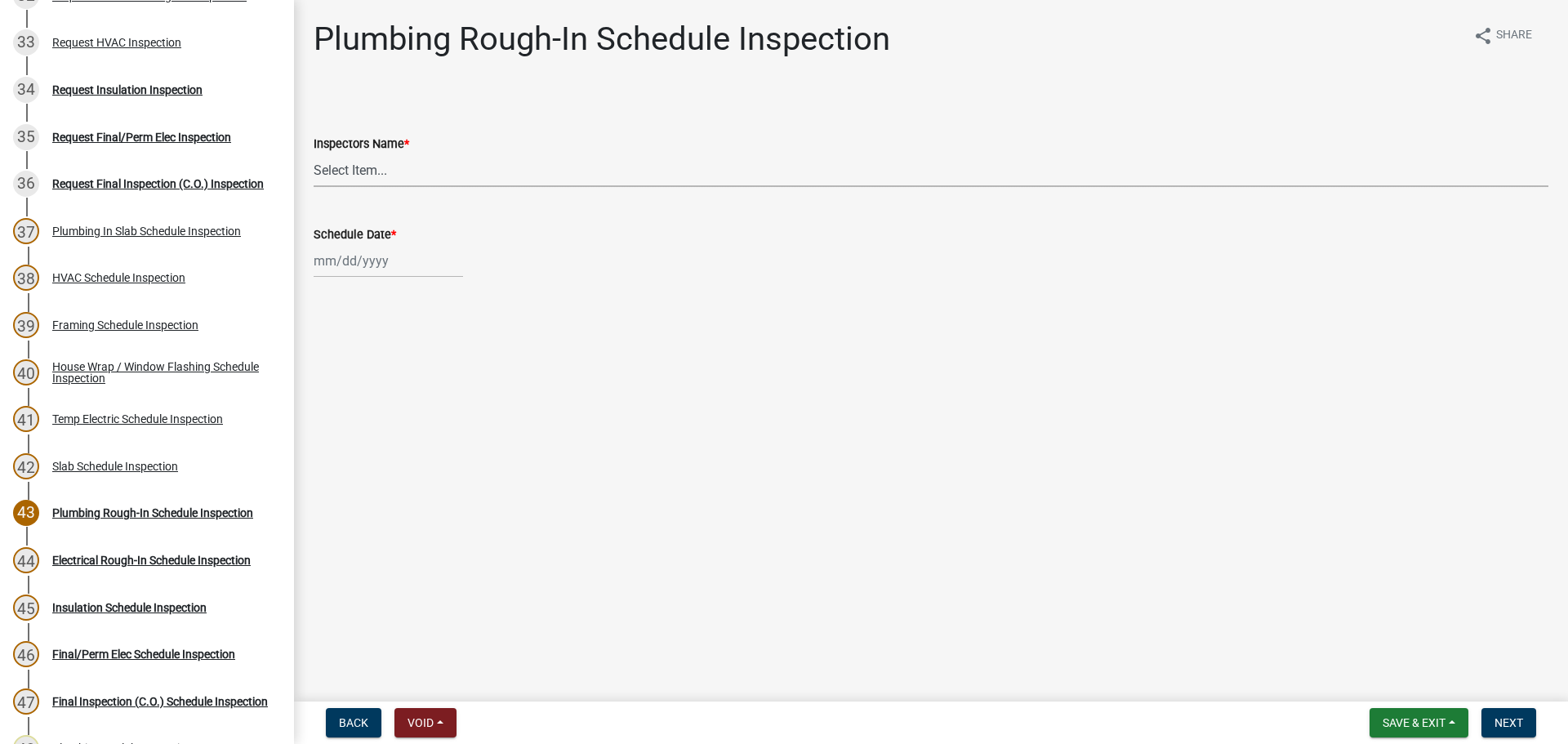
click at [385, 164] on select "Select Item... whuff (William Huff) drichardson (Douglas Richardson) knorred (K…" at bounding box center [931, 170] width 1235 height 33
select select "a5a5a9dc-14a5-4192-801a-4b6ec73e6000"
click at [314, 153] on select "Select Item... whuff (William Huff) drichardson (Douglas Richardson) knorred (K…" at bounding box center [931, 170] width 1235 height 33
select select "8"
select select "2025"
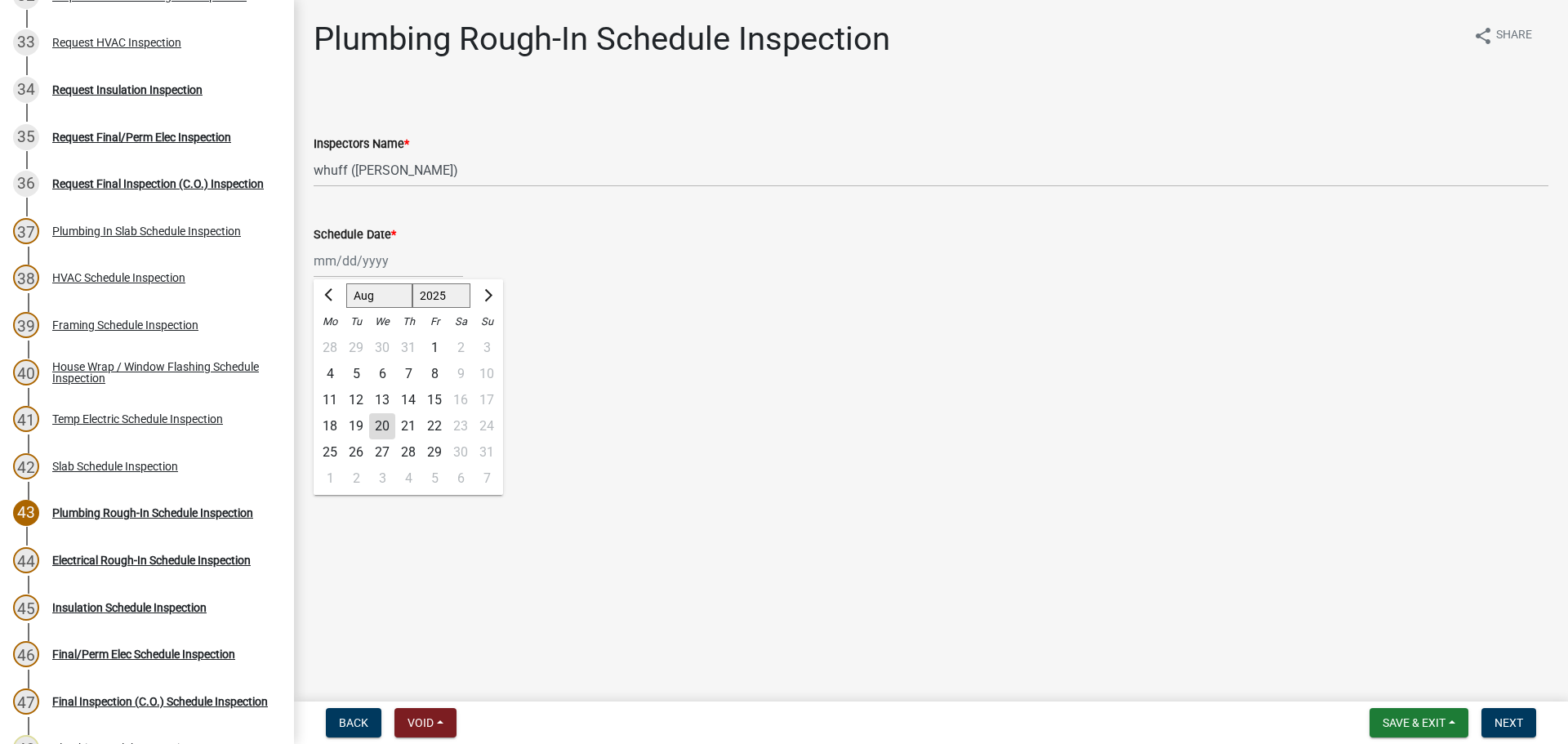
click at [355, 255] on div "Jan Feb Mar Apr May Jun Jul Aug Sep Oct Nov Dec 1525 1526 1527 1528 1529 1530 1…" at bounding box center [388, 261] width 149 height 33
click at [378, 434] on div "20" at bounding box center [382, 426] width 26 height 26
type input "08/20/2025"
click at [1011, 474] on main "Plumbing Rough-In Schedule Inspection share Share Inspectors Name * Select Item…" at bounding box center [931, 347] width 1274 height 695
click at [1333, 478] on main "Plumbing Rough-In Schedule Inspection share Share Inspectors Name * Select Item…" at bounding box center [931, 347] width 1274 height 695
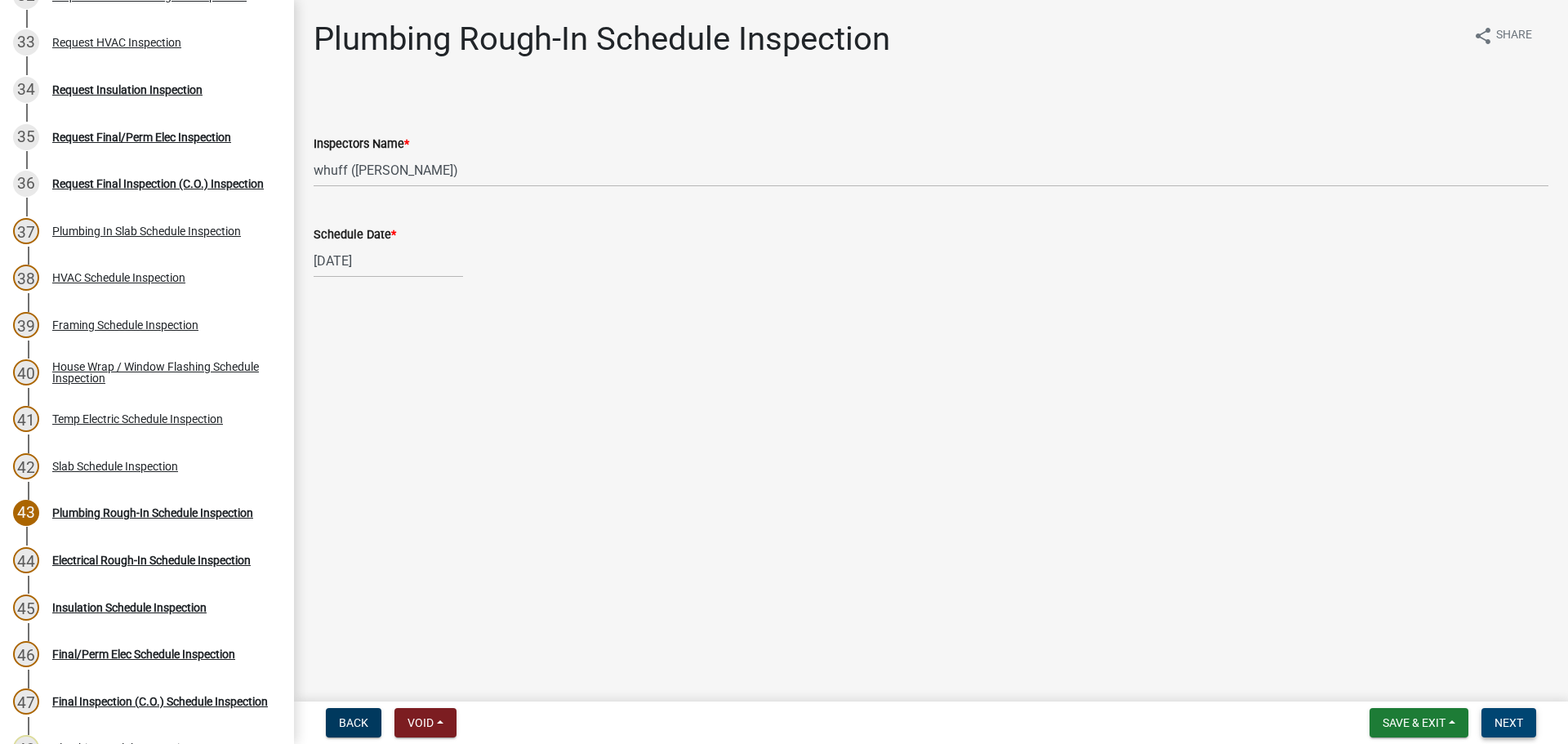
click at [1491, 718] on button "Next" at bounding box center [1509, 723] width 55 height 29
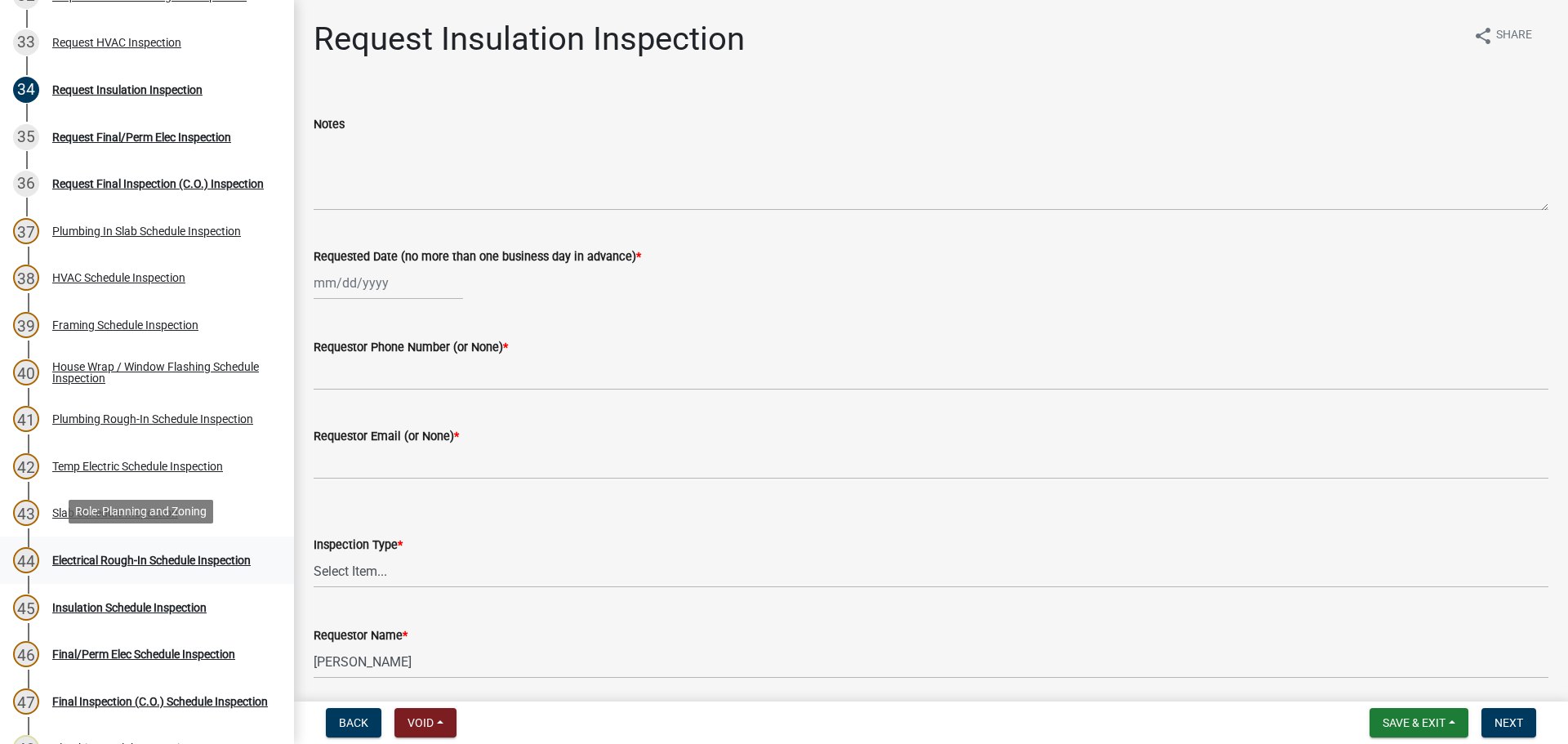
click at [100, 538] on link "44 Electrical Rough-In Schedule Inspection" at bounding box center [147, 560] width 294 height 47
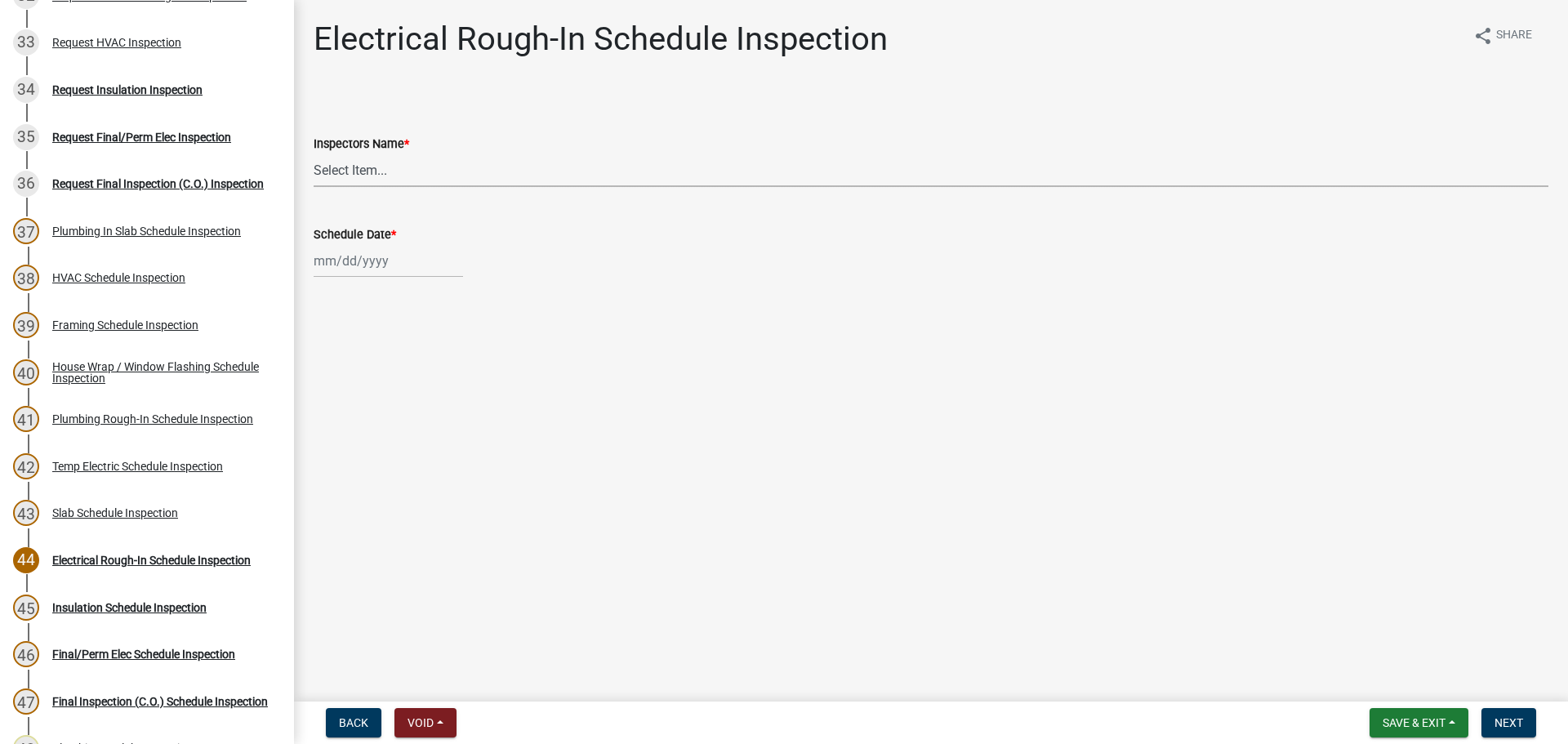
click at [364, 167] on select "Select Item... whuff (William Huff) drichardson (Douglas Richardson) knorred (K…" at bounding box center [931, 170] width 1235 height 33
select select "a5a5a9dc-14a5-4192-801a-4b6ec73e6000"
click at [314, 153] on select "Select Item... whuff (William Huff) drichardson (Douglas Richardson) knorred (K…" at bounding box center [931, 170] width 1235 height 33
select select "8"
select select "2025"
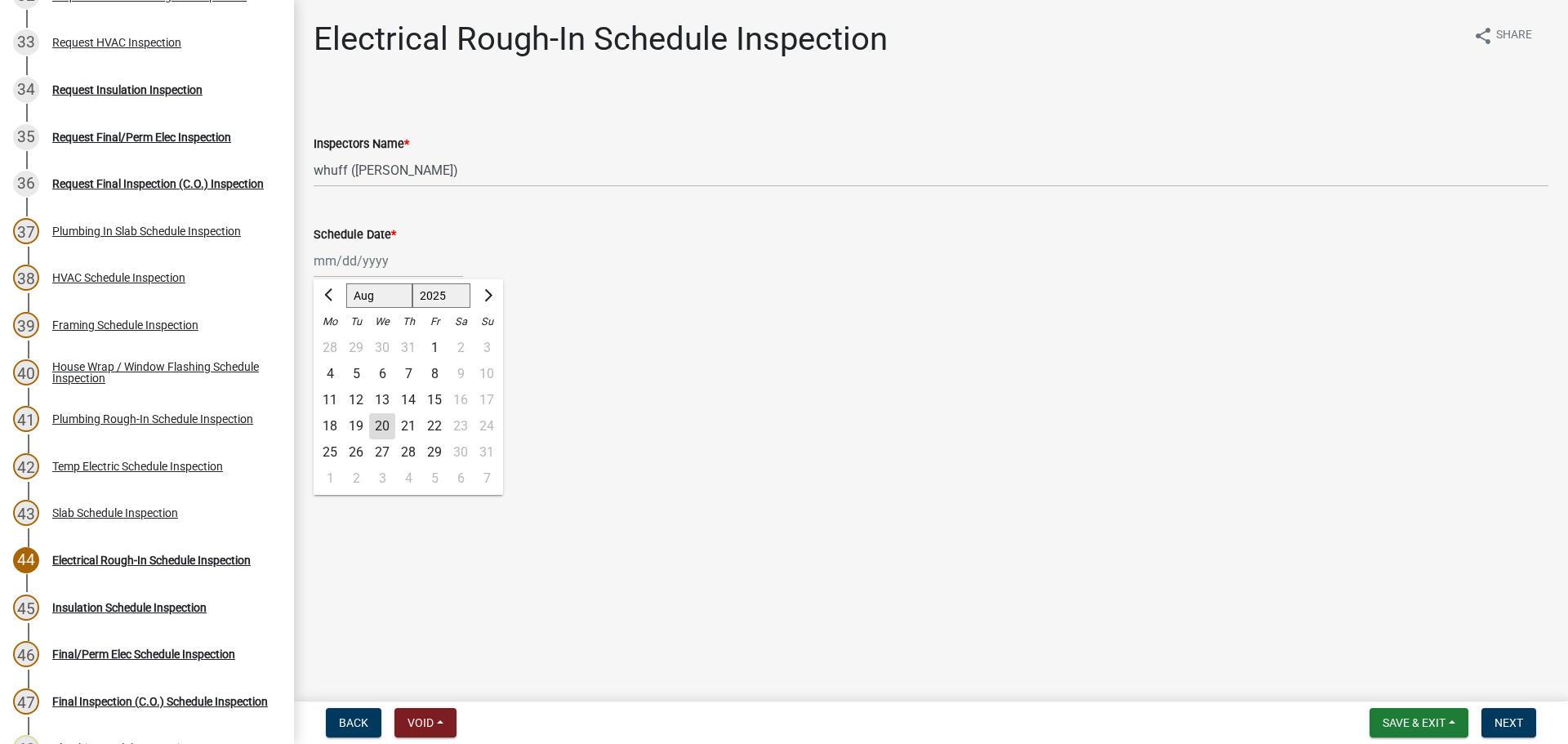
click at [384, 267] on div "Jan Feb Mar Apr May Jun Jul Aug Sep Oct Nov Dec 1525 1526 1527 1528 1529 1530 1…" at bounding box center [388, 261] width 149 height 33
click at [381, 416] on div "20" at bounding box center [382, 426] width 26 height 26
type input "08/20/2025"
drag, startPoint x: 685, startPoint y: 531, endPoint x: 899, endPoint y: 497, distance: 216.7
click at [693, 531] on main "Electrical Rough-In Schedule Inspection share Share Inspectors Name * Select It…" at bounding box center [931, 347] width 1274 height 695
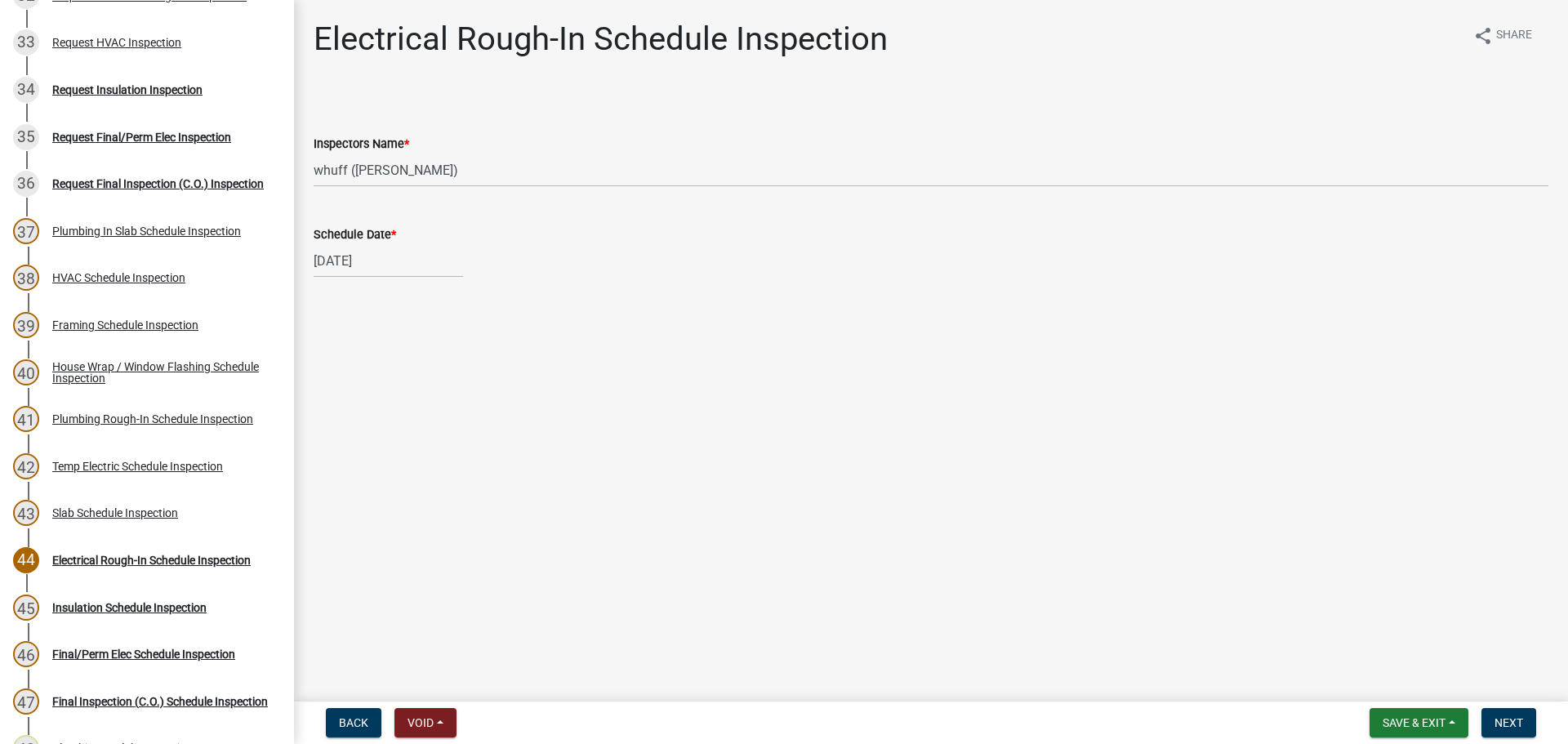
click at [1103, 426] on main "Electrical Rough-In Schedule Inspection share Share Inspectors Name * Select It…" at bounding box center [931, 347] width 1274 height 695
click at [1295, 473] on main "Electrical Rough-In Schedule Inspection share Share Inspectors Name * Select It…" at bounding box center [931, 347] width 1274 height 695
click at [1499, 730] on button "Next" at bounding box center [1509, 723] width 55 height 29
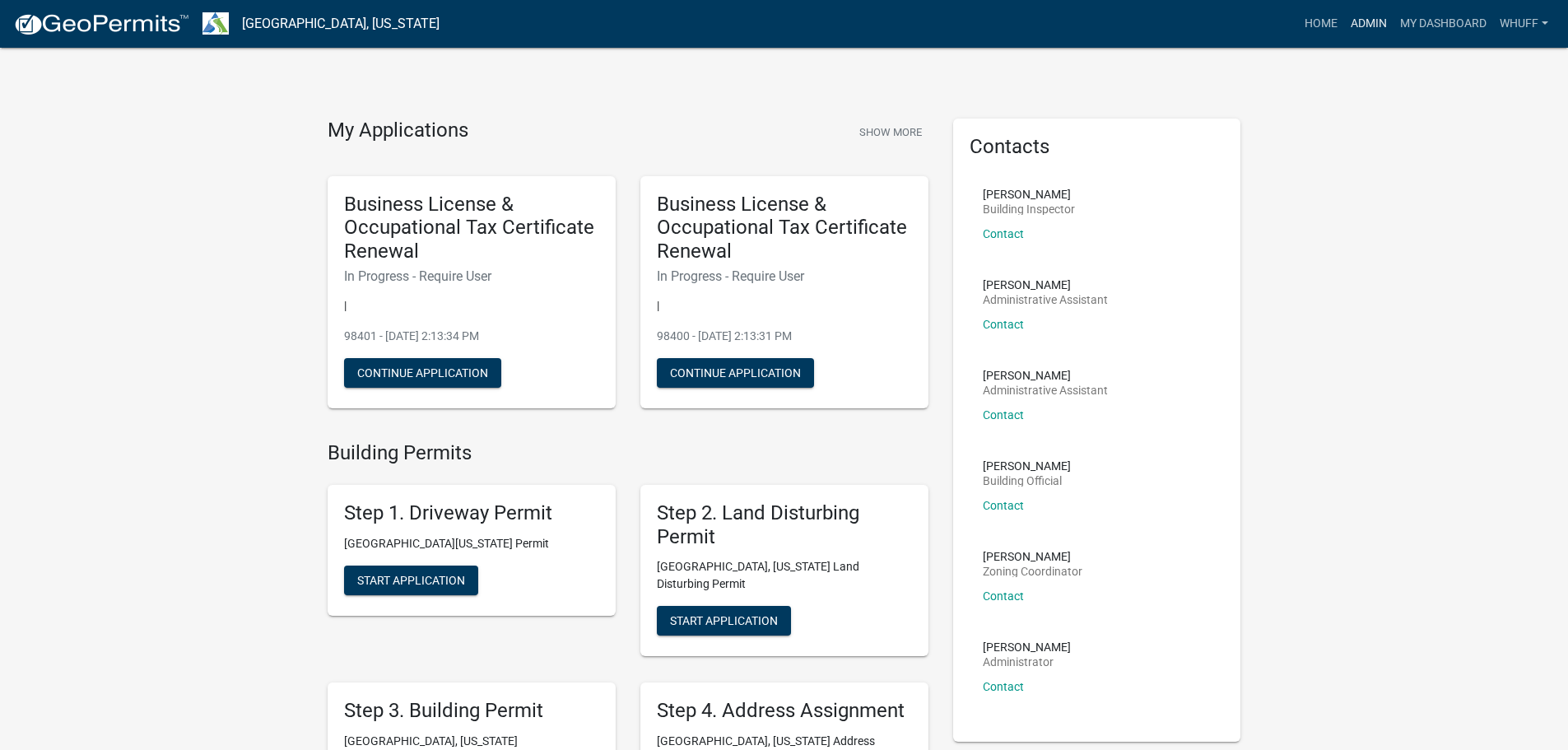
click at [1358, 33] on link "Admin" at bounding box center [1368, 24] width 49 height 31
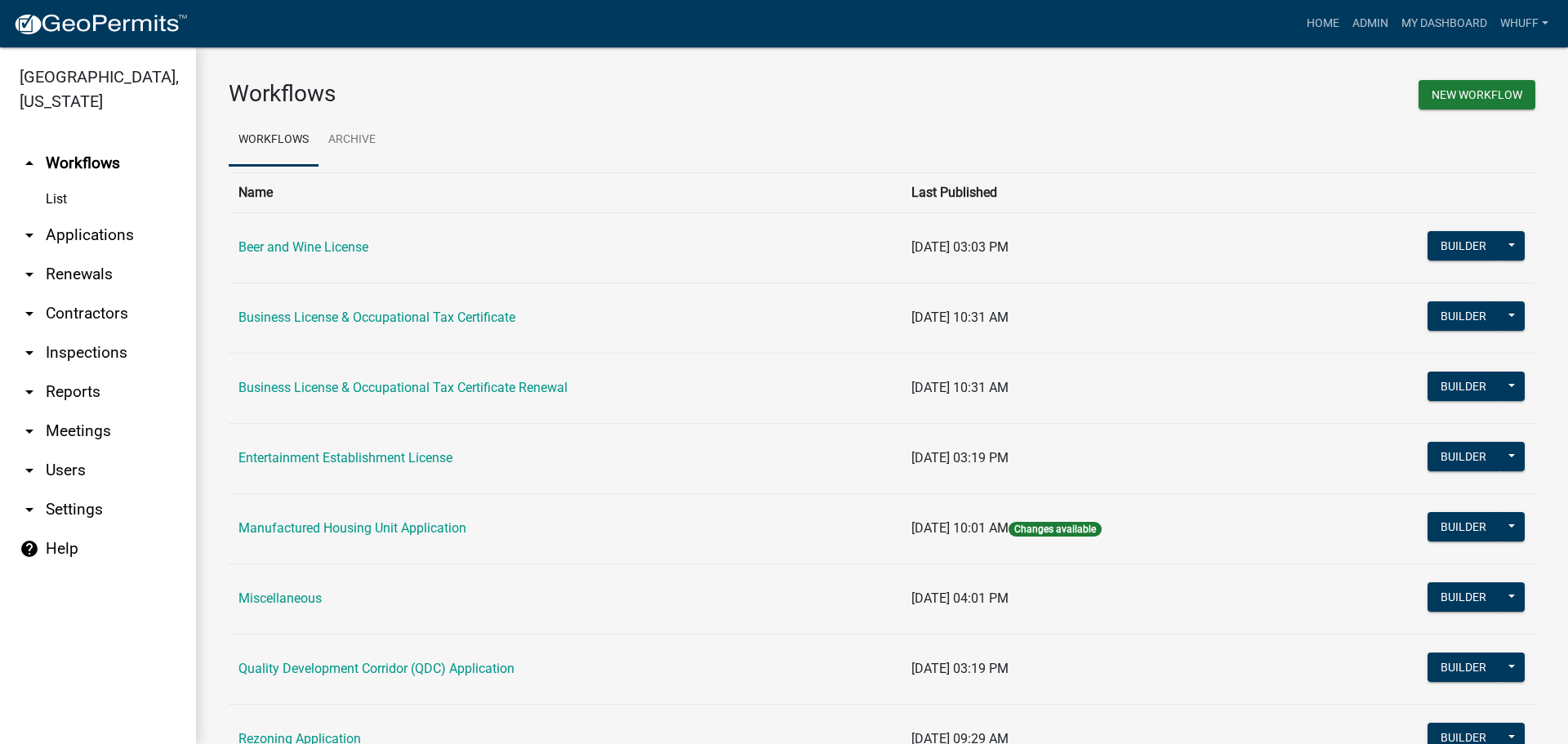
click at [103, 216] on link "arrow_drop_down Applications" at bounding box center [98, 236] width 196 height 39
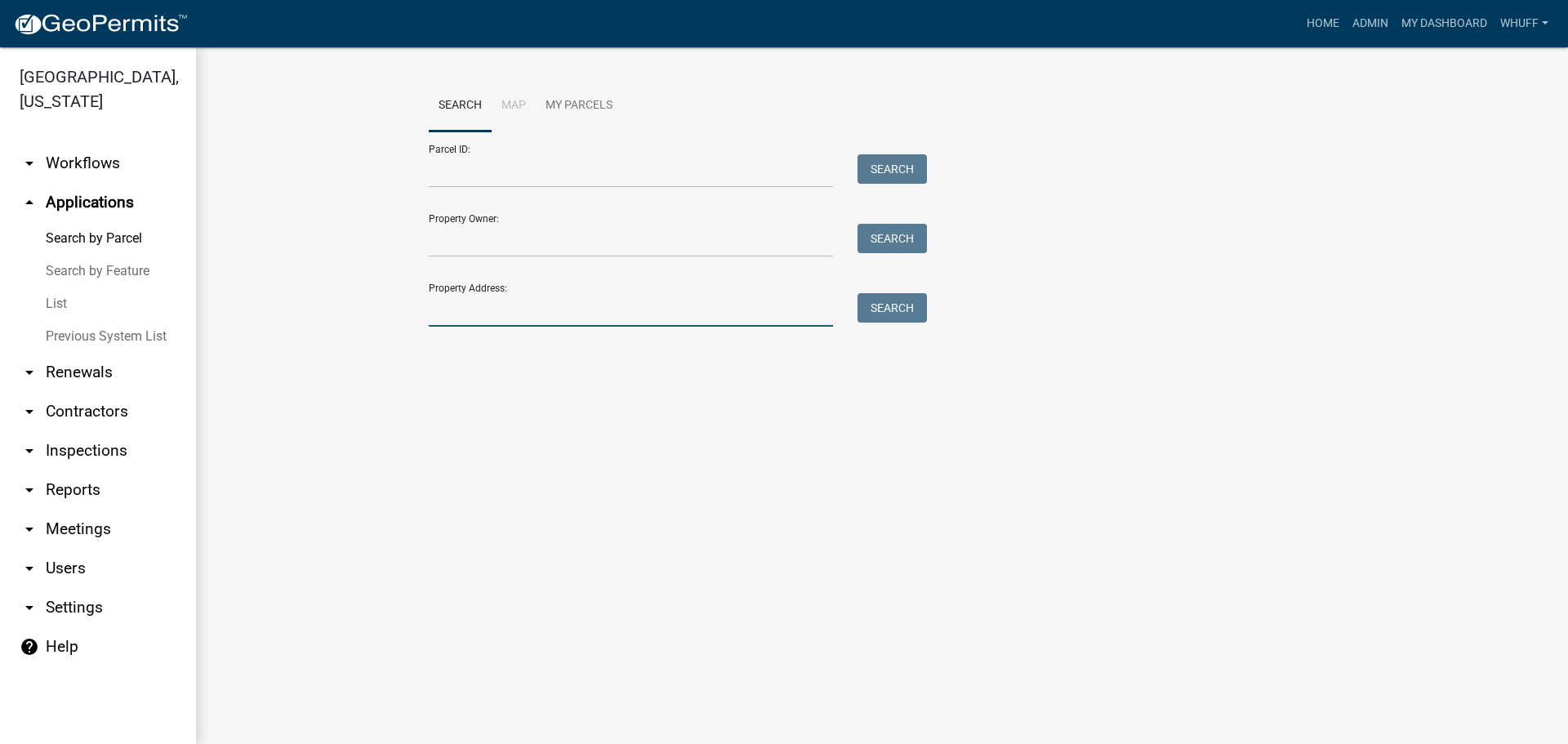
click at [505, 307] on input "Property Address:" at bounding box center [631, 309] width 405 height 33
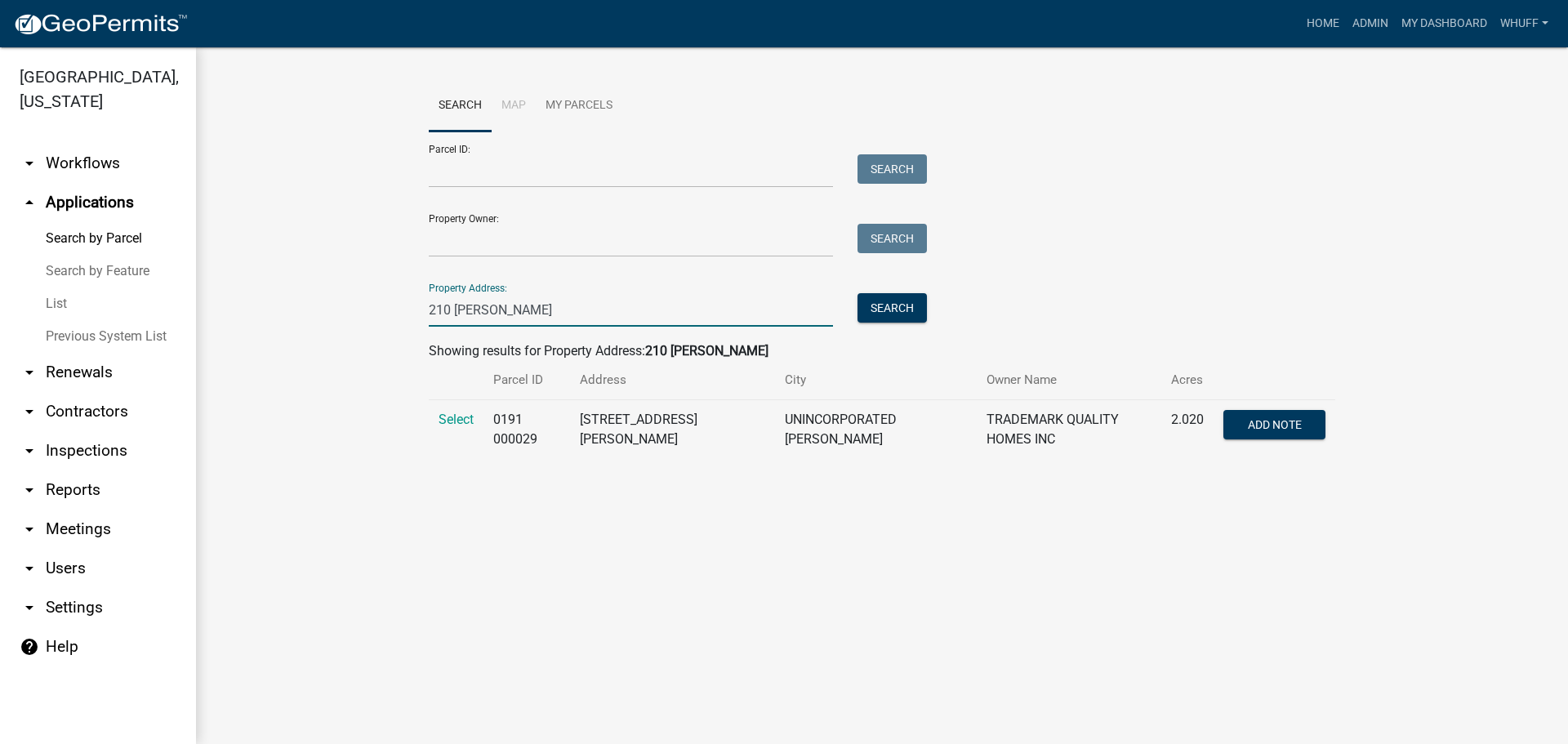
type input "210 Perkins"
click at [453, 411] on td "Select" at bounding box center [456, 430] width 55 height 60
click at [454, 415] on span "Select" at bounding box center [456, 419] width 35 height 15
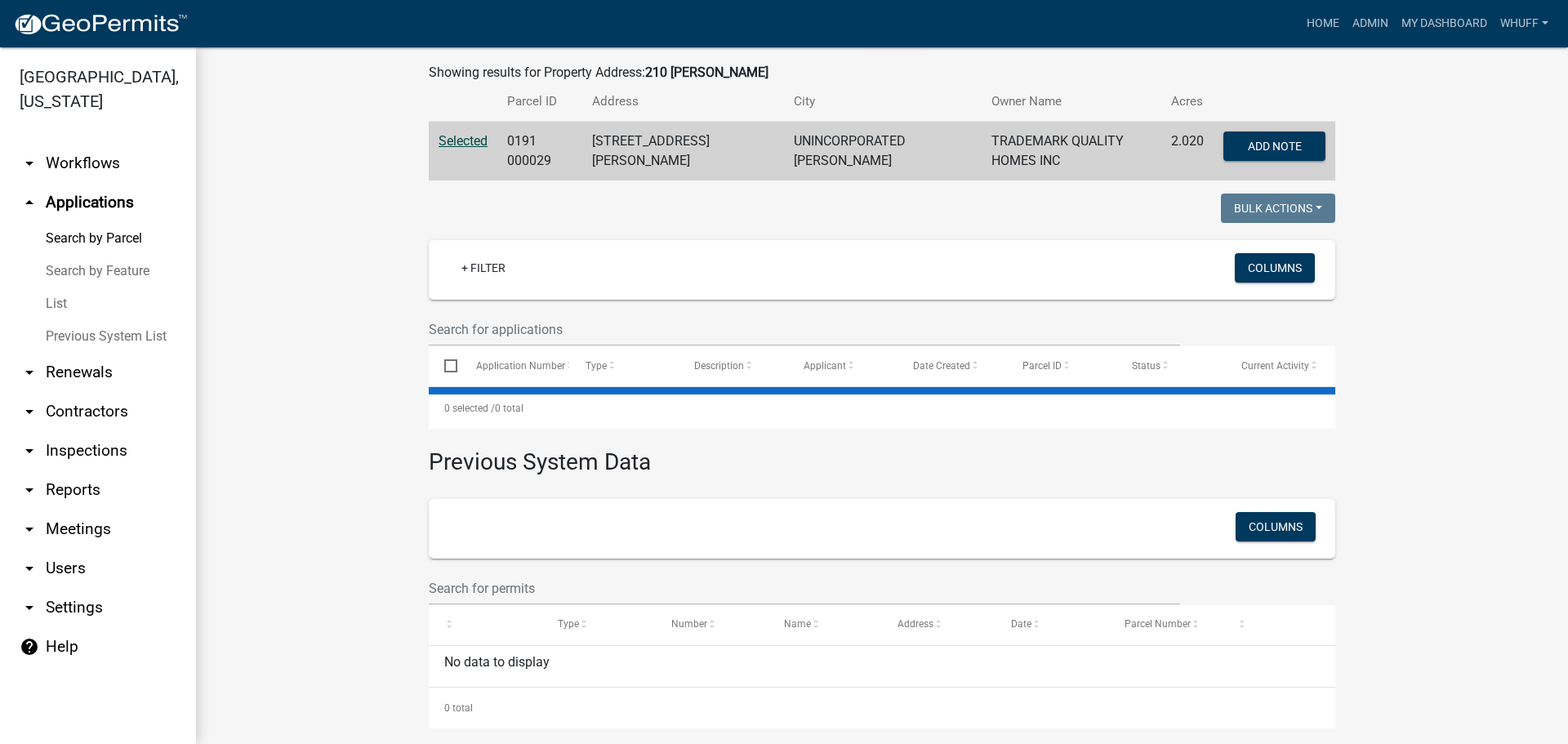
scroll to position [290, 0]
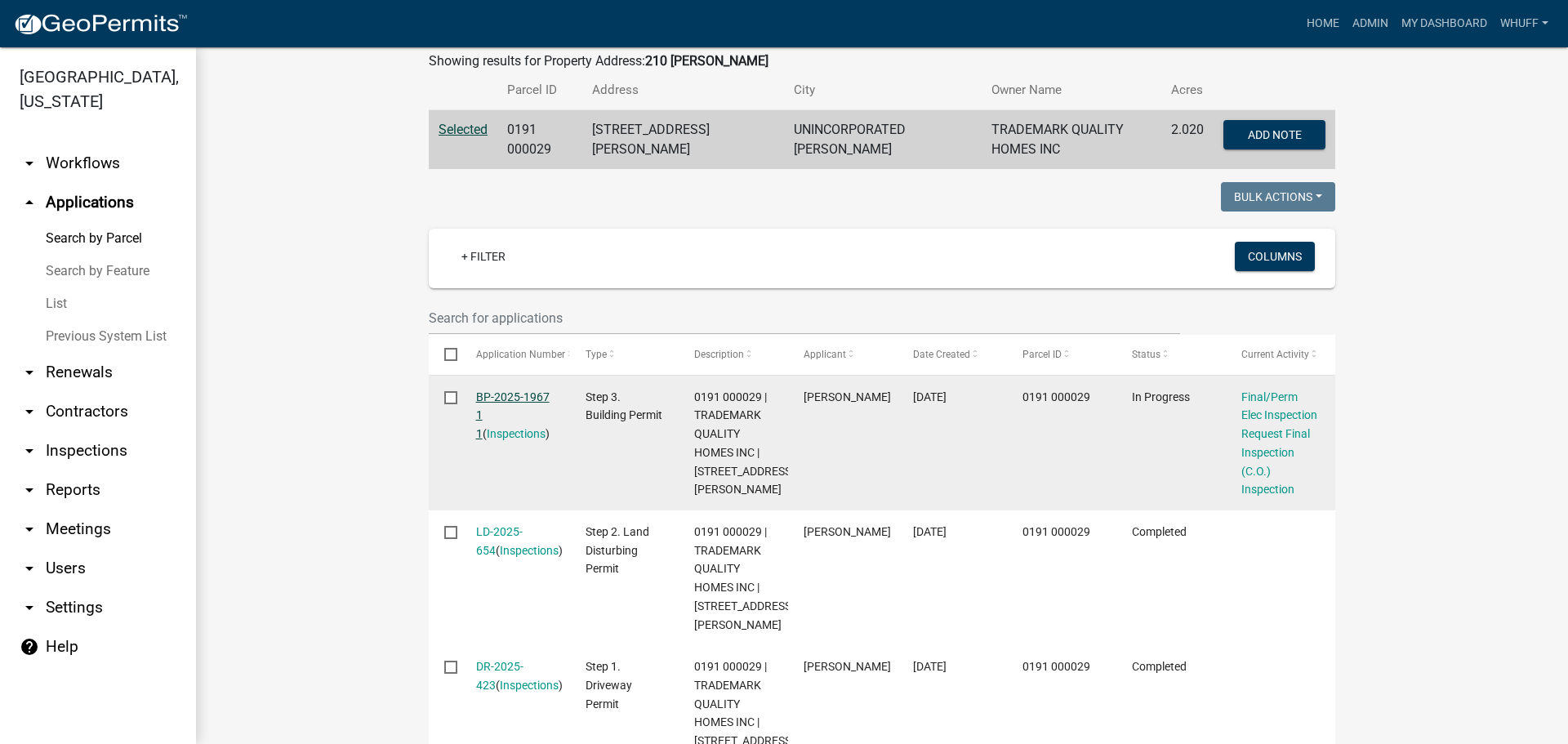
click at [530, 390] on link "BP-2025-1967 1 1" at bounding box center [513, 415] width 74 height 51
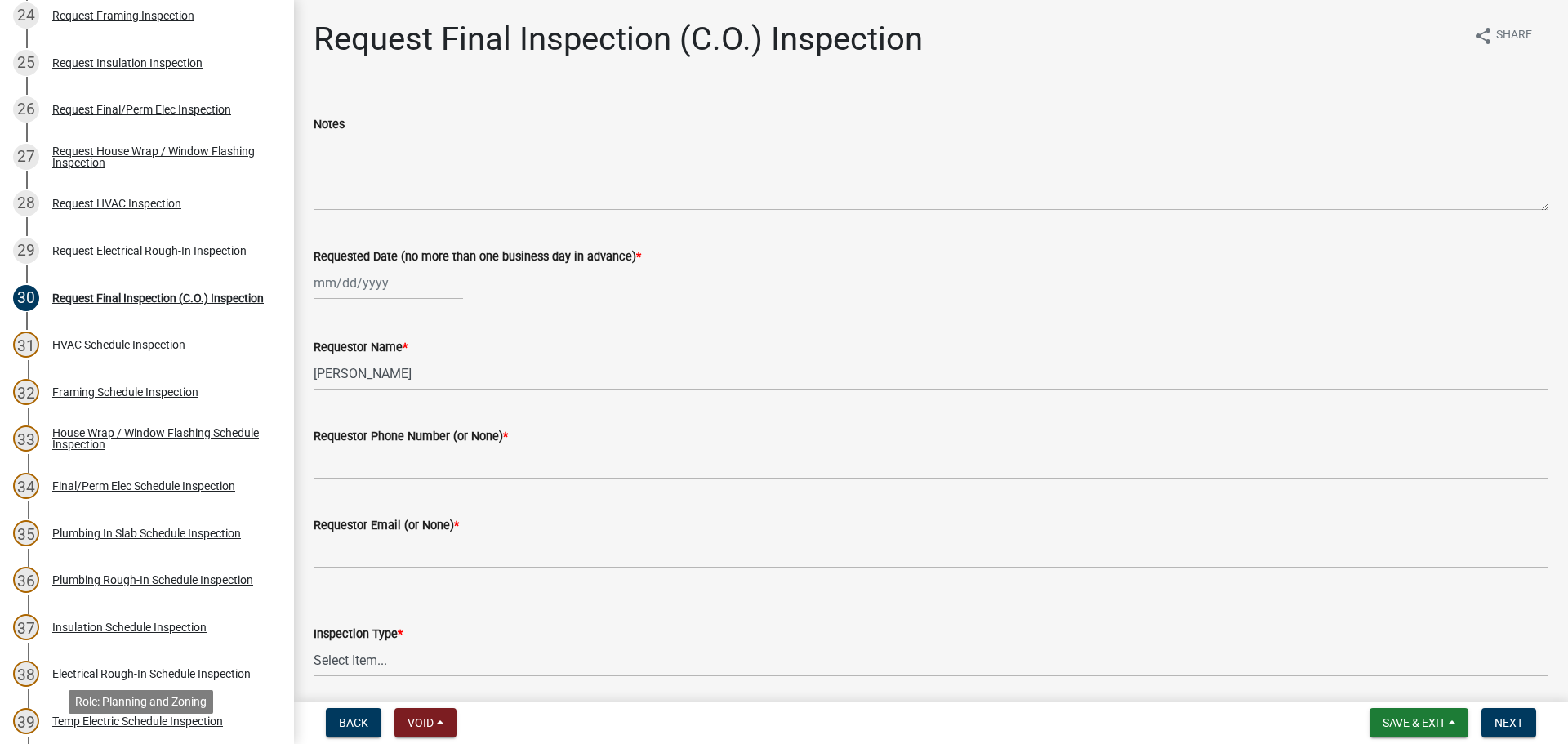
scroll to position [1310, 0]
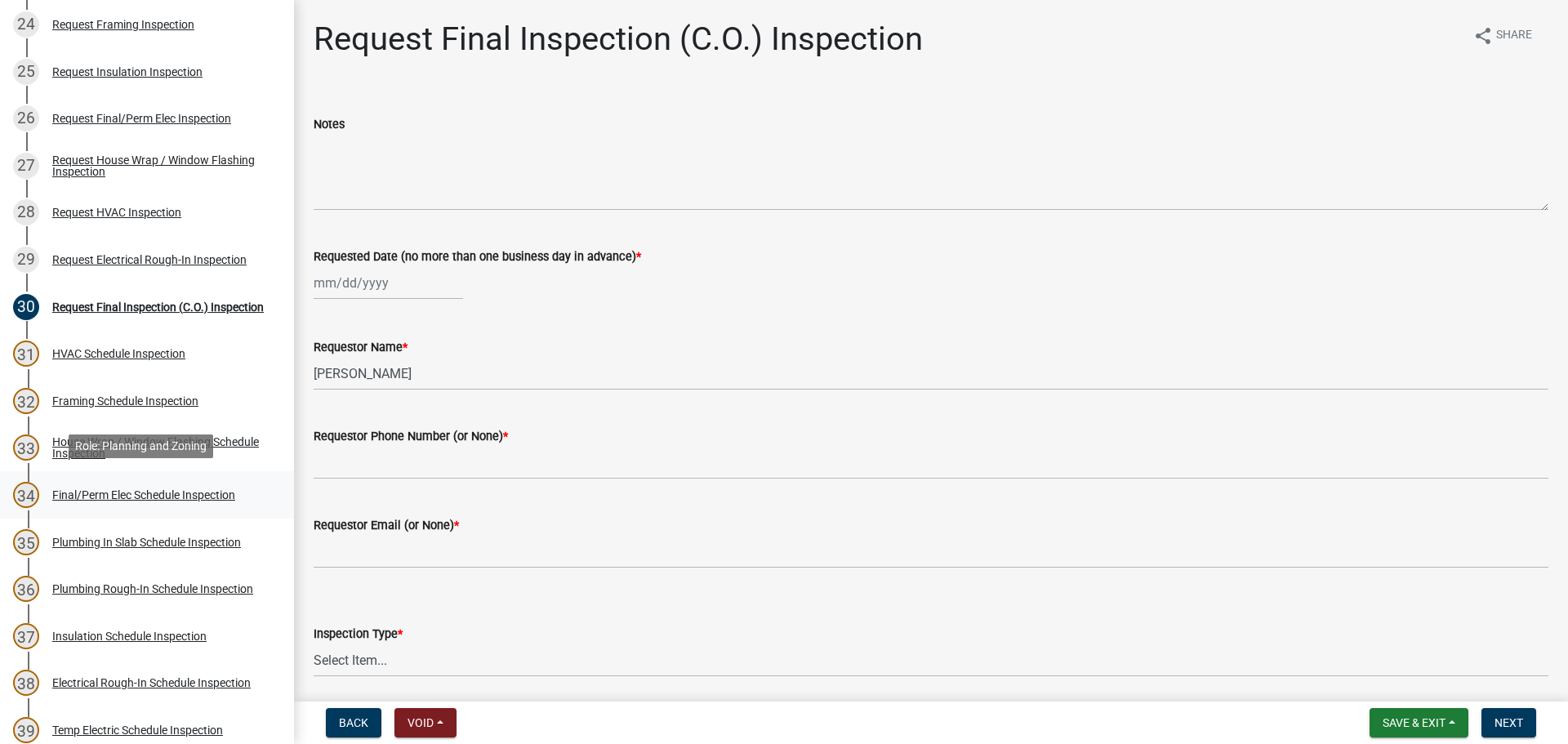
click at [193, 495] on div "Final/Perm Elec Schedule Inspection" at bounding box center [143, 495] width 183 height 11
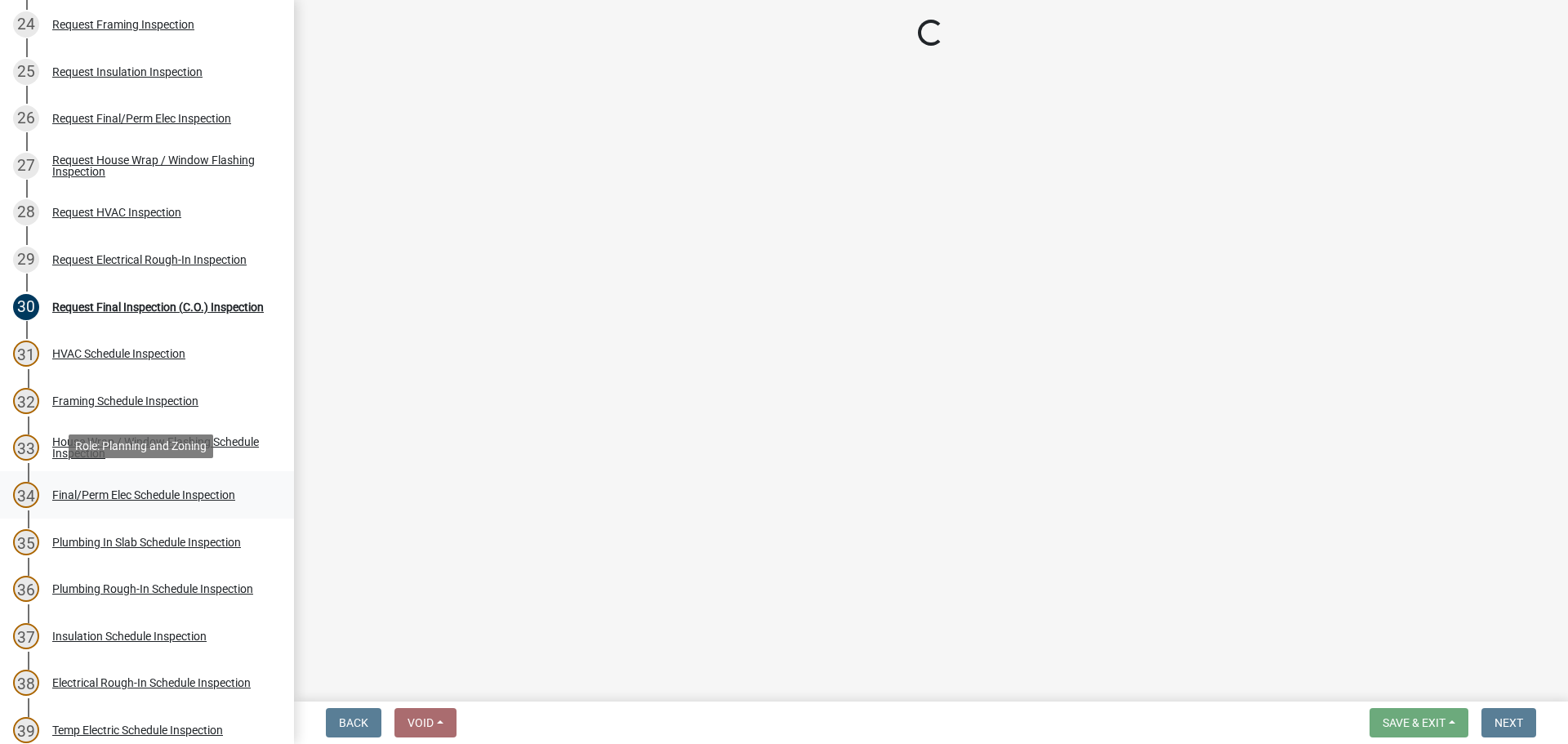
select select "a5a5a9dc-14a5-4192-801a-4b6ec73e6000"
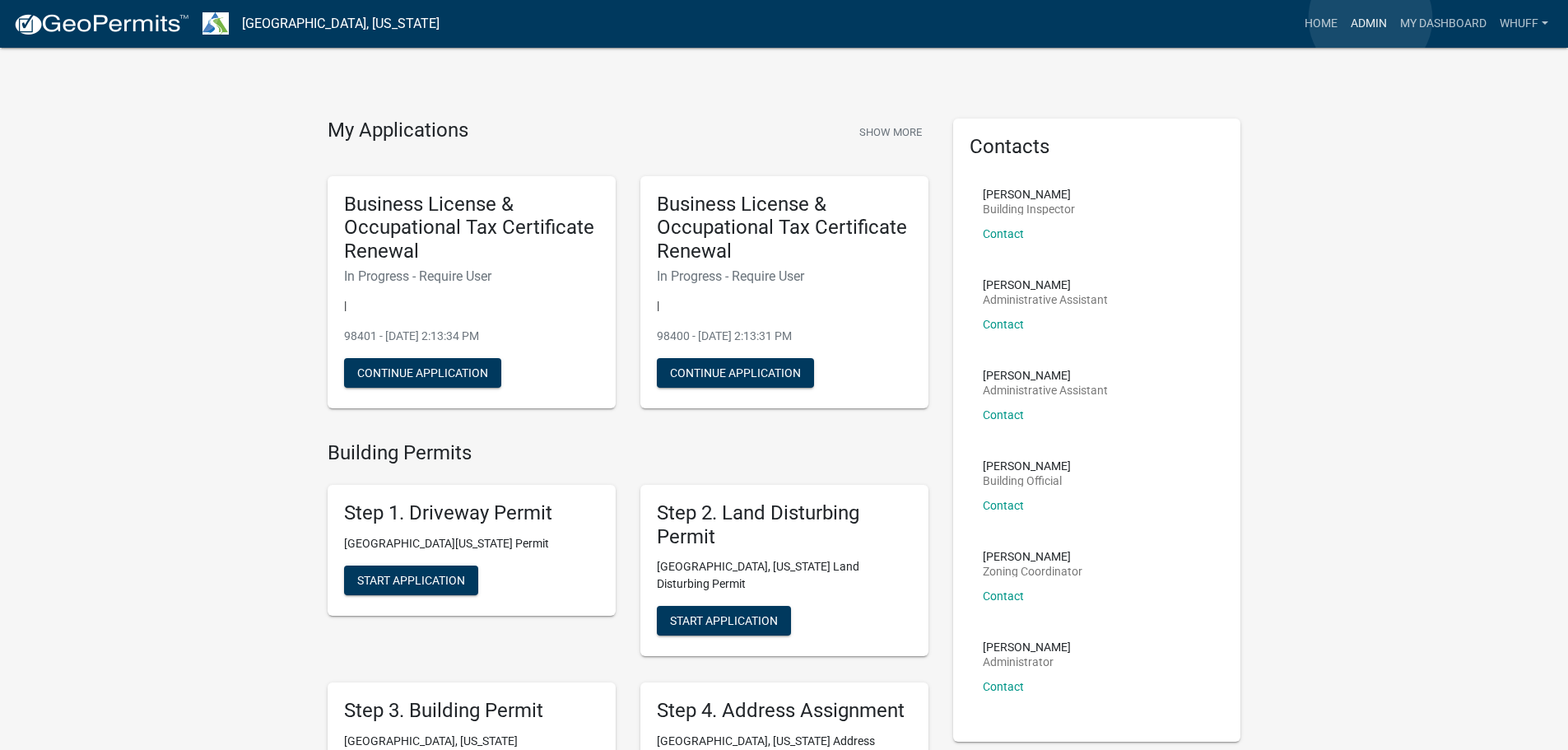
click at [1370, 18] on link "Admin" at bounding box center [1368, 24] width 49 height 31
